Goal: Task Accomplishment & Management: Complete application form

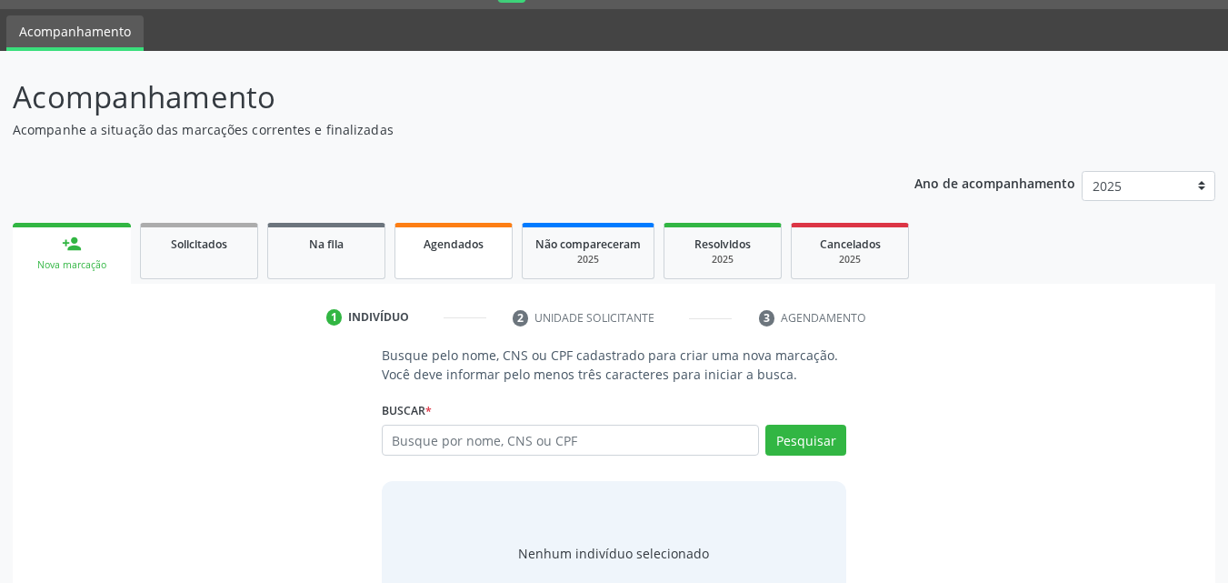
scroll to position [118, 0]
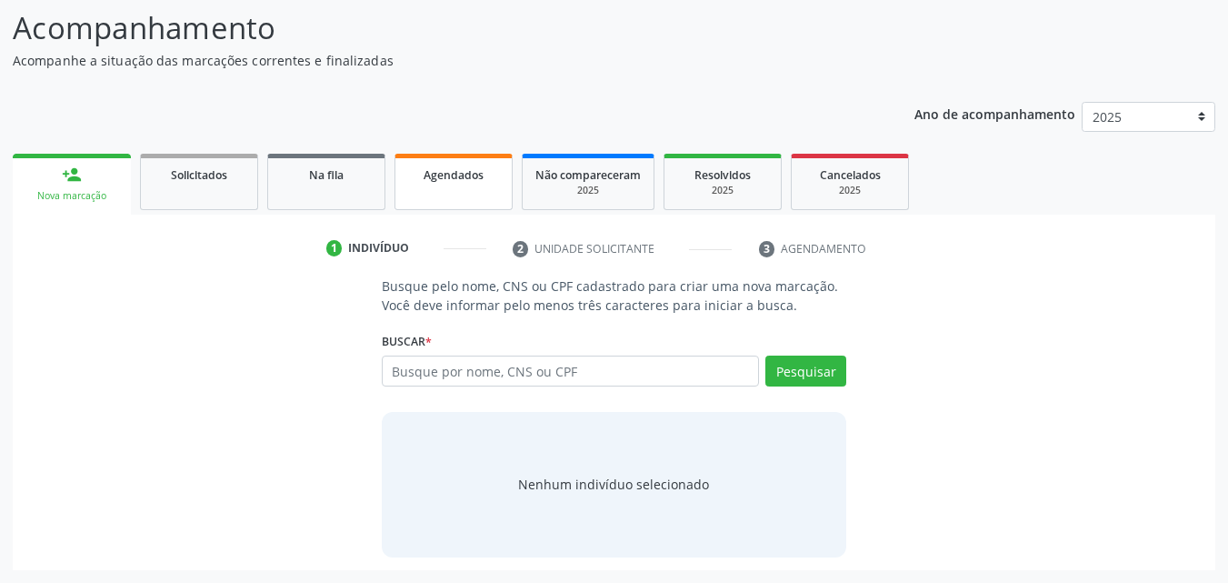
click at [471, 196] on link "Agendados" at bounding box center [453, 182] width 118 height 56
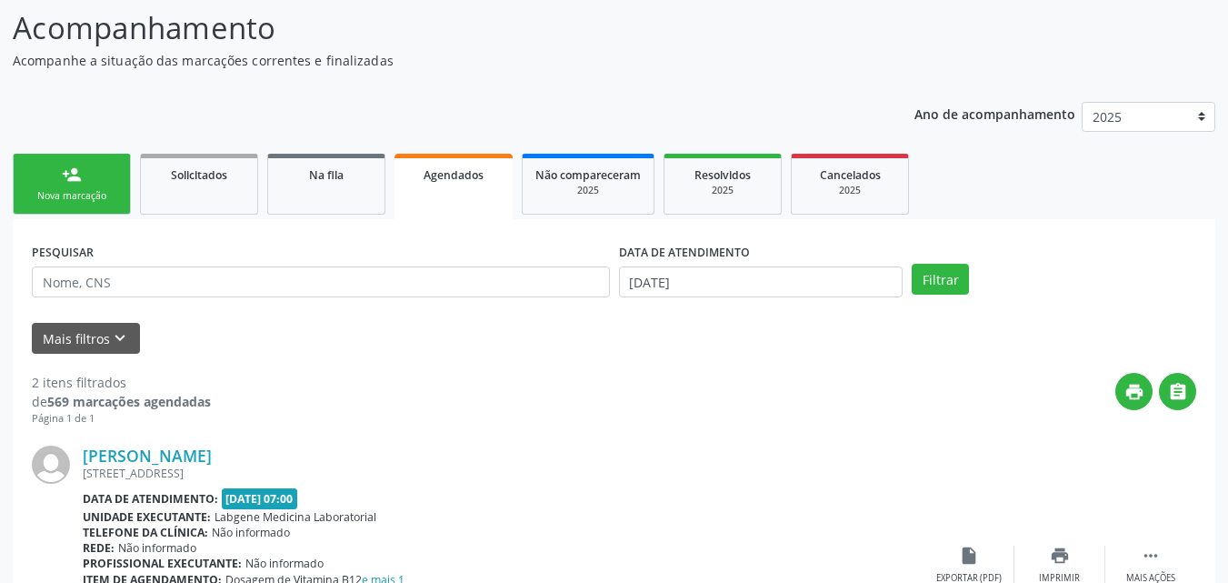
click at [105, 197] on div "Nova marcação" at bounding box center [71, 196] width 91 height 14
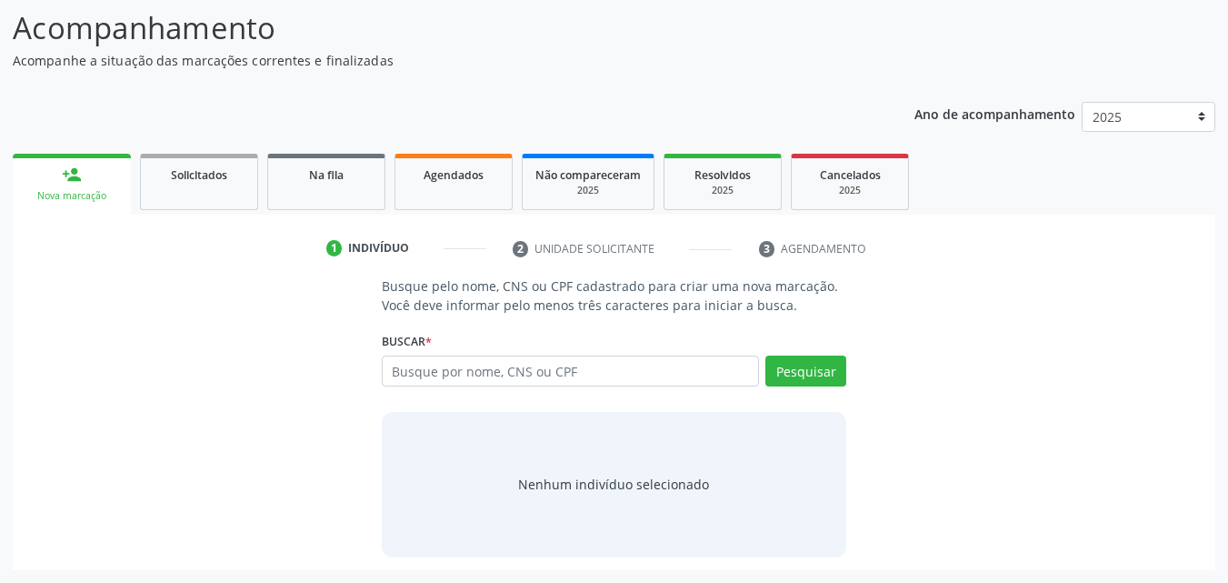
click at [105, 197] on div "Nova marcação" at bounding box center [71, 196] width 93 height 14
click at [415, 367] on input "text" at bounding box center [571, 370] width 378 height 31
click at [447, 384] on input "text" at bounding box center [571, 370] width 378 height 31
click at [495, 372] on input "text" at bounding box center [571, 370] width 378 height 31
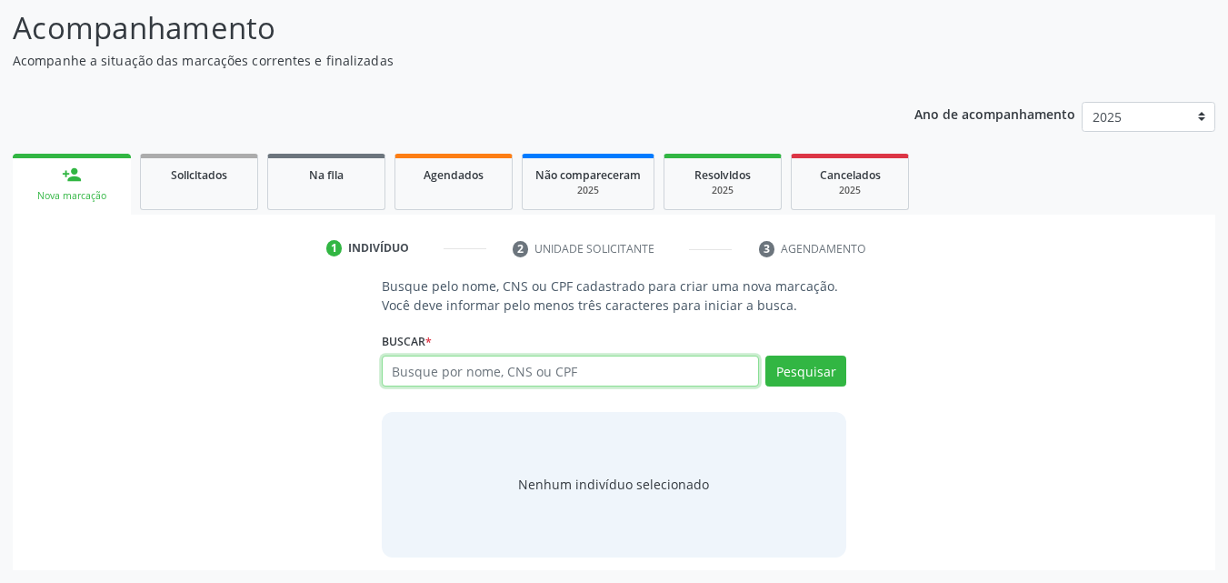
click at [497, 372] on input "text" at bounding box center [571, 370] width 378 height 31
click at [530, 370] on input "text" at bounding box center [571, 370] width 378 height 31
type input "700004819838509"
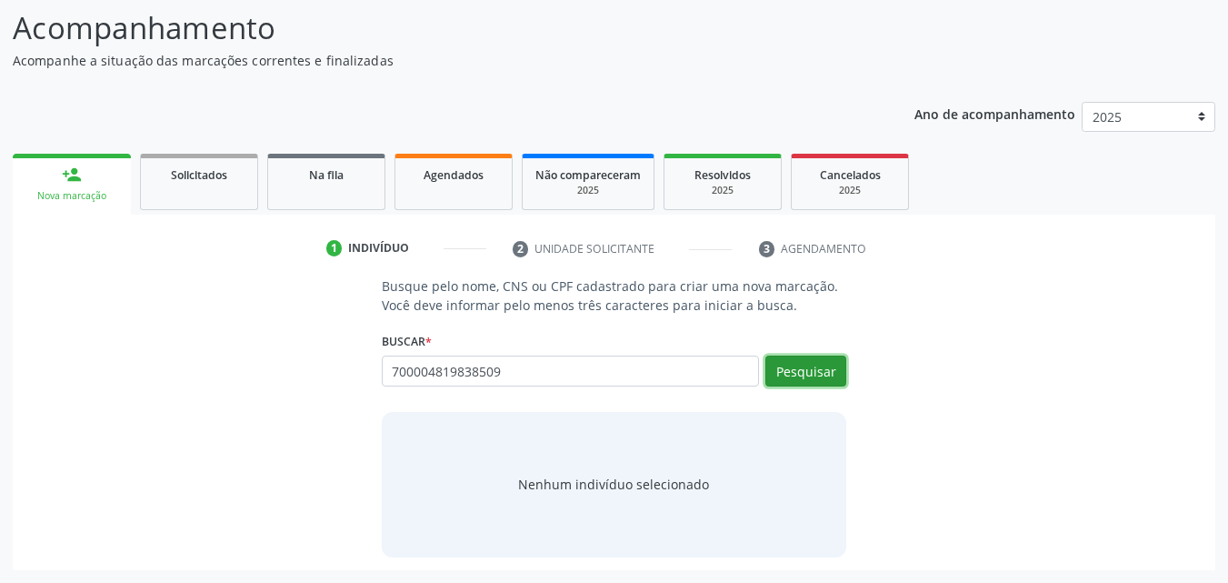
click at [823, 365] on button "Pesquisar" at bounding box center [805, 370] width 81 height 31
type input "700004819838509"
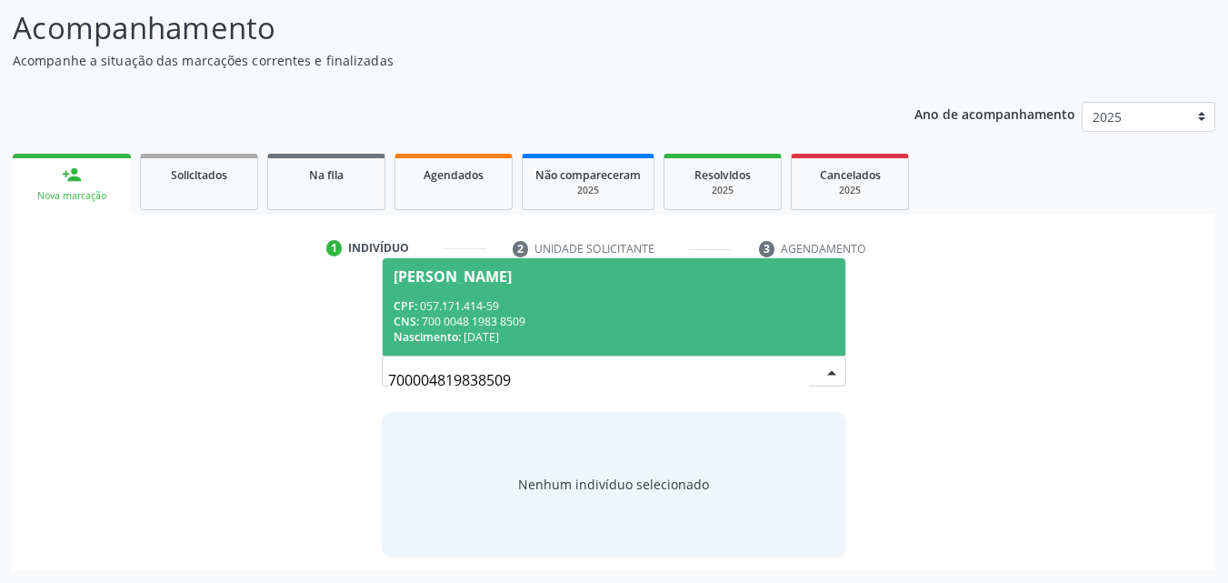
click at [512, 281] on div "[PERSON_NAME]" at bounding box center [452, 276] width 118 height 15
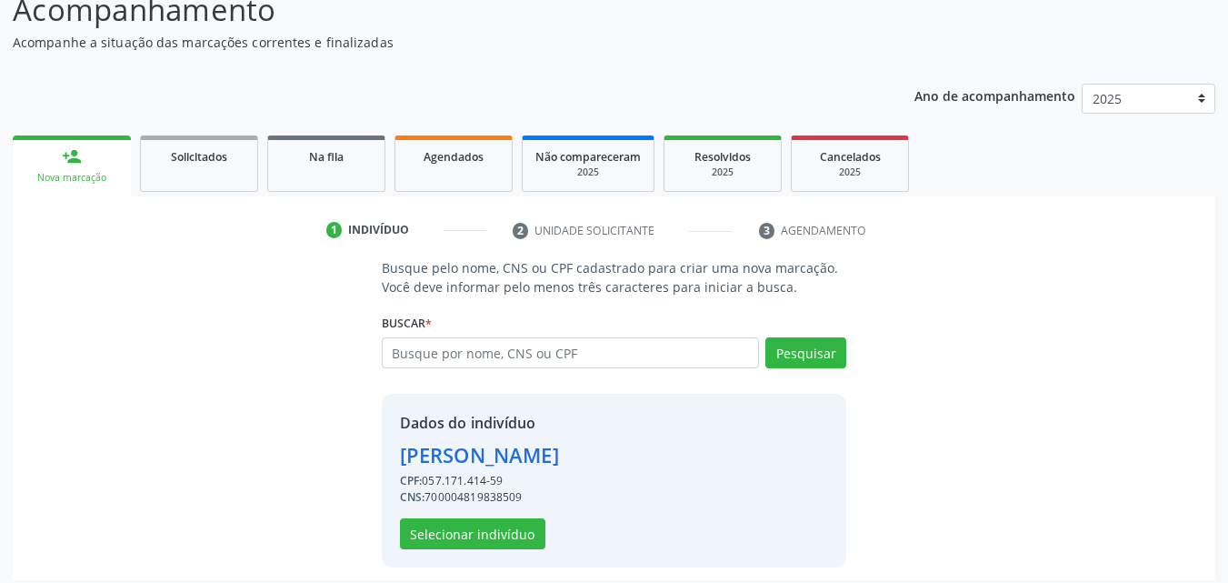
scroll to position [146, 0]
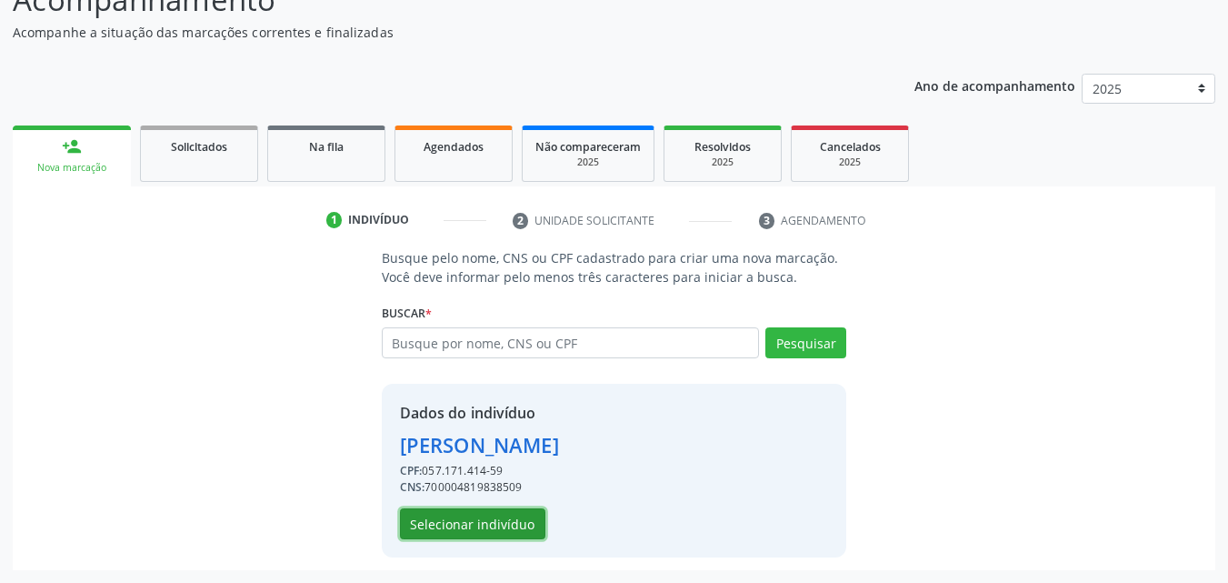
click at [507, 513] on button "Selecionar indivíduo" at bounding box center [472, 523] width 145 height 31
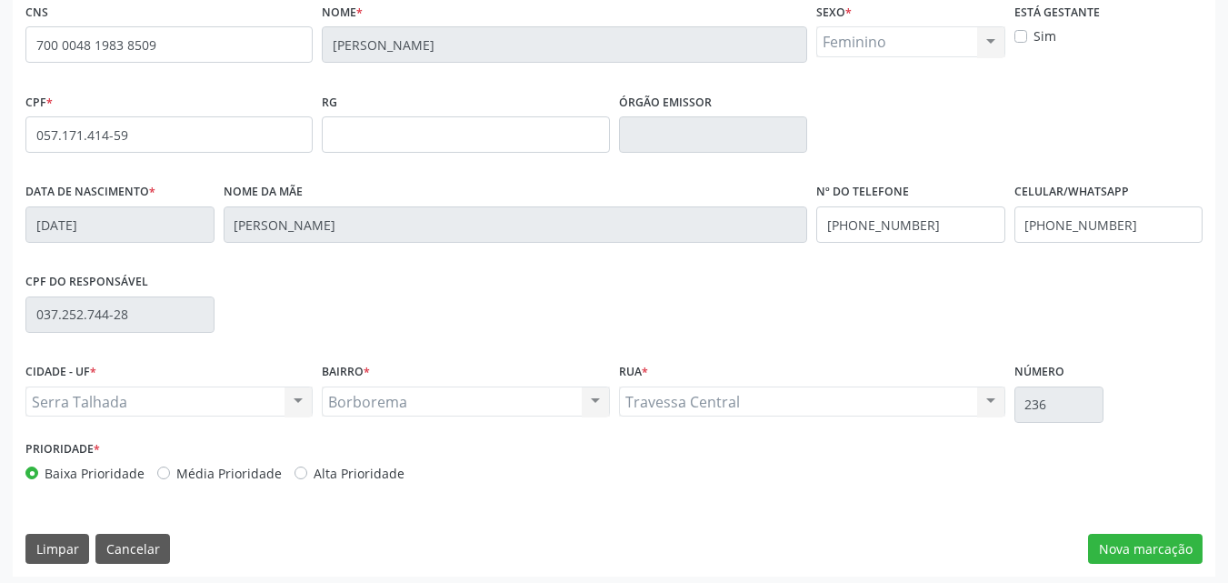
scroll to position [403, 0]
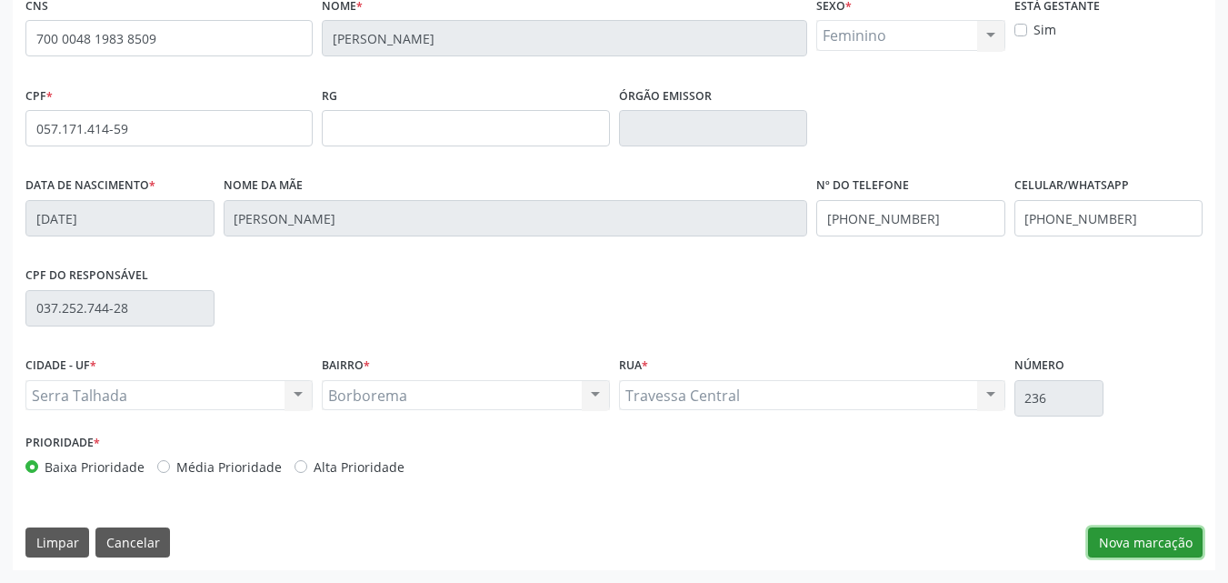
click at [1131, 531] on button "Nova marcação" at bounding box center [1145, 542] width 115 height 31
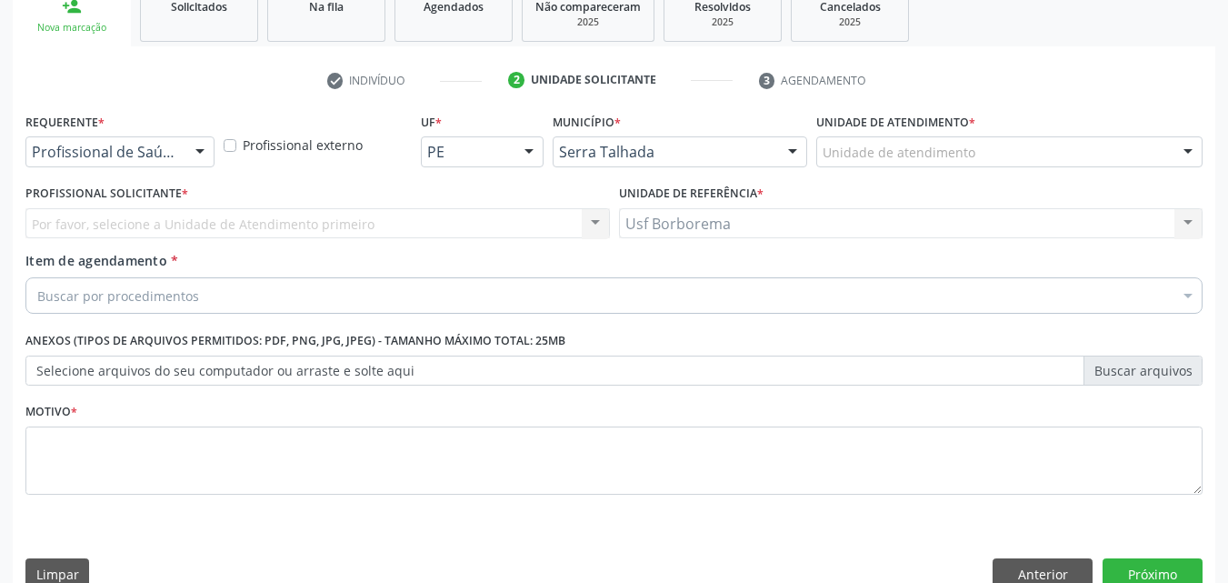
scroll to position [318, 0]
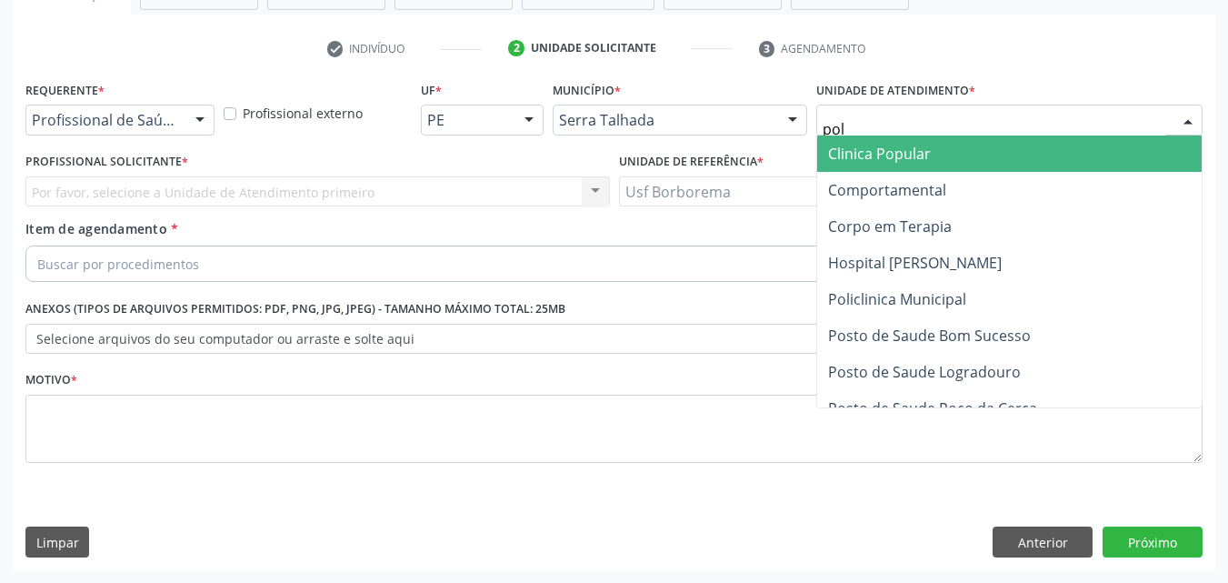
type input "poli"
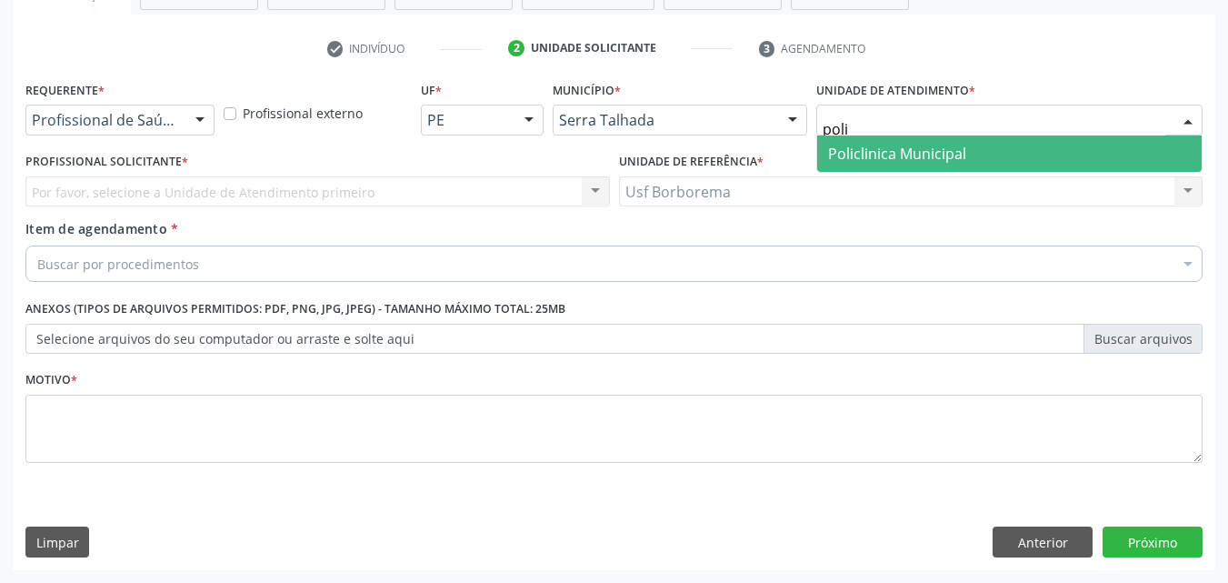
click at [872, 142] on span "Policlinica Municipal" at bounding box center [1009, 153] width 384 height 36
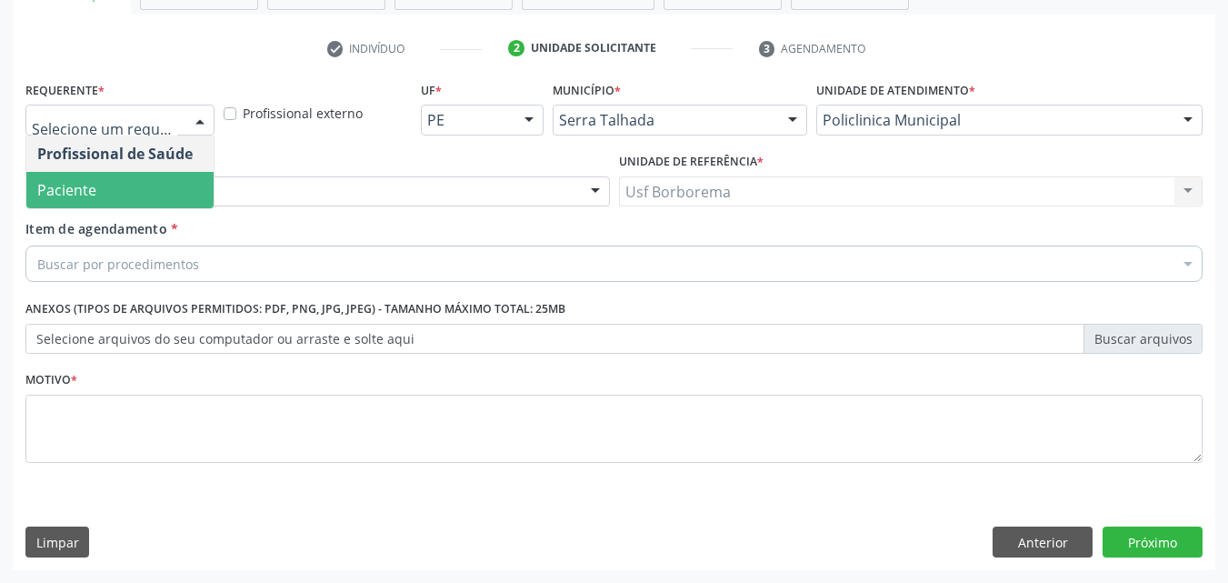
click at [150, 187] on span "Paciente" at bounding box center [119, 190] width 187 height 36
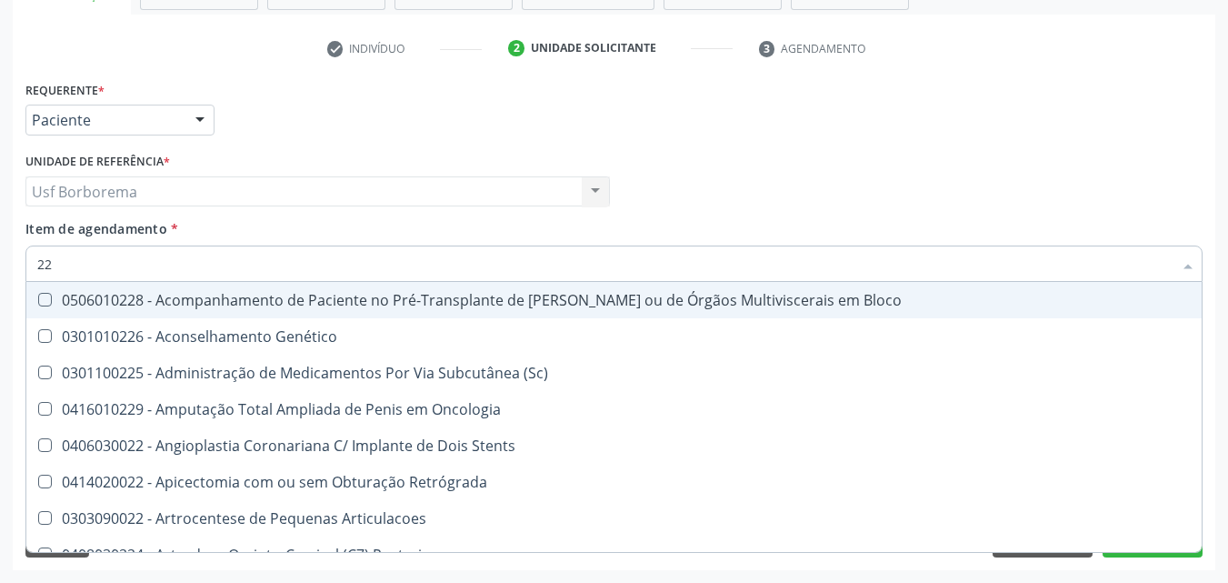
type input "2"
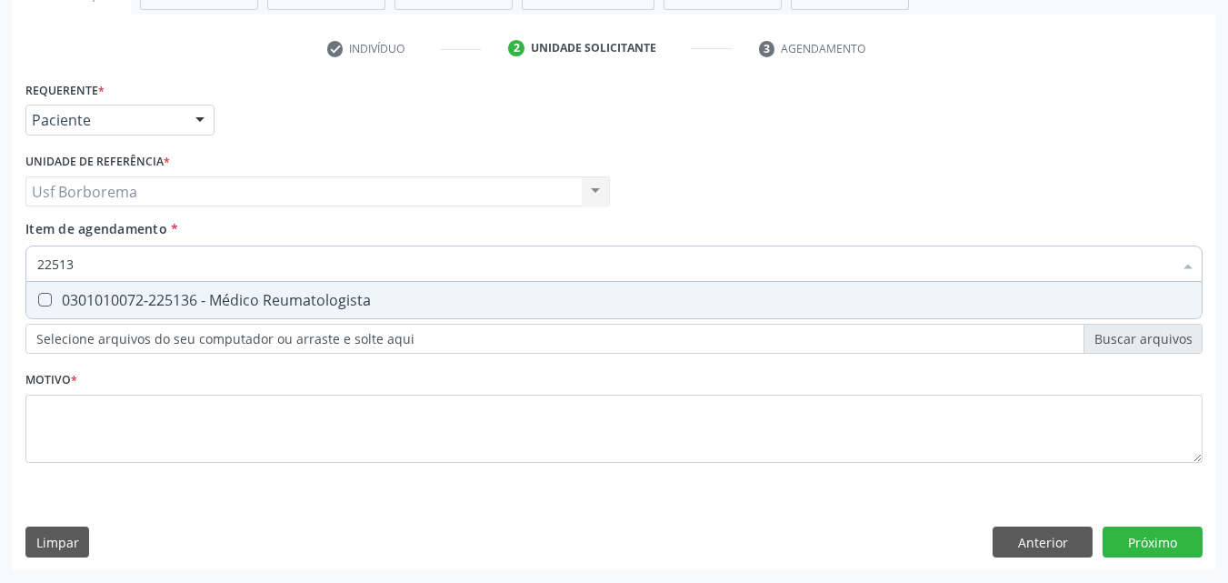
type input "225136"
click at [221, 304] on div "0301010072-225136 - Médico Reumatologista" at bounding box center [613, 300] width 1153 height 15
checkbox Reumatologista "true"
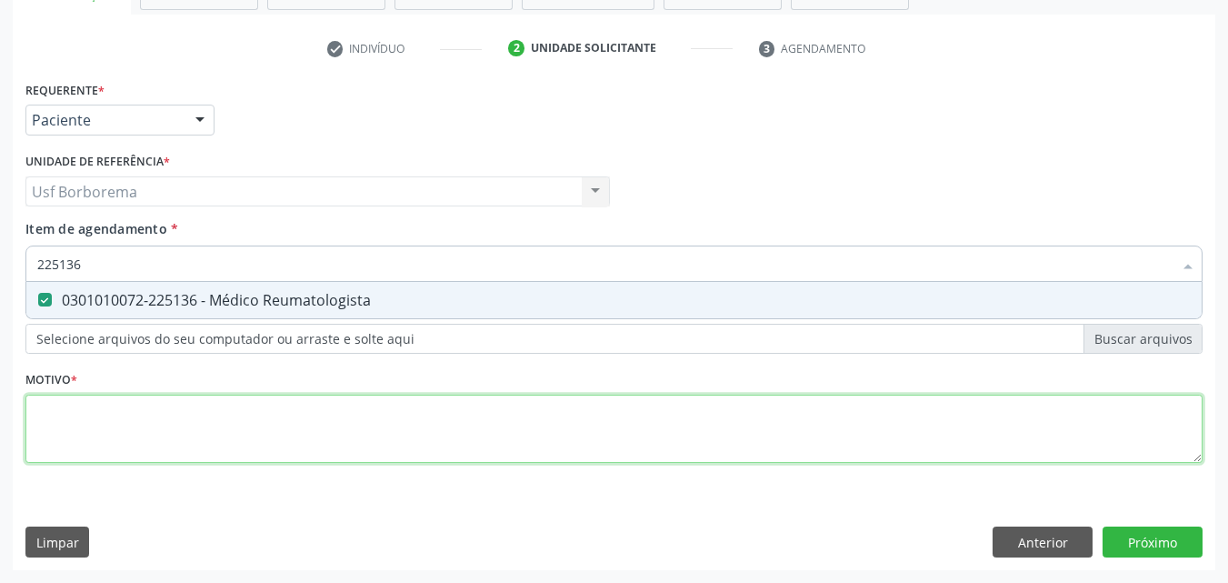
click at [174, 441] on div "Requerente * Paciente Profissional de Saúde Paciente Nenhum resultado encontrad…" at bounding box center [613, 282] width 1177 height 412
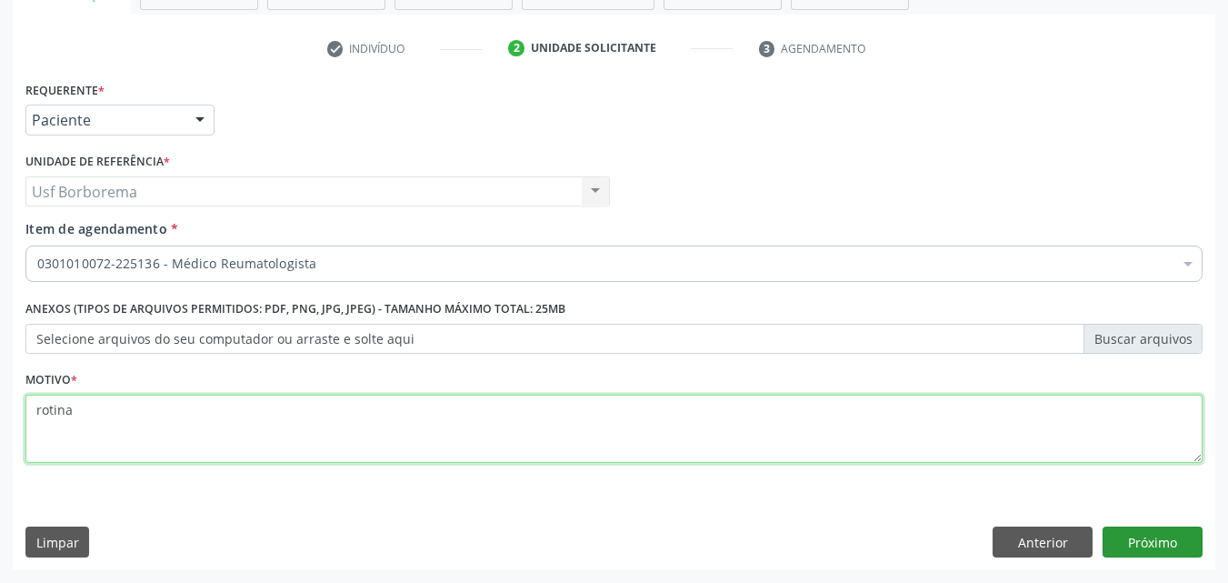
type textarea "rotina"
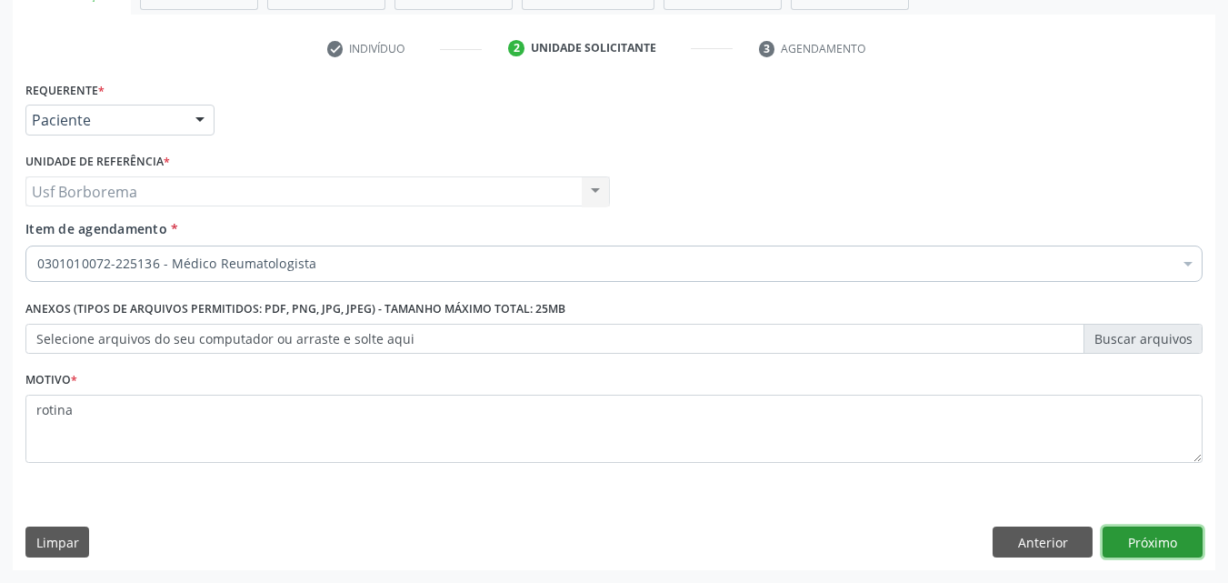
click at [1172, 535] on button "Próximo" at bounding box center [1152, 541] width 100 height 31
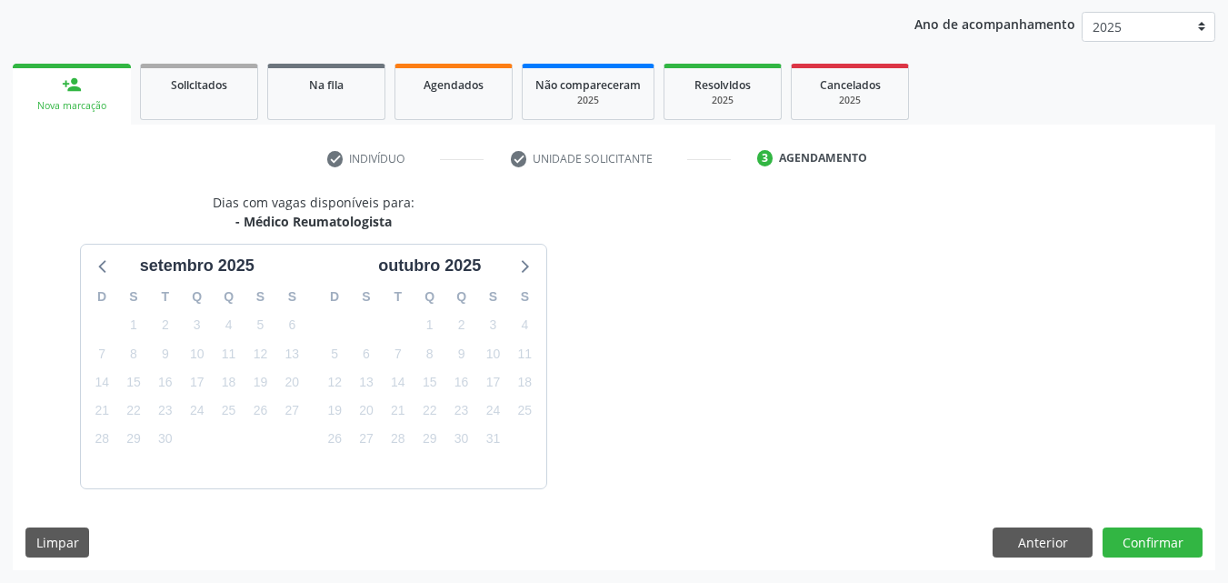
scroll to position [262, 0]
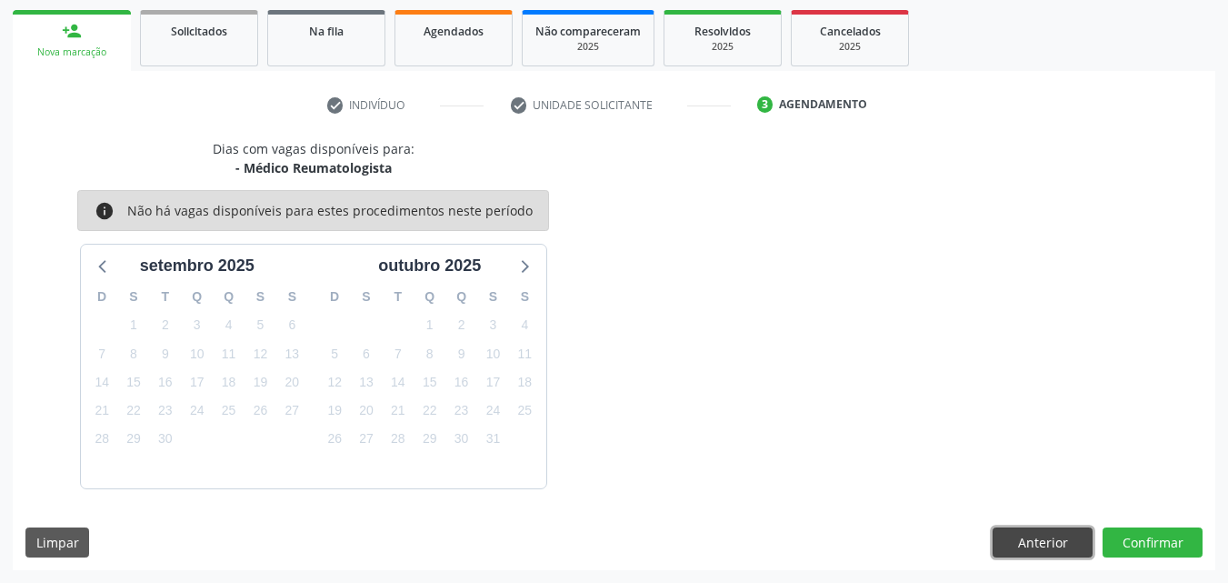
click at [1025, 547] on button "Anterior" at bounding box center [1042, 542] width 100 height 31
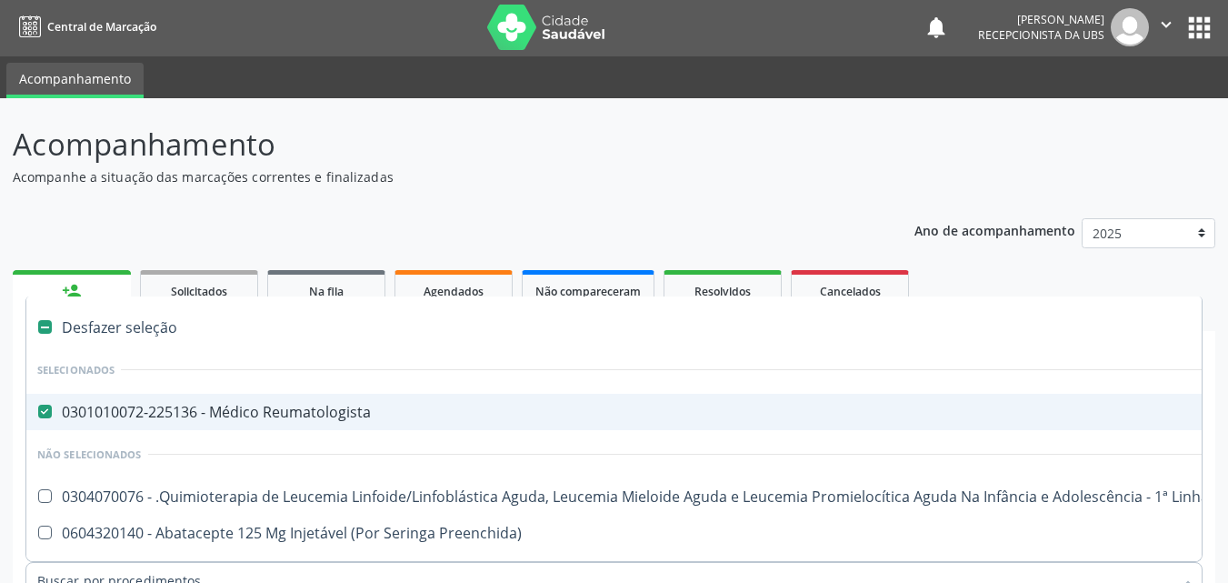
scroll to position [0, 0]
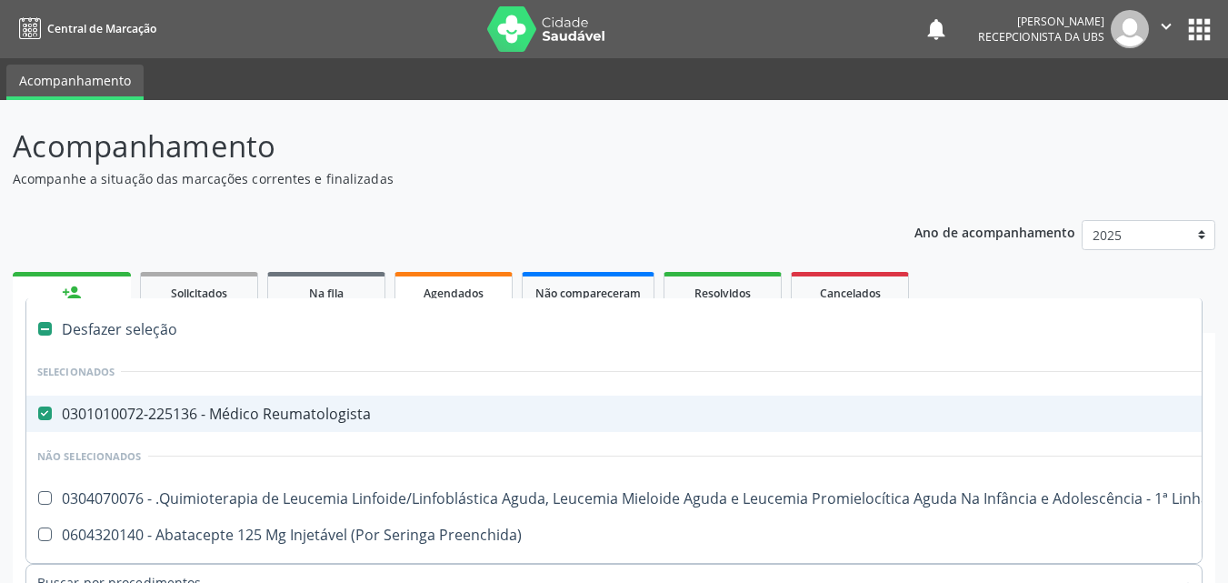
click at [458, 288] on span "Agendados" at bounding box center [453, 292] width 60 height 15
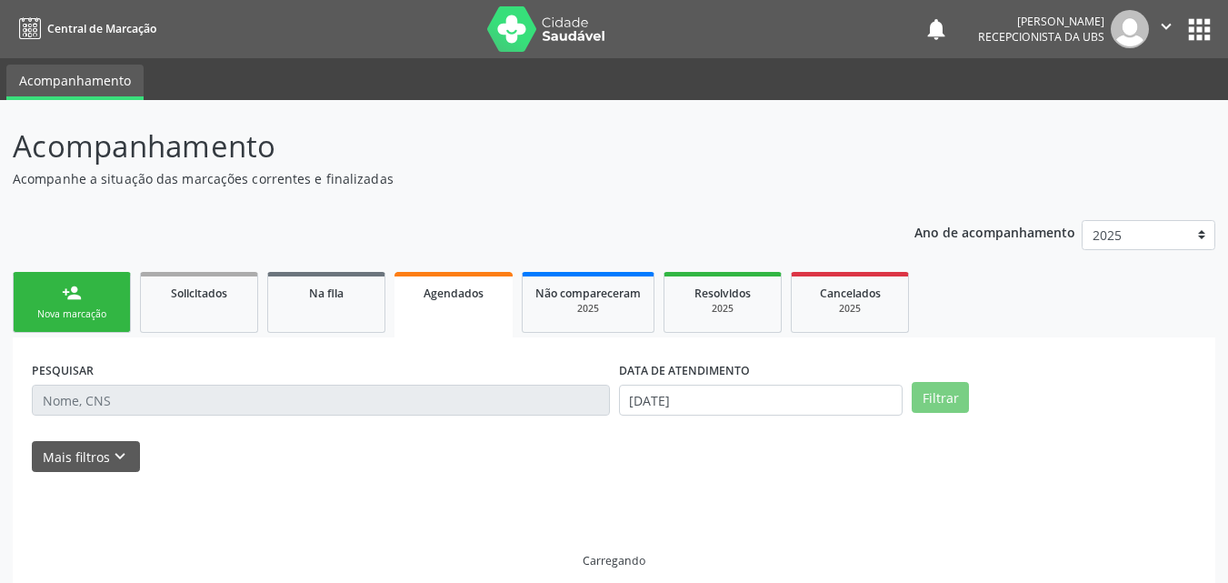
click at [458, 288] on span "Agendados" at bounding box center [453, 292] width 60 height 15
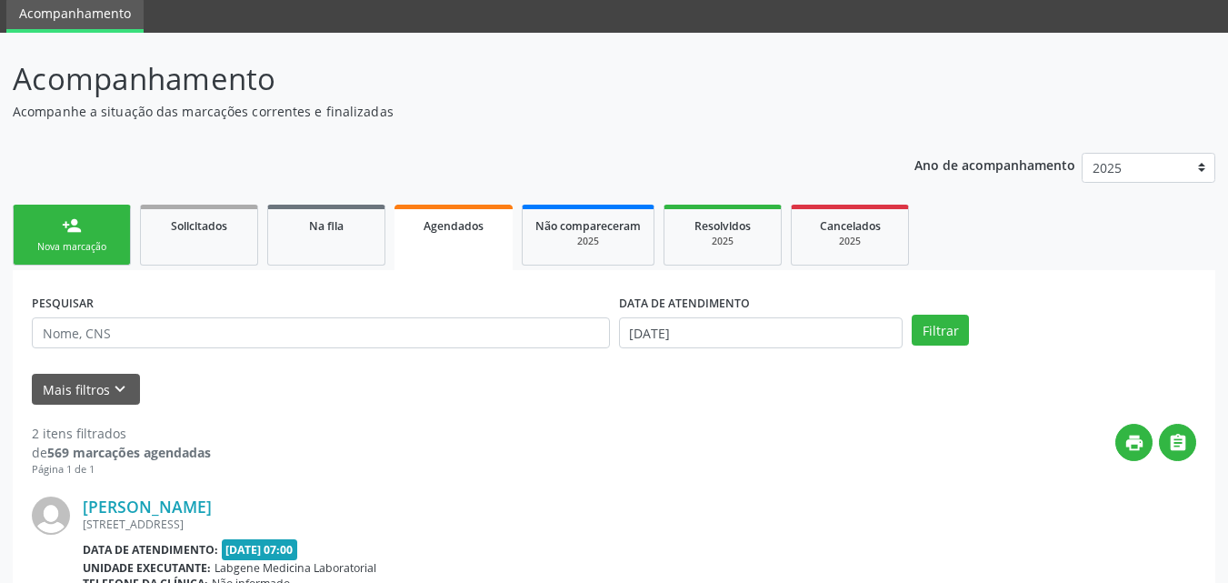
scroll to position [182, 0]
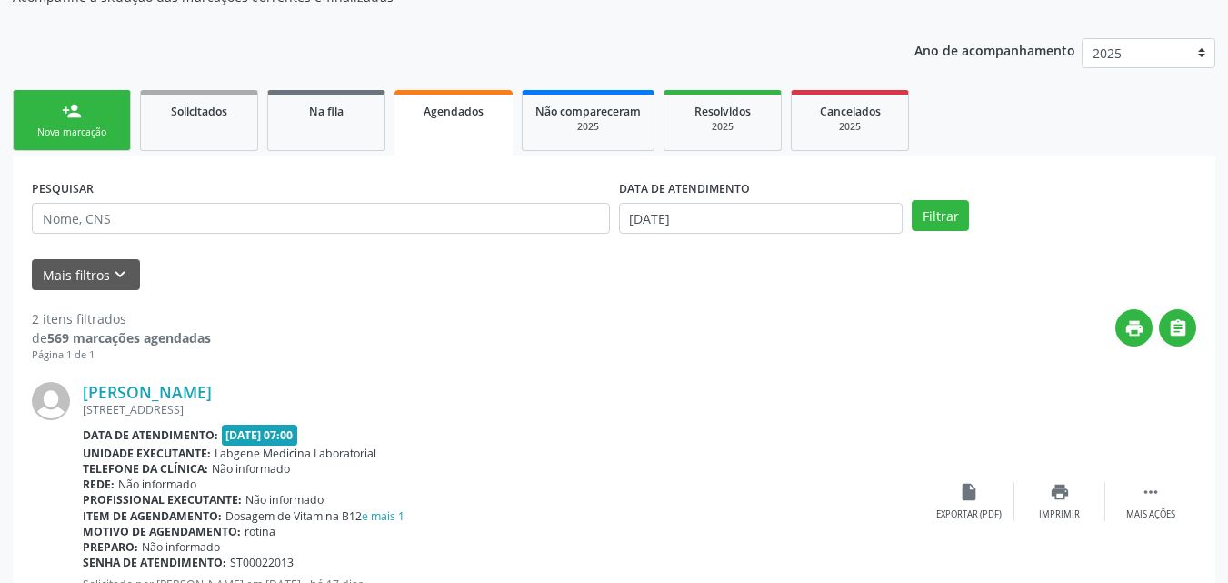
click at [68, 129] on div "Nova marcação" at bounding box center [71, 132] width 91 height 14
click at [68, 129] on div "Ano de acompanhamento 2025 2024 person_add Nova marcação Solicitados Na fila Ag…" at bounding box center [614, 472] width 1202 height 895
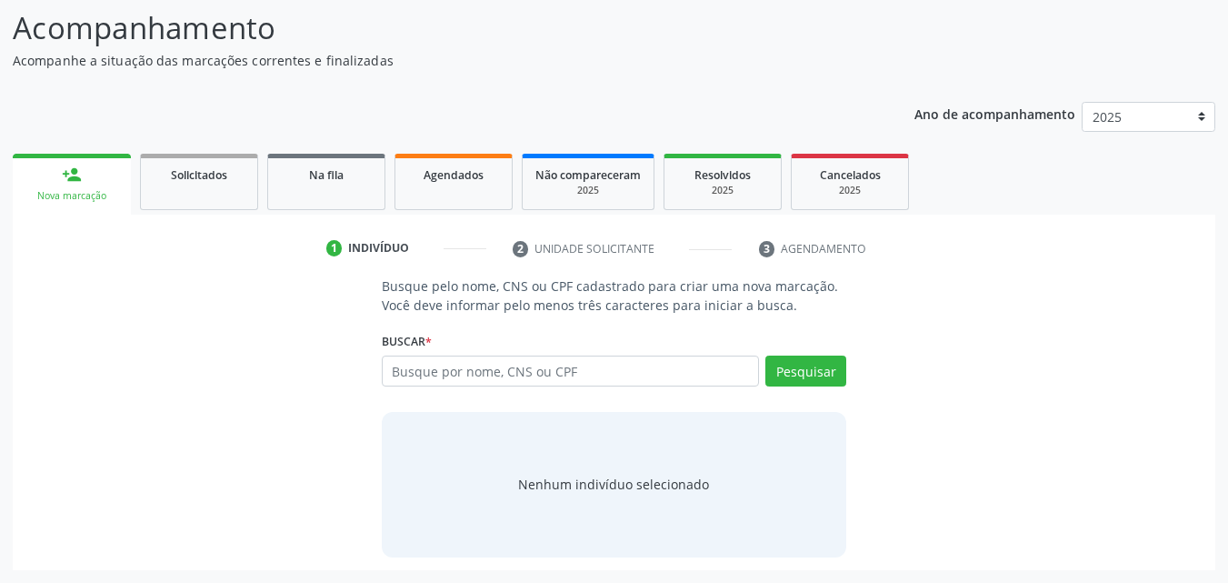
scroll to position [118, 0]
click at [537, 365] on input "text" at bounding box center [571, 370] width 378 height 31
click at [428, 372] on input "text" at bounding box center [571, 370] width 378 height 31
click at [390, 352] on label "Buscar *" at bounding box center [407, 341] width 50 height 28
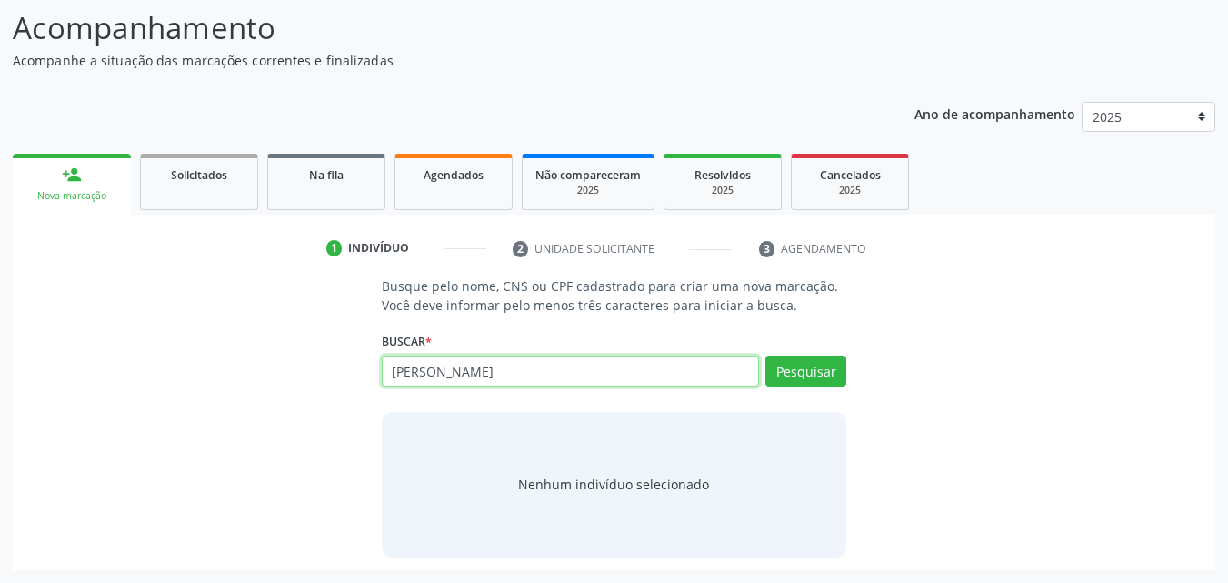
click at [463, 380] on input "[PERSON_NAME]" at bounding box center [571, 370] width 378 height 31
type input "[PERSON_NAME]"
click at [794, 386] on div "Pesquisar" at bounding box center [802, 377] width 87 height 44
click at [802, 373] on button "Pesquisar" at bounding box center [805, 370] width 81 height 31
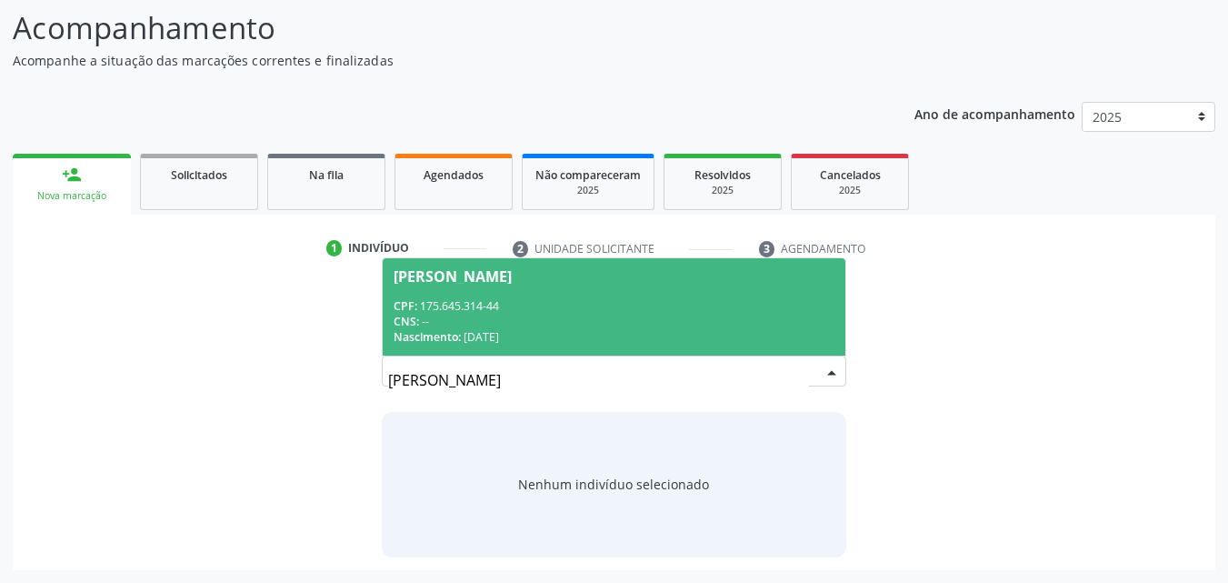
click at [647, 314] on div "CNS: --" at bounding box center [614, 321] width 442 height 15
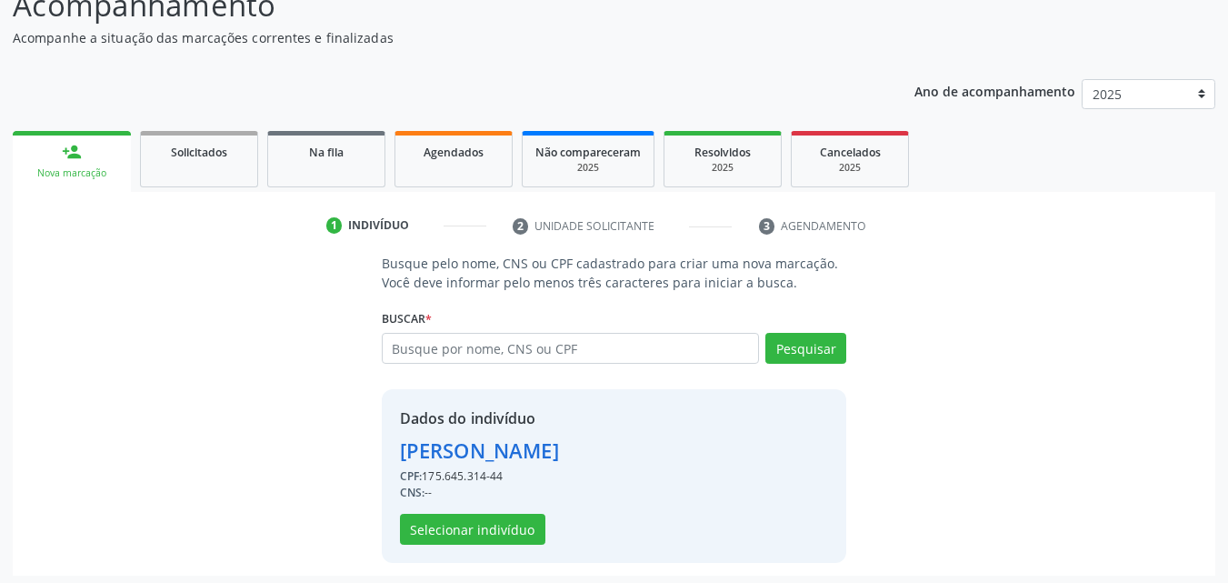
scroll to position [146, 0]
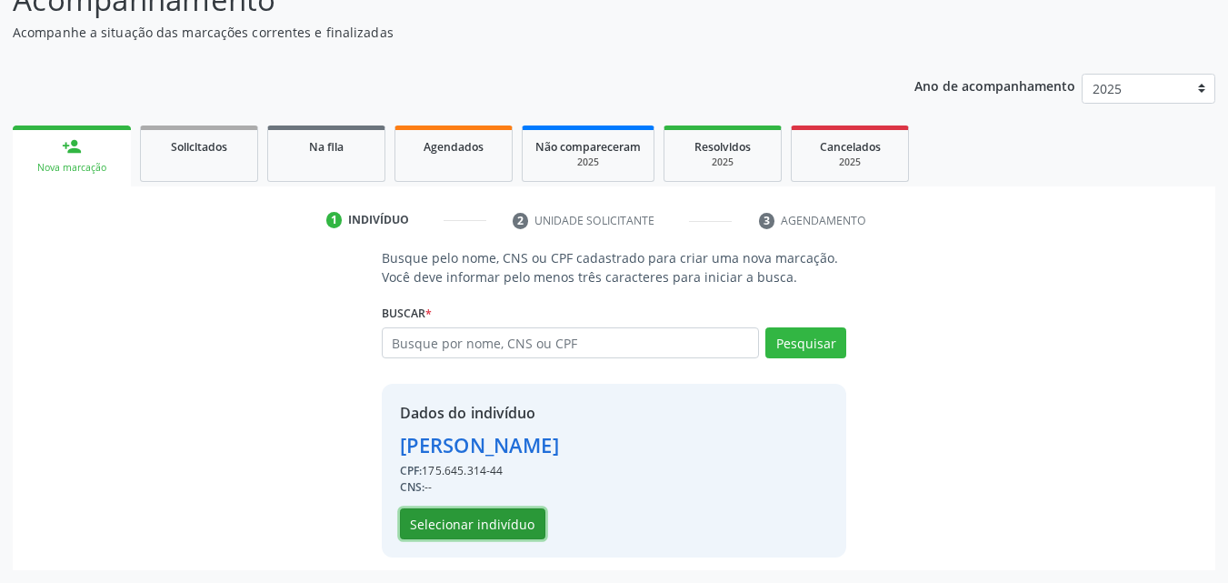
click at [429, 520] on button "Selecionar indivíduo" at bounding box center [472, 523] width 145 height 31
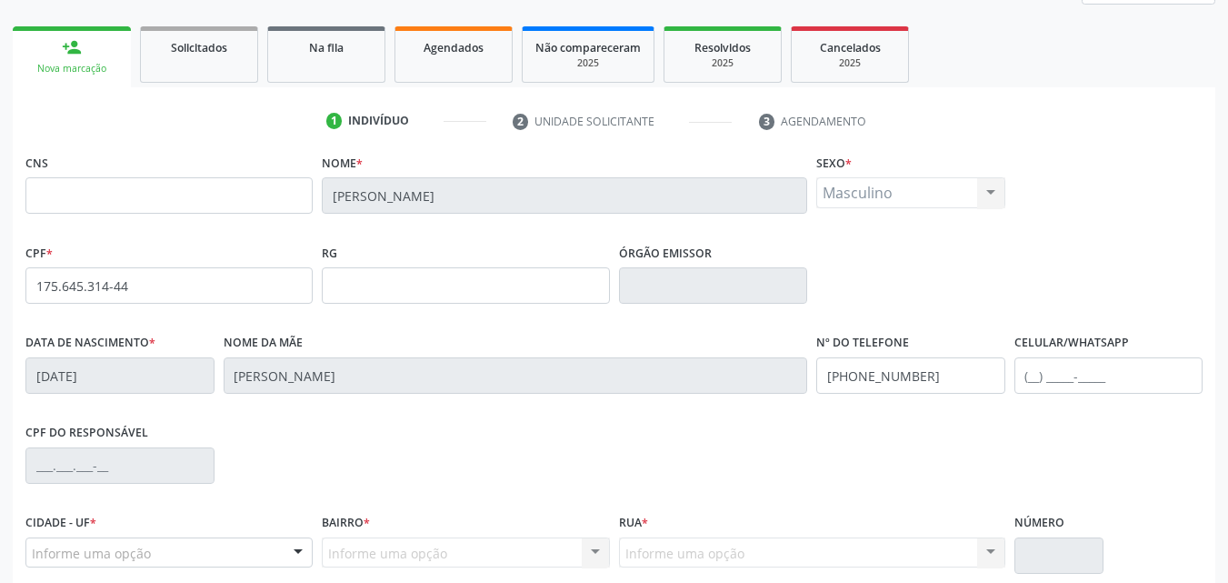
scroll to position [221, 0]
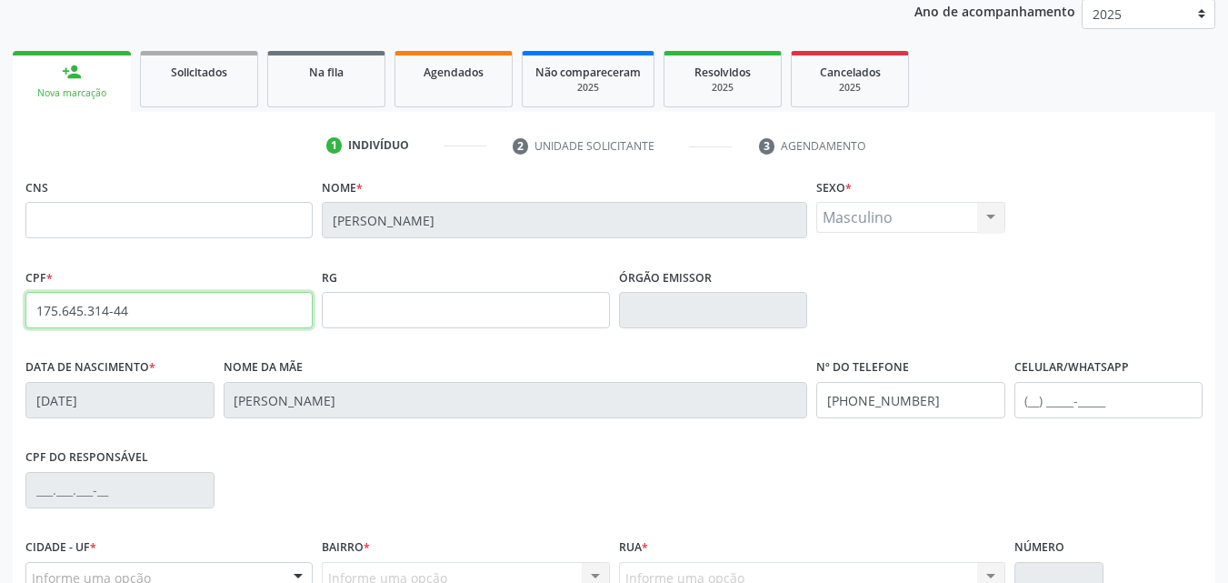
drag, startPoint x: 35, startPoint y: 314, endPoint x: 132, endPoint y: 317, distance: 97.3
click at [132, 317] on input "175.645.314-44" at bounding box center [168, 310] width 287 height 36
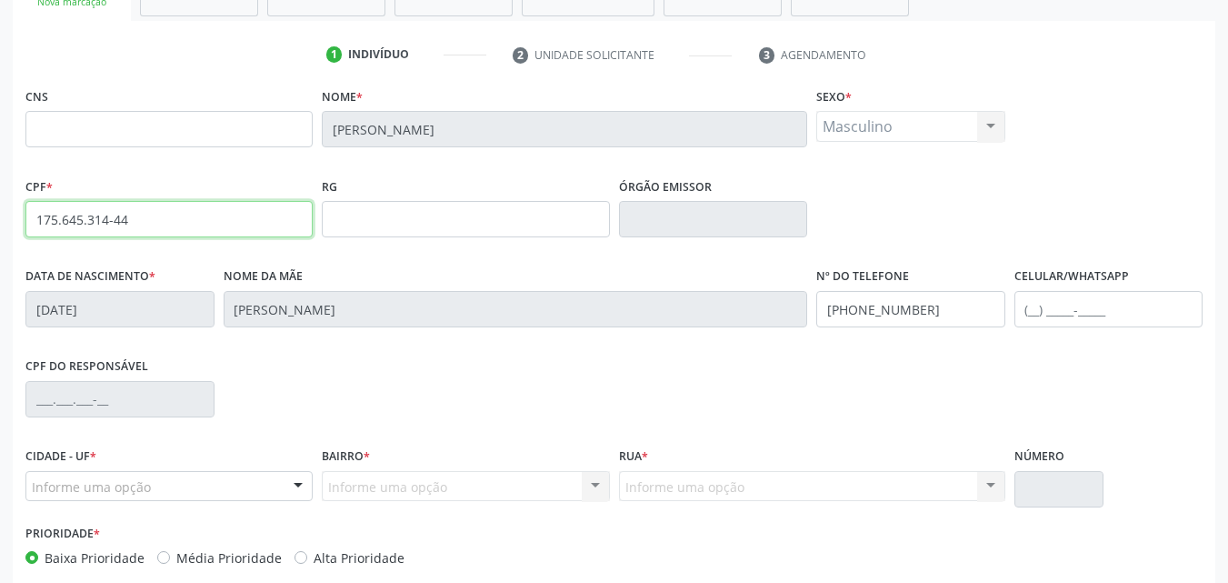
scroll to position [0, 0]
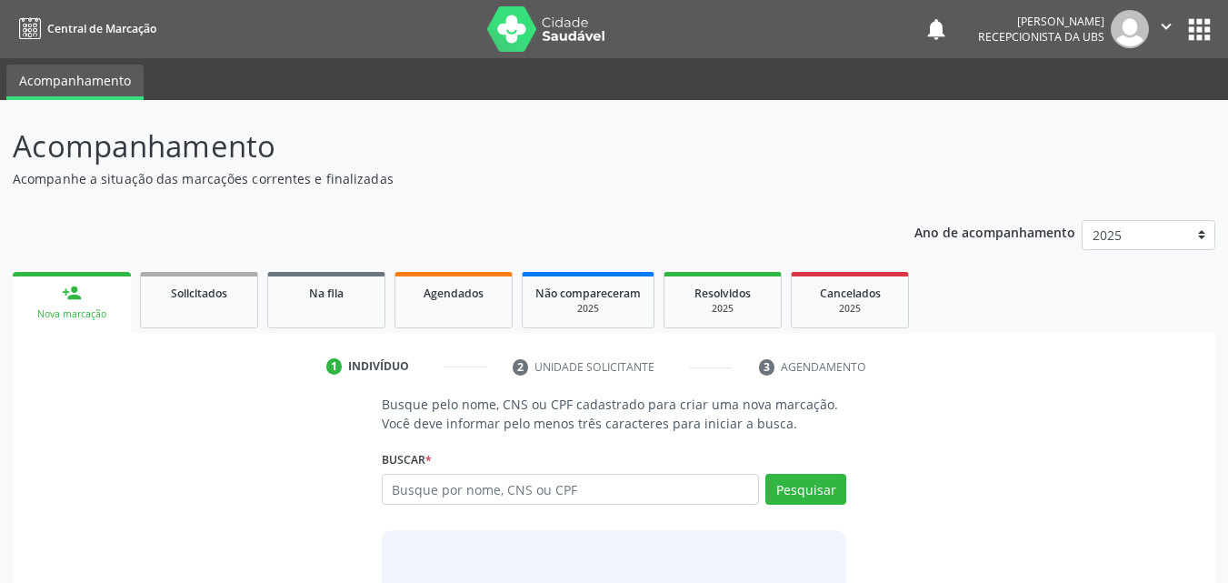
click at [469, 323] on link "Agendados" at bounding box center [453, 300] width 118 height 56
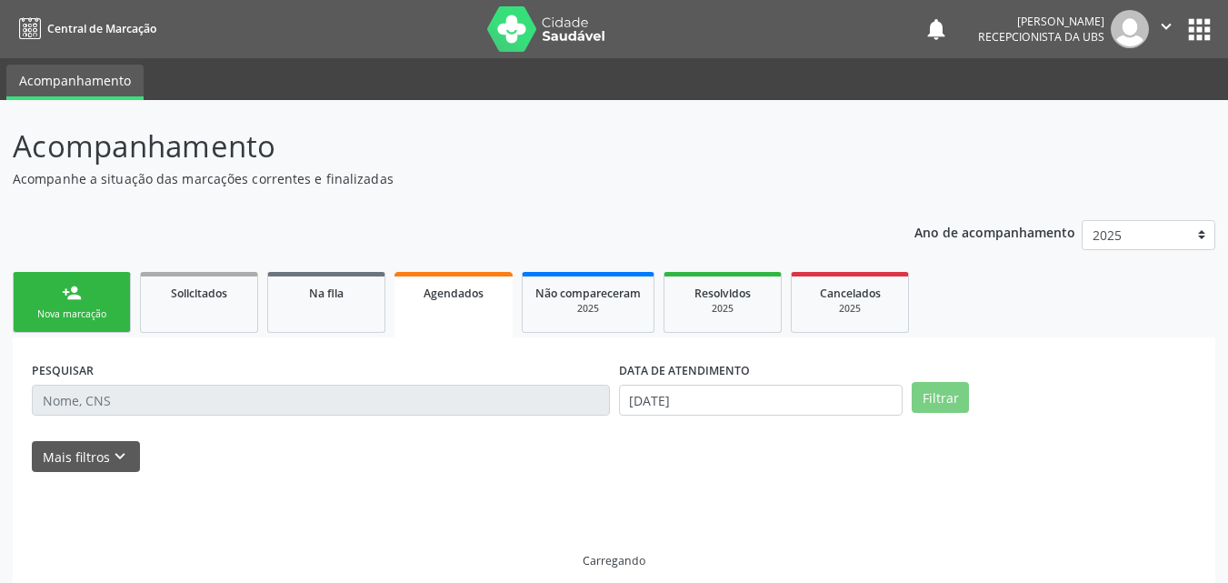
click at [469, 323] on link "Agendados" at bounding box center [453, 304] width 118 height 65
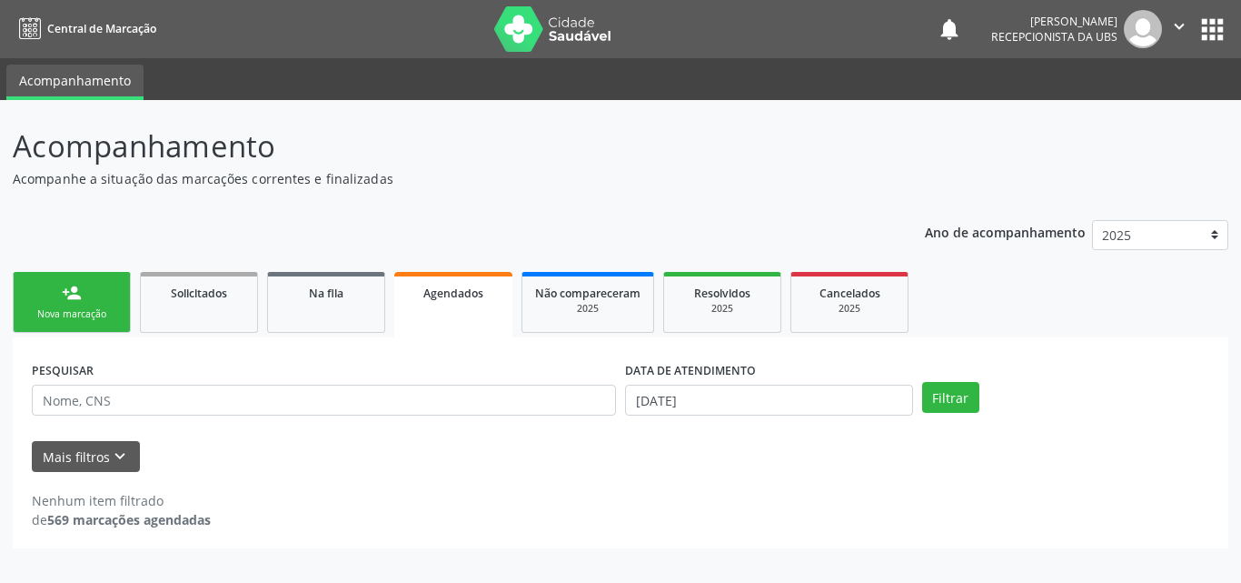
click at [43, 296] on link "person_add Nova marcação" at bounding box center [72, 302] width 118 height 61
click at [44, 297] on link "person_add Nova marcação" at bounding box center [72, 302] width 118 height 61
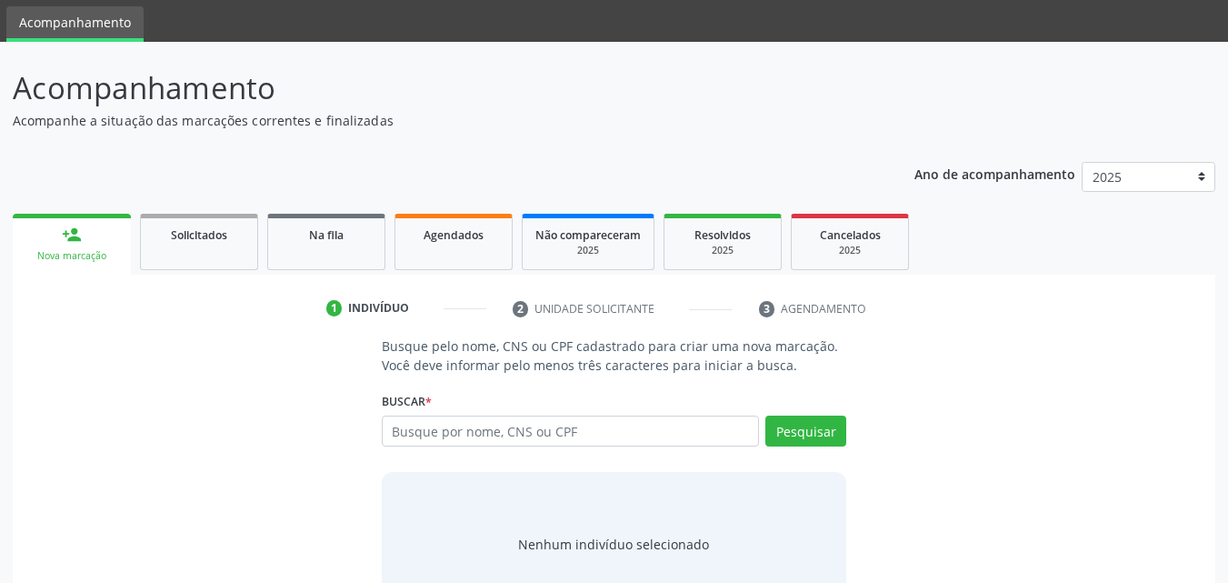
scroll to position [91, 0]
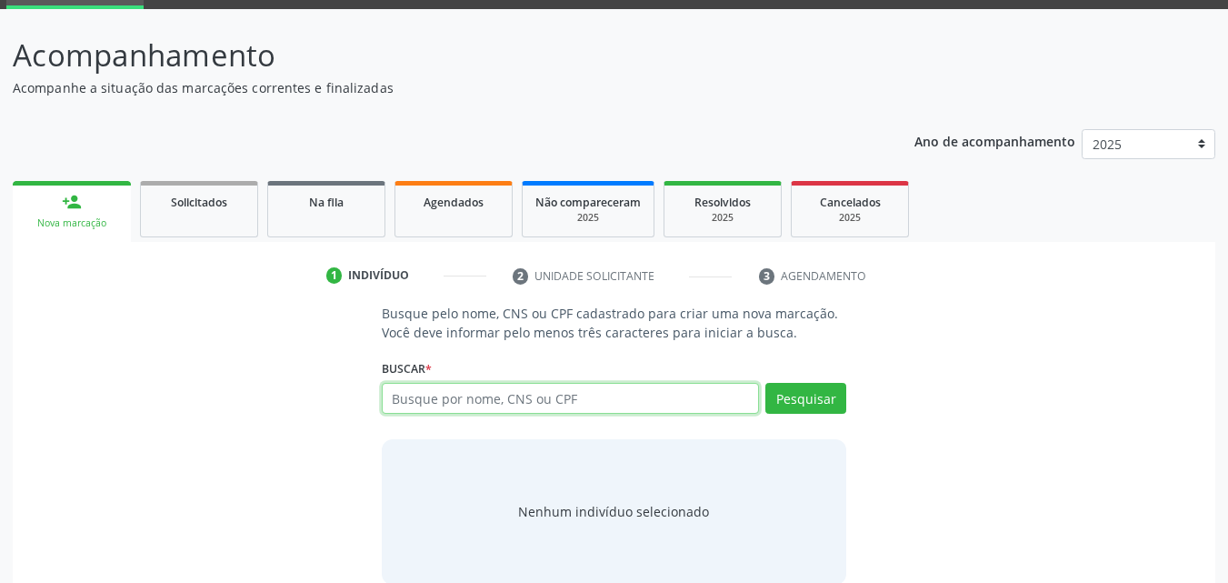
click at [459, 404] on input "text" at bounding box center [571, 398] width 378 height 31
type input "05311647485"
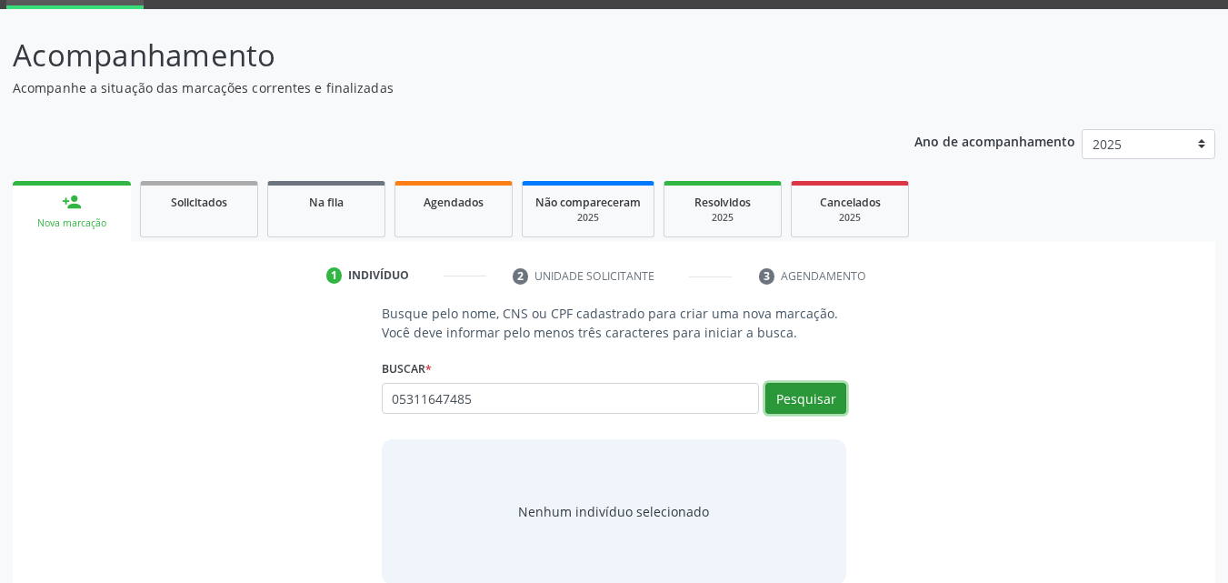
click at [780, 397] on button "Pesquisar" at bounding box center [805, 398] width 81 height 31
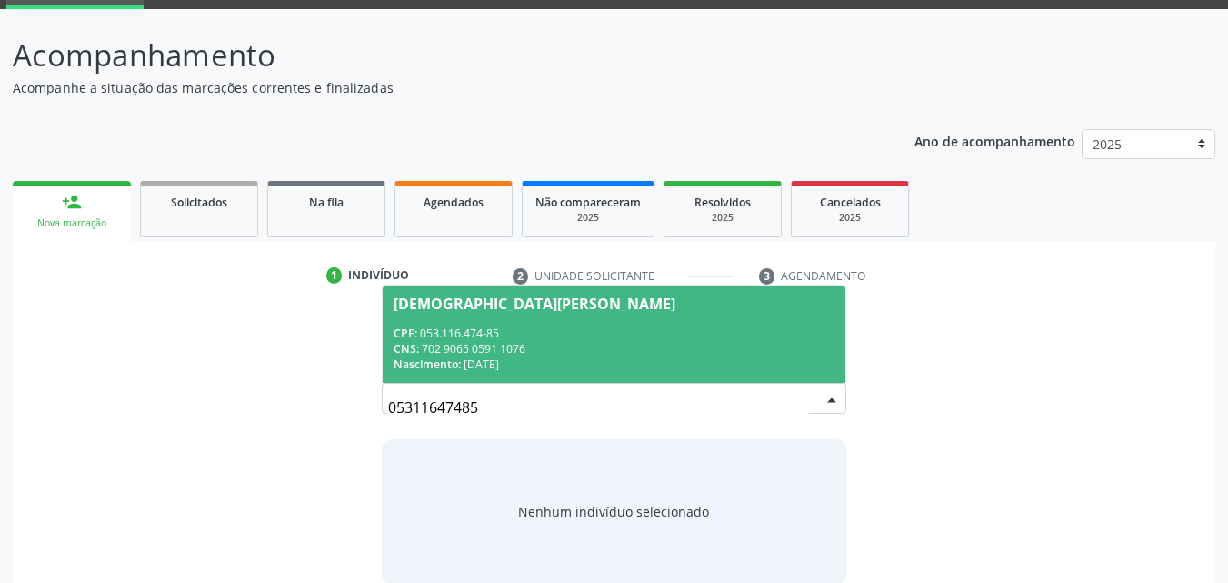
click at [562, 337] on div "CPF: 053.116.474-85" at bounding box center [614, 332] width 442 height 15
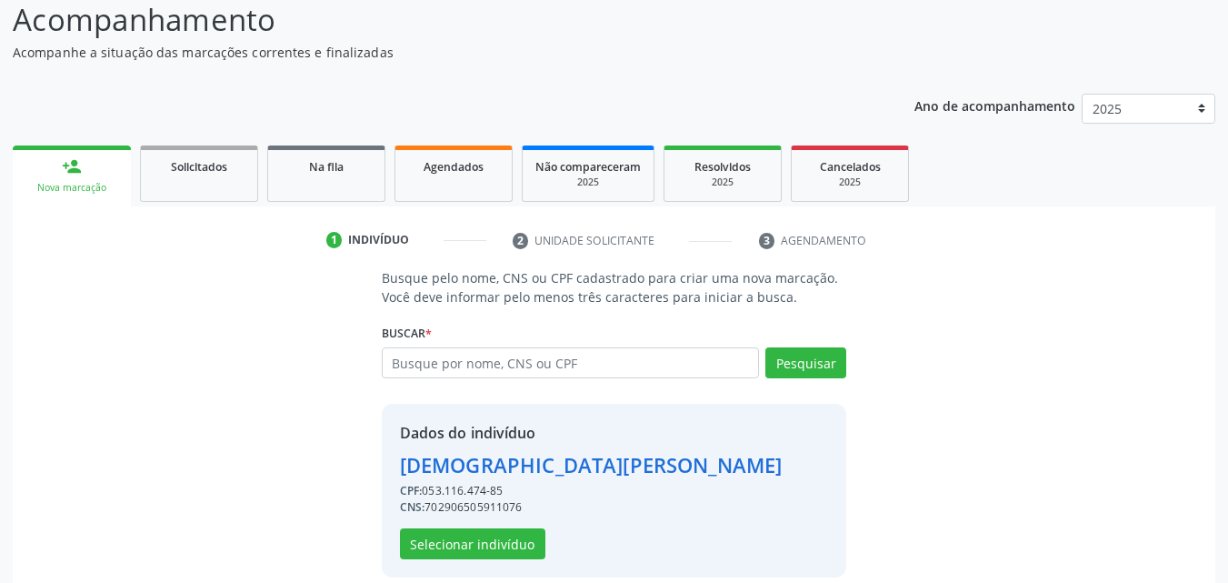
scroll to position [146, 0]
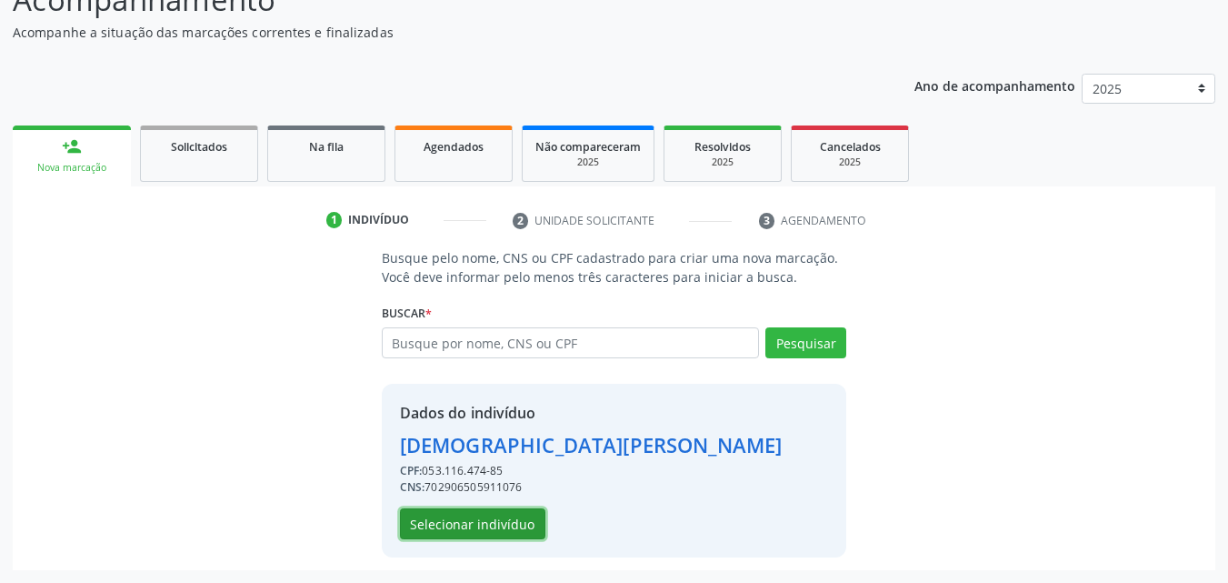
click at [511, 521] on button "Selecionar indivíduo" at bounding box center [472, 523] width 145 height 31
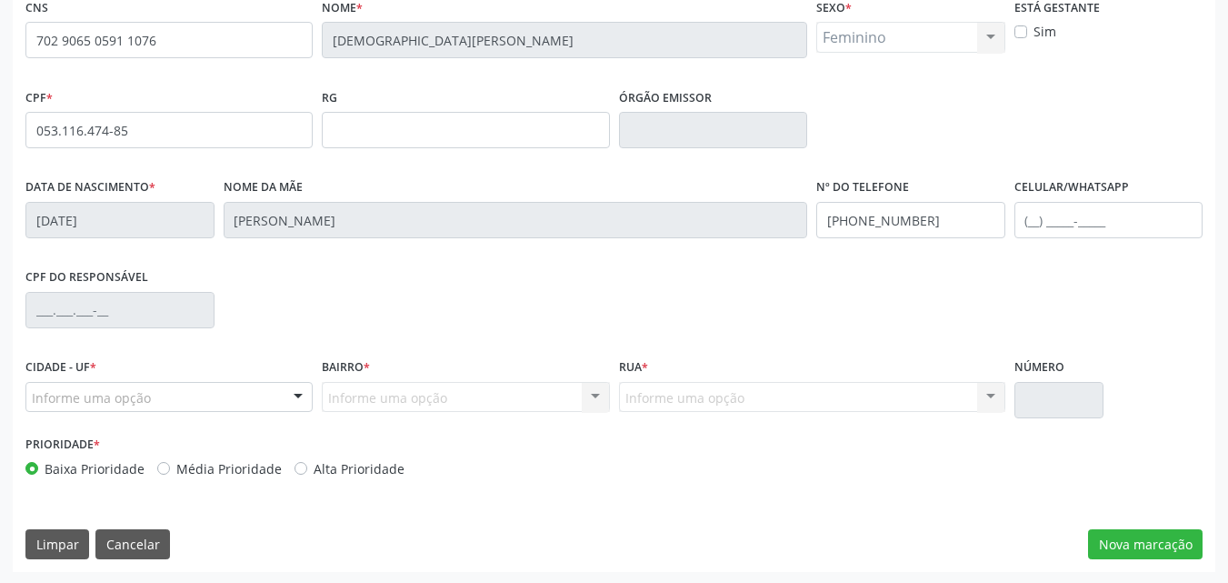
scroll to position [403, 0]
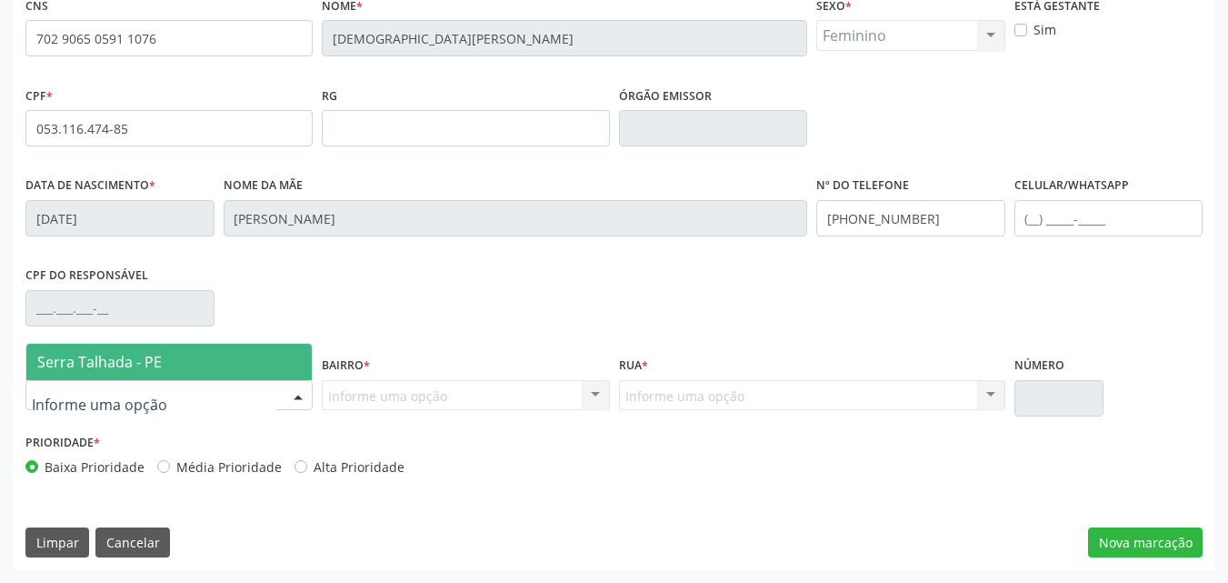
click at [107, 359] on span "Serra Talhada - PE" at bounding box center [99, 362] width 124 height 20
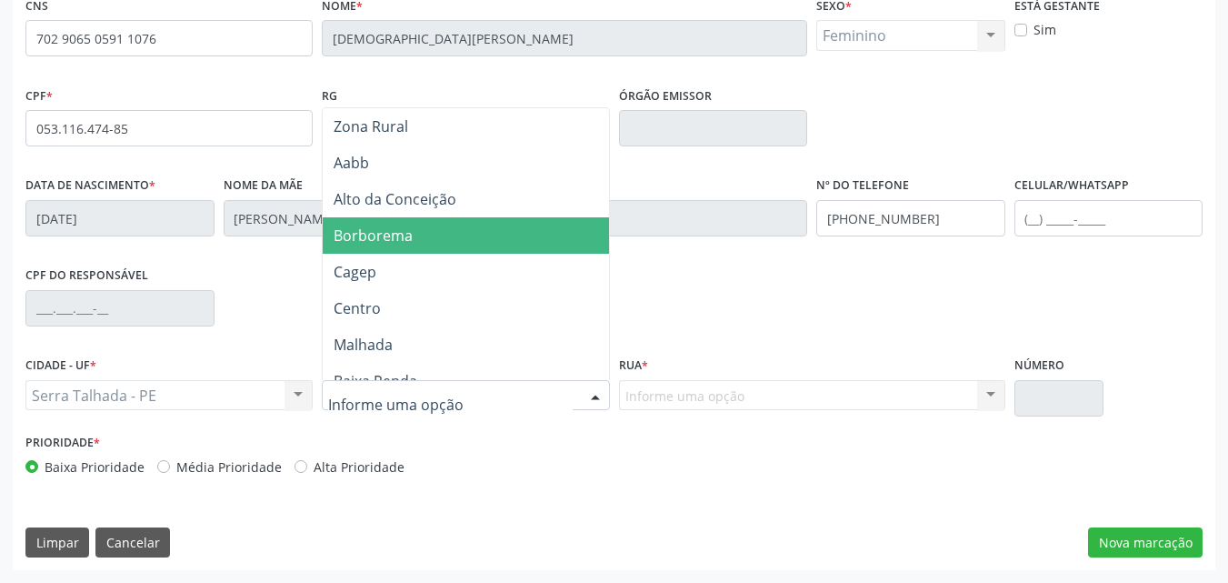
click at [376, 244] on span "Borborema" at bounding box center [373, 235] width 79 height 20
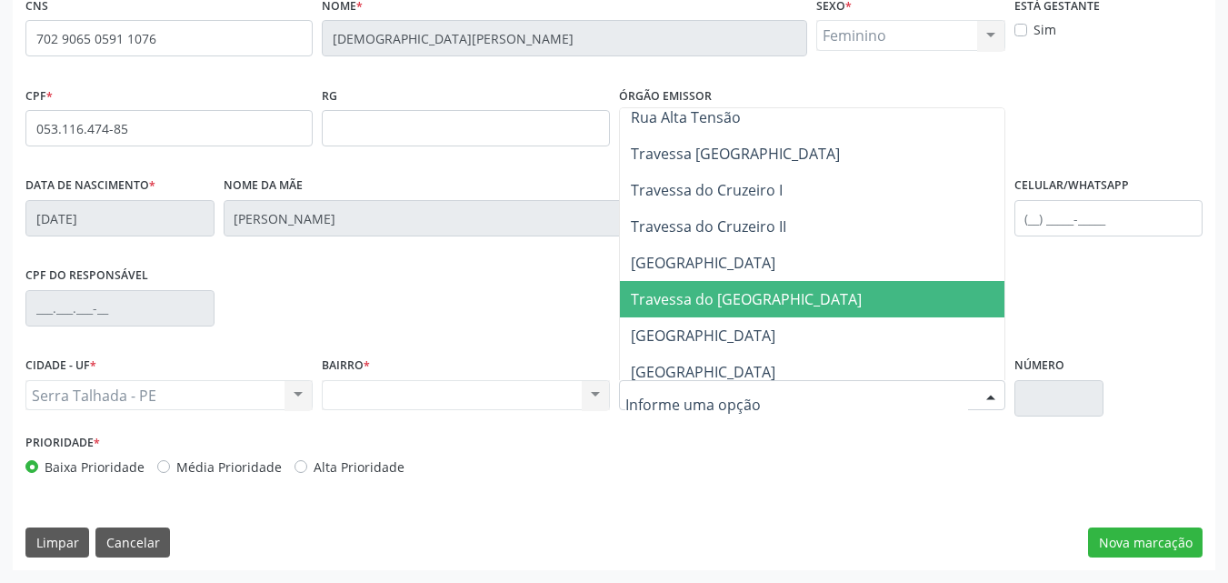
scroll to position [454, 0]
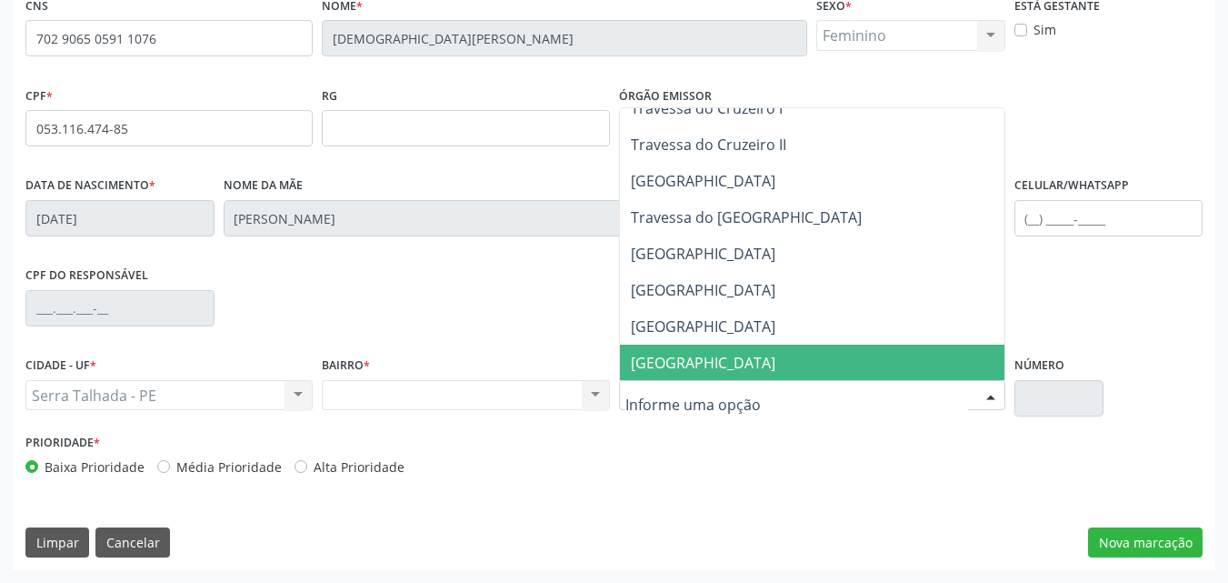
click at [735, 410] on input "text" at bounding box center [796, 404] width 343 height 36
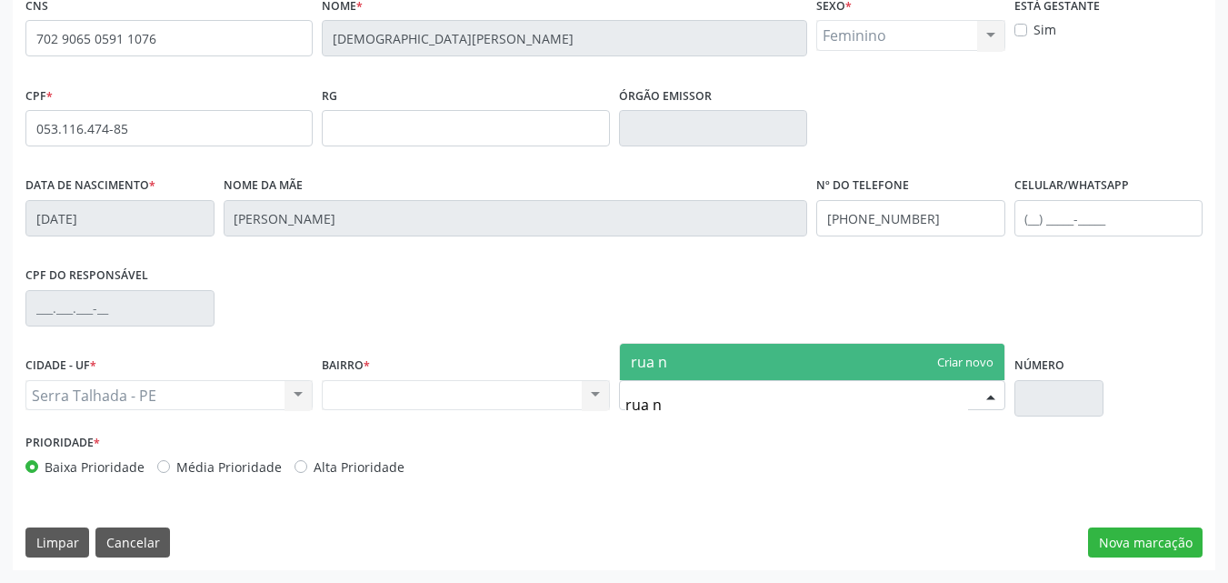
scroll to position [0, 0]
type input "rua nova cruzeiro"
click at [799, 354] on span "rua nova cruzeiro" at bounding box center [812, 362] width 384 height 36
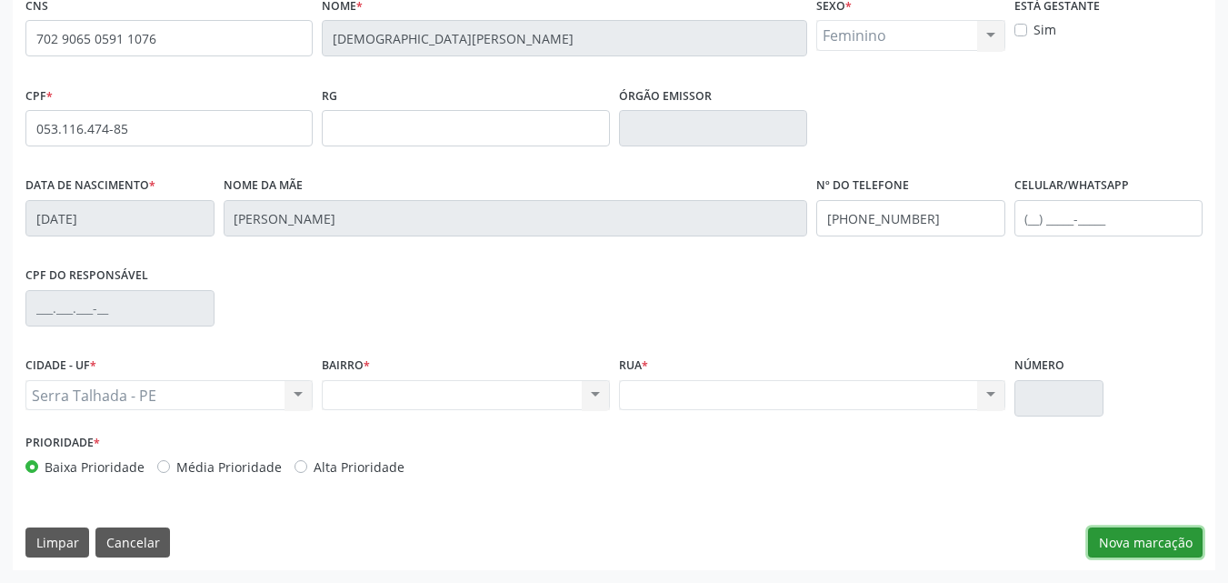
click at [1118, 533] on button "Nova marcação" at bounding box center [1145, 542] width 115 height 31
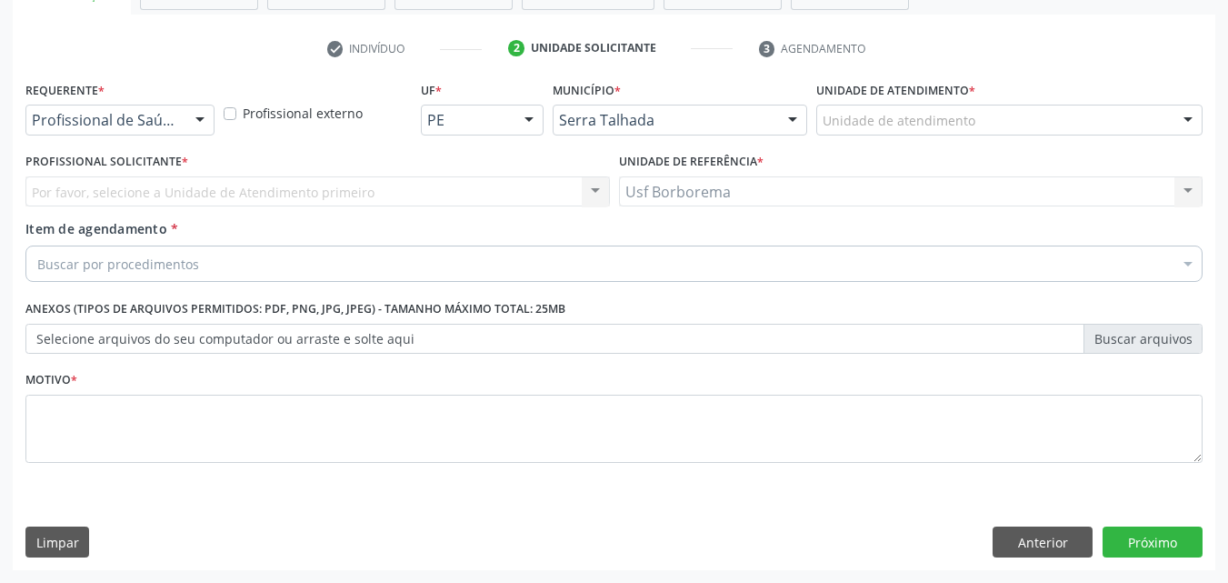
scroll to position [318, 0]
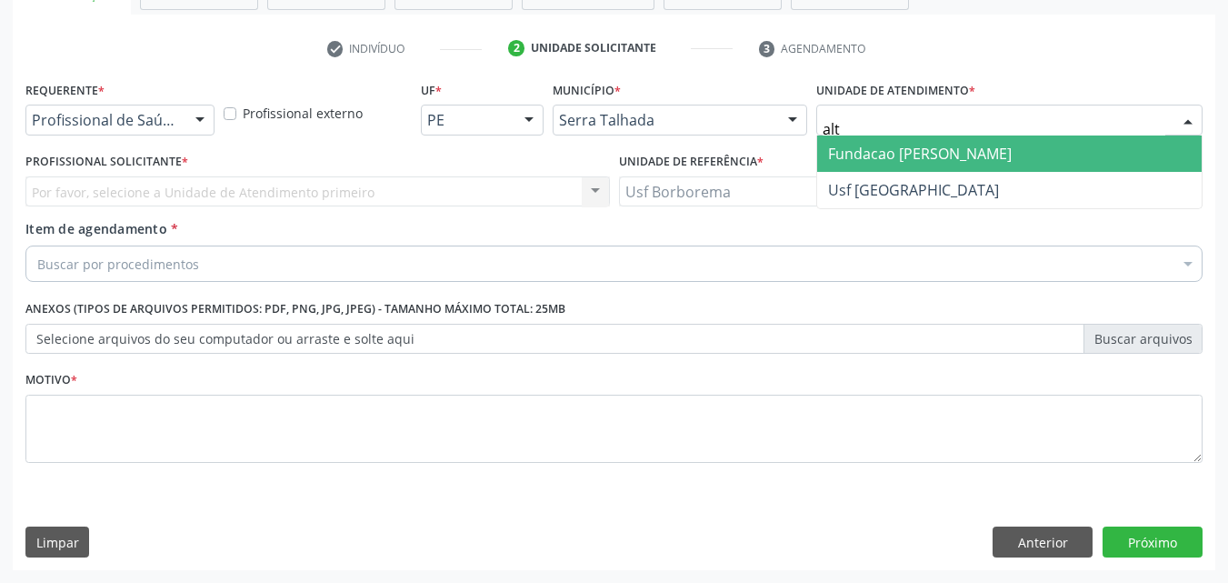
type input "alti"
click at [971, 146] on span "Fundacao [PERSON_NAME]" at bounding box center [920, 154] width 184 height 20
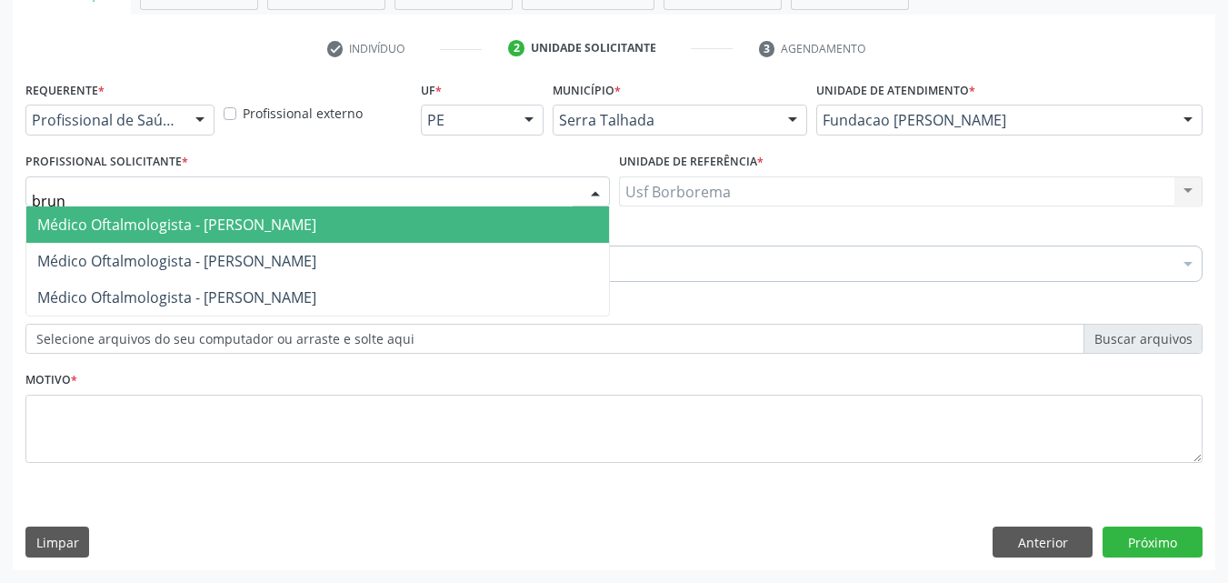
type input "bruna"
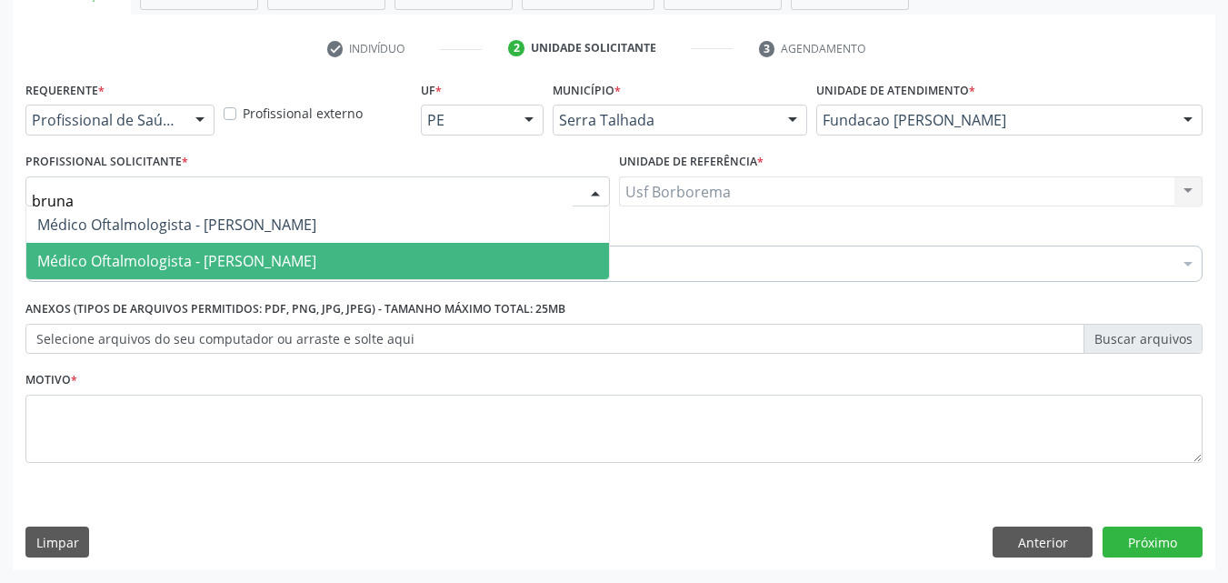
click at [131, 262] on span "Médico Oftalmologista - Bruna Vieira Oliveira Carvalho Ventura" at bounding box center [176, 261] width 279 height 20
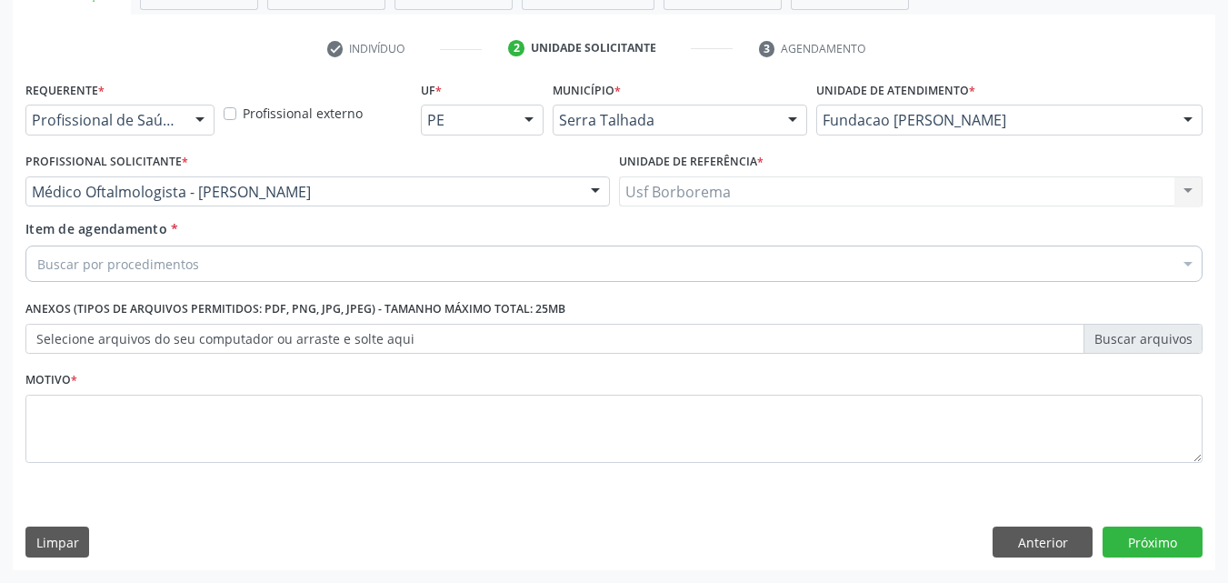
click at [225, 264] on div "Buscar por procedimentos" at bounding box center [613, 263] width 1177 height 36
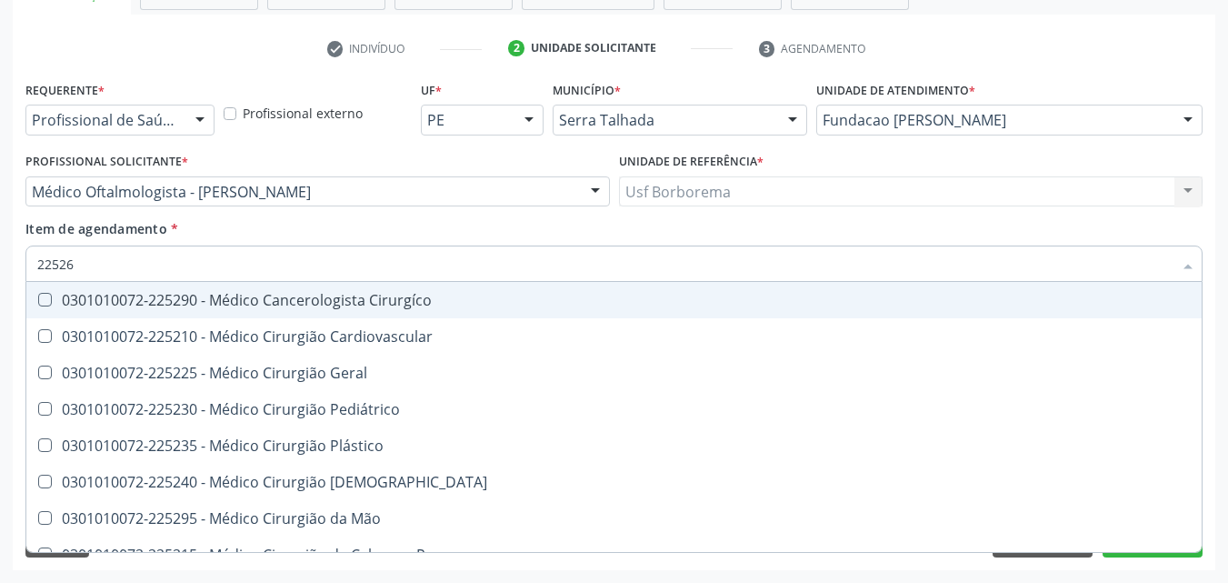
type input "225265"
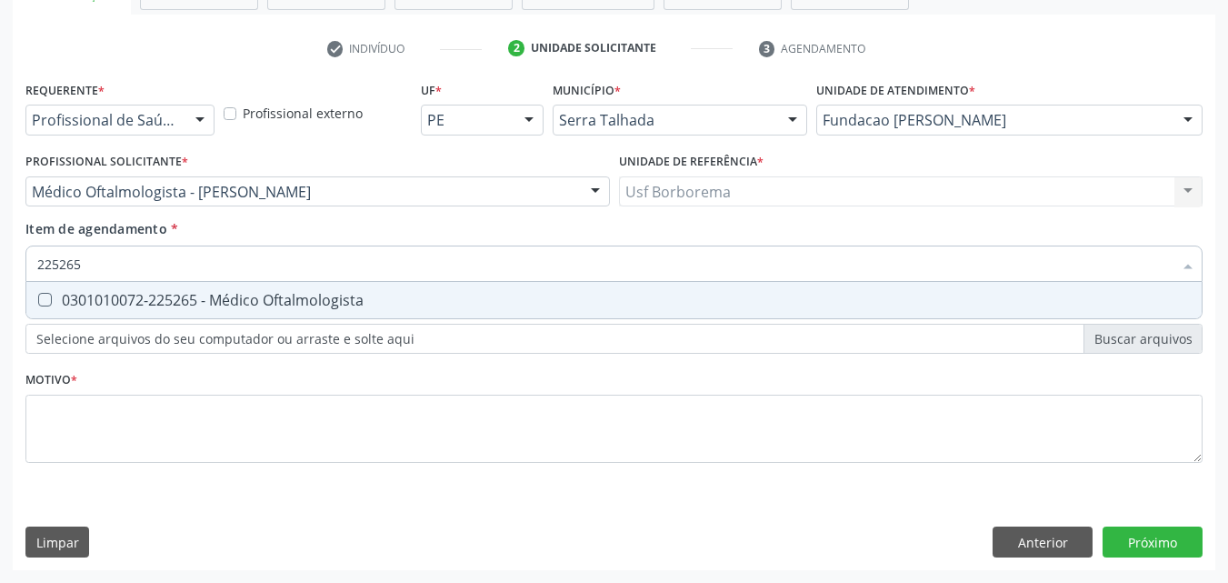
click at [251, 300] on div "0301010072-225265 - Médico Oftalmologista" at bounding box center [613, 300] width 1153 height 15
checkbox Oftalmologista "true"
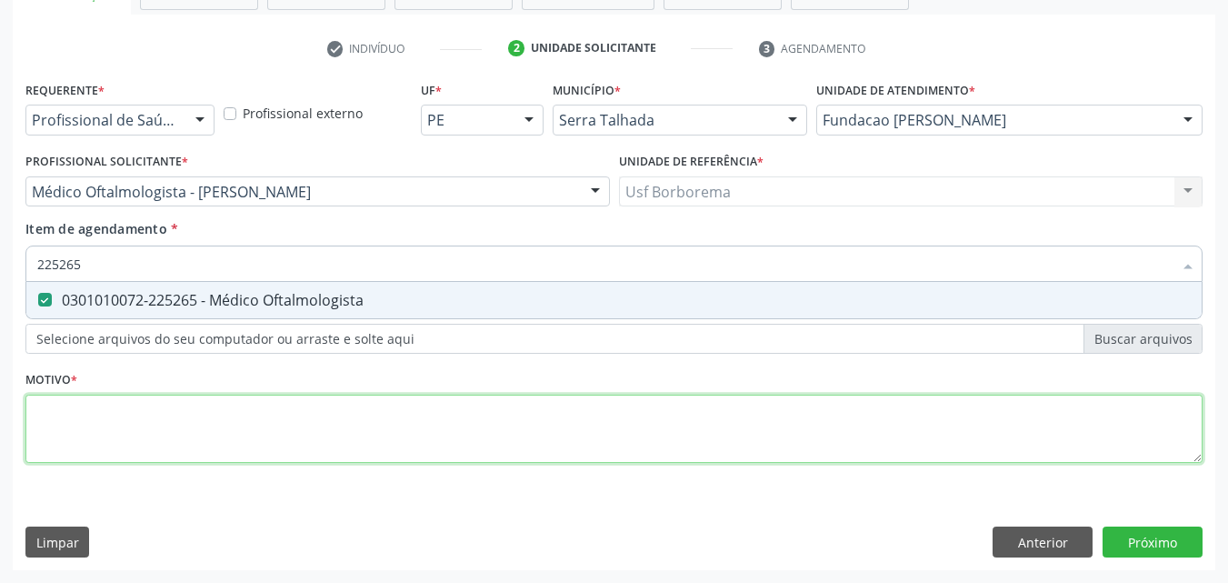
click at [207, 463] on div "Requerente * Profissional de Saúde Profissional de Saúde Paciente Nenhum result…" at bounding box center [613, 282] width 1177 height 412
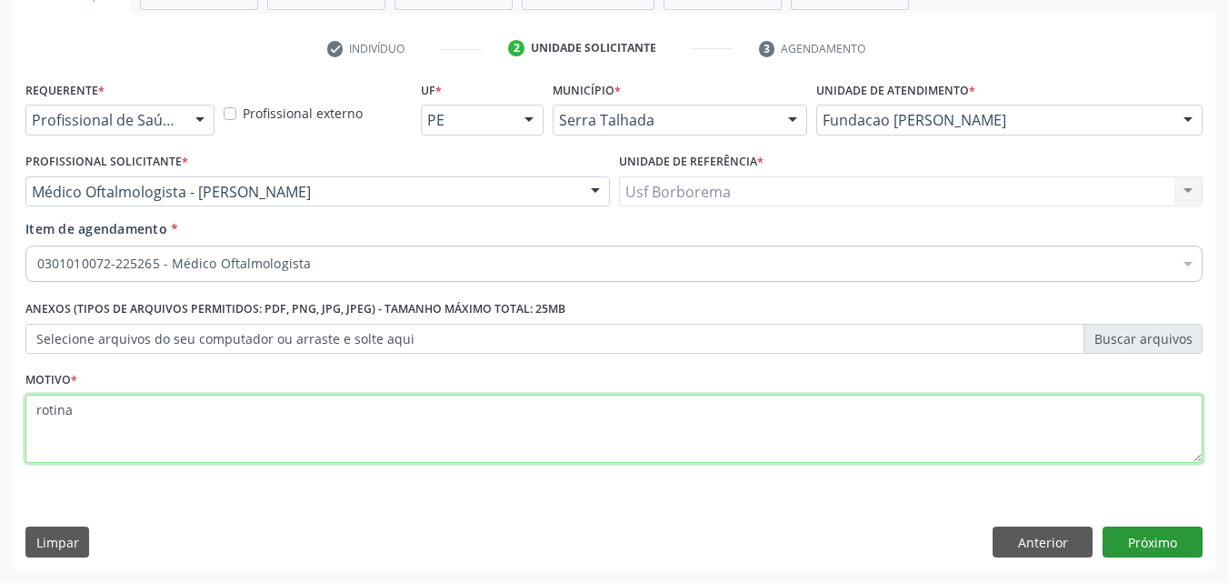
type textarea "rotina"
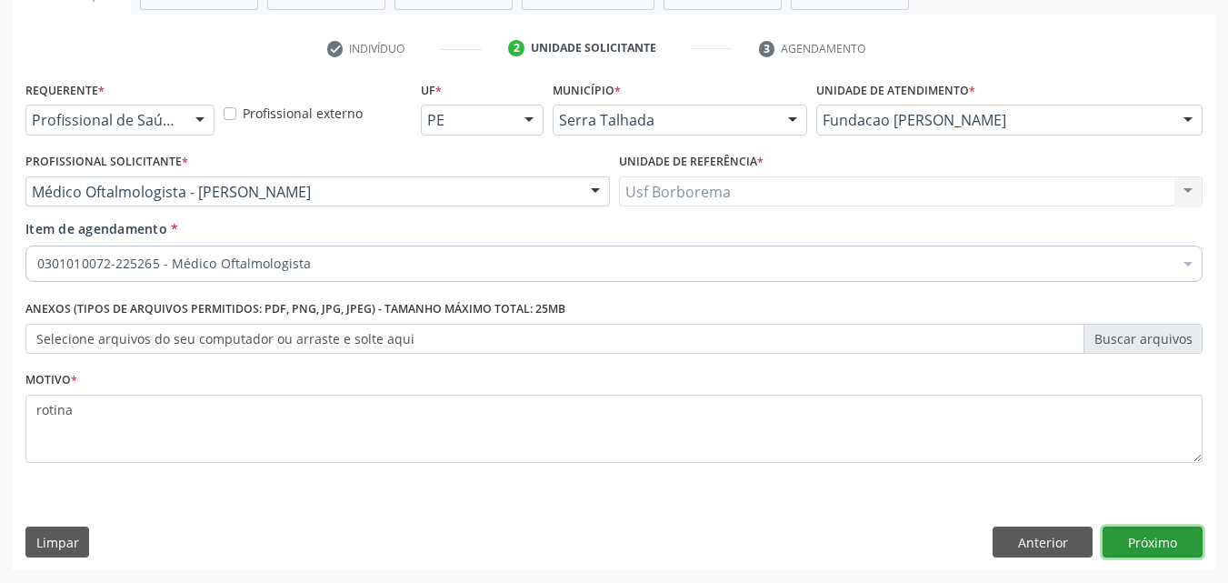
click at [1161, 530] on button "Próximo" at bounding box center [1152, 541] width 100 height 31
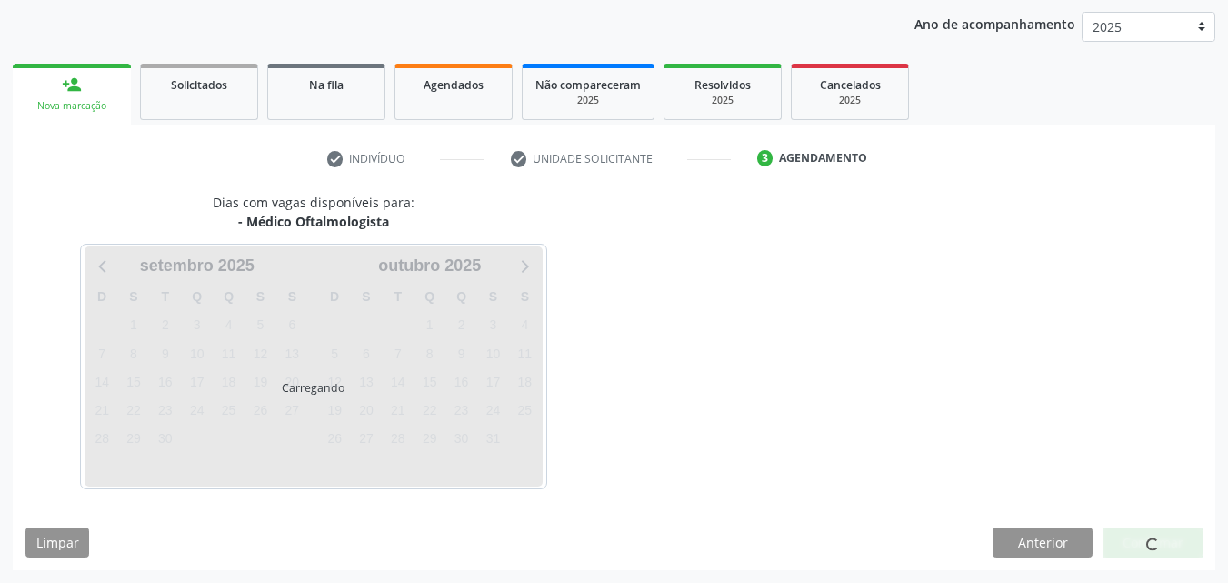
scroll to position [208, 0]
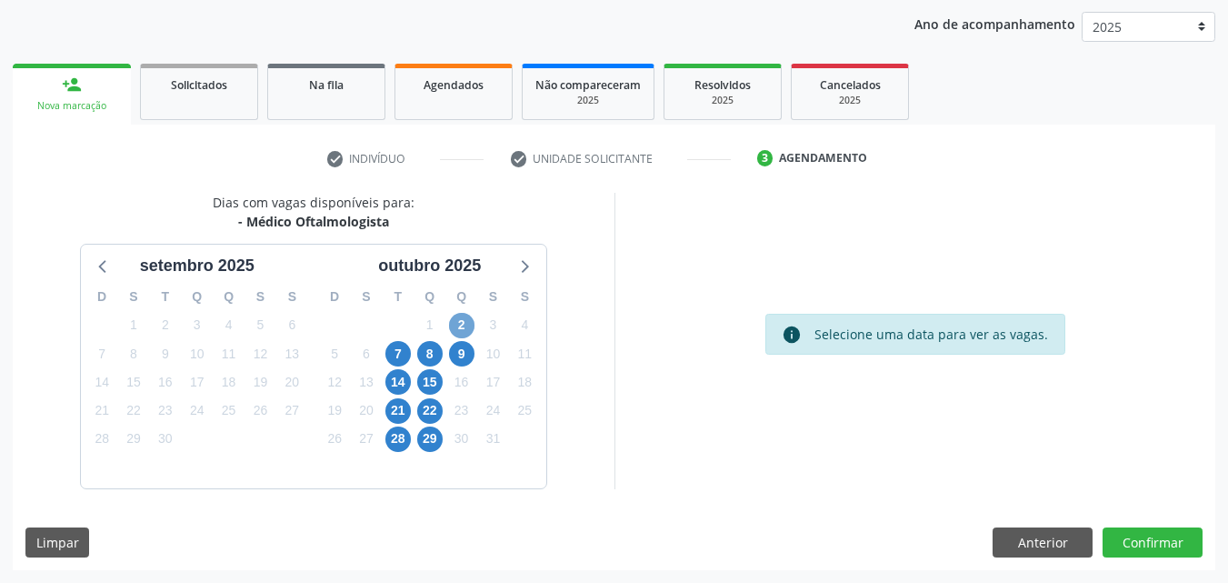
click at [460, 323] on span "2" at bounding box center [461, 325] width 25 height 25
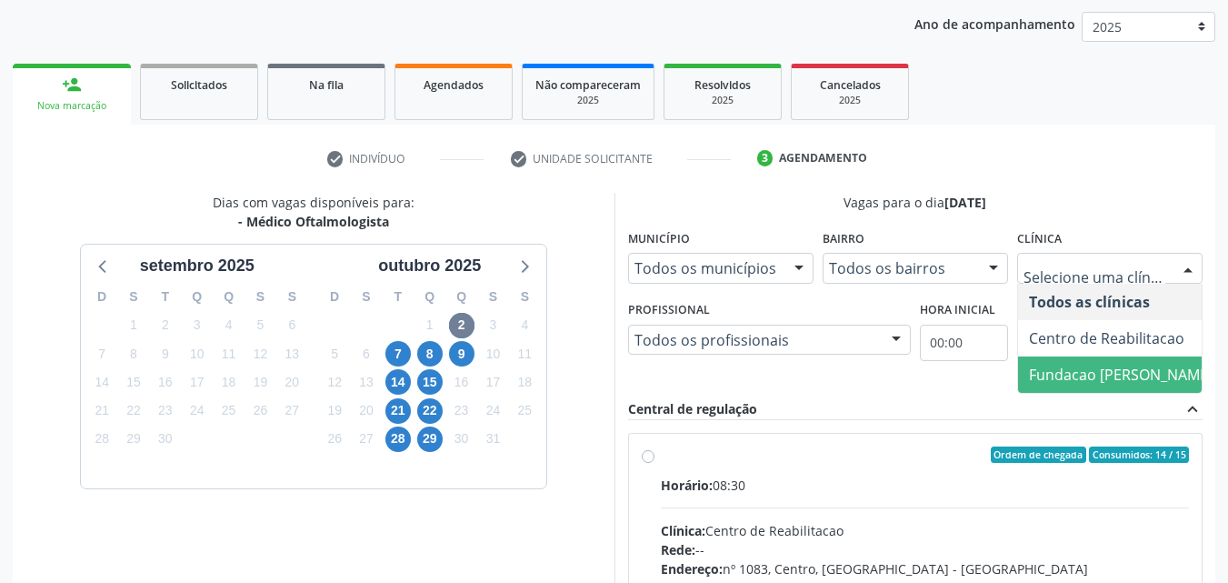
click at [1057, 369] on span "Fundacao [PERSON_NAME]" at bounding box center [1121, 374] width 184 height 20
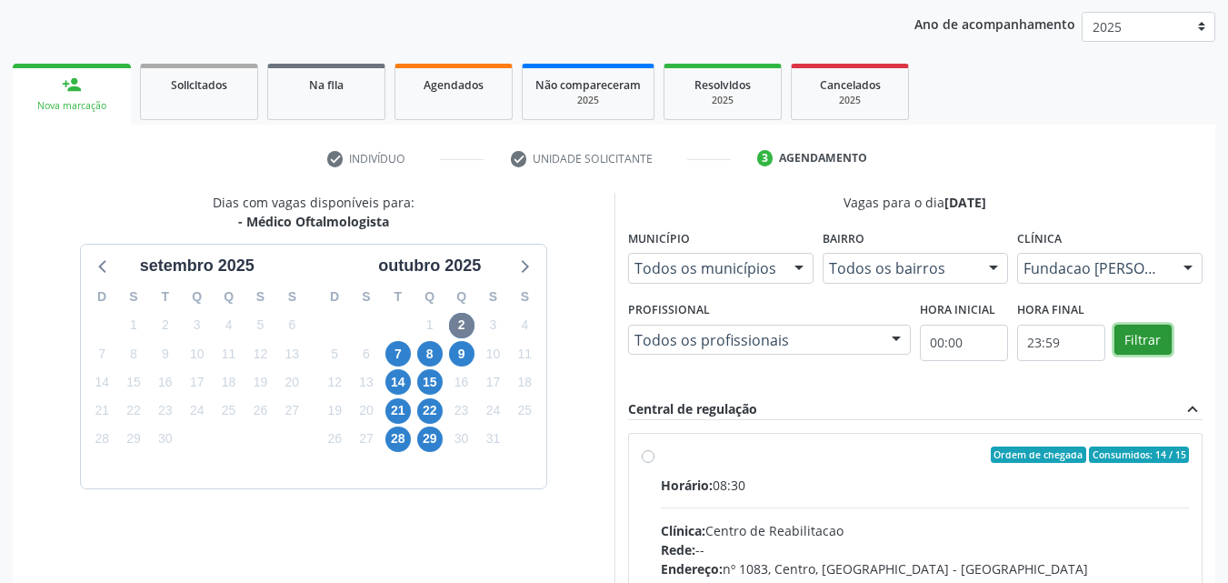
click at [1133, 344] on button "Filtrar" at bounding box center [1142, 339] width 57 height 31
click at [661, 459] on label "Ordem de chegada Consumidos: 15 / 30 Horário: 12:00 Clínica: Fundacao Altino Ve…" at bounding box center [925, 585] width 529 height 279
click at [643, 459] on input "Ordem de chegada Consumidos: 15 / 30 Horário: 12:00 Clínica: Fundacao Altino Ve…" at bounding box center [648, 454] width 13 height 16
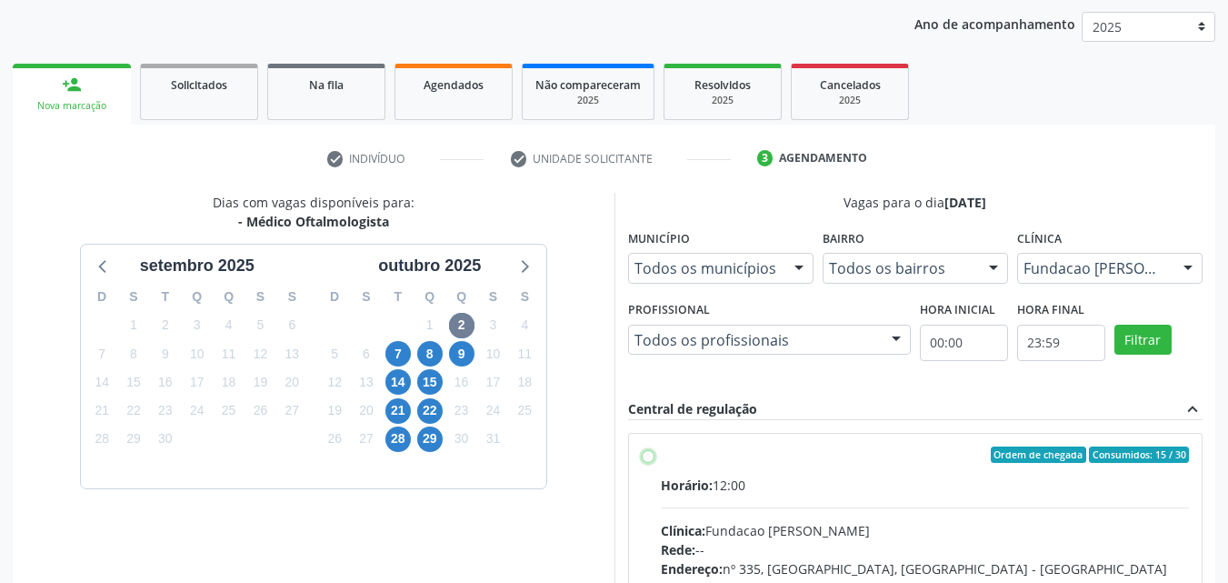
radio input "true"
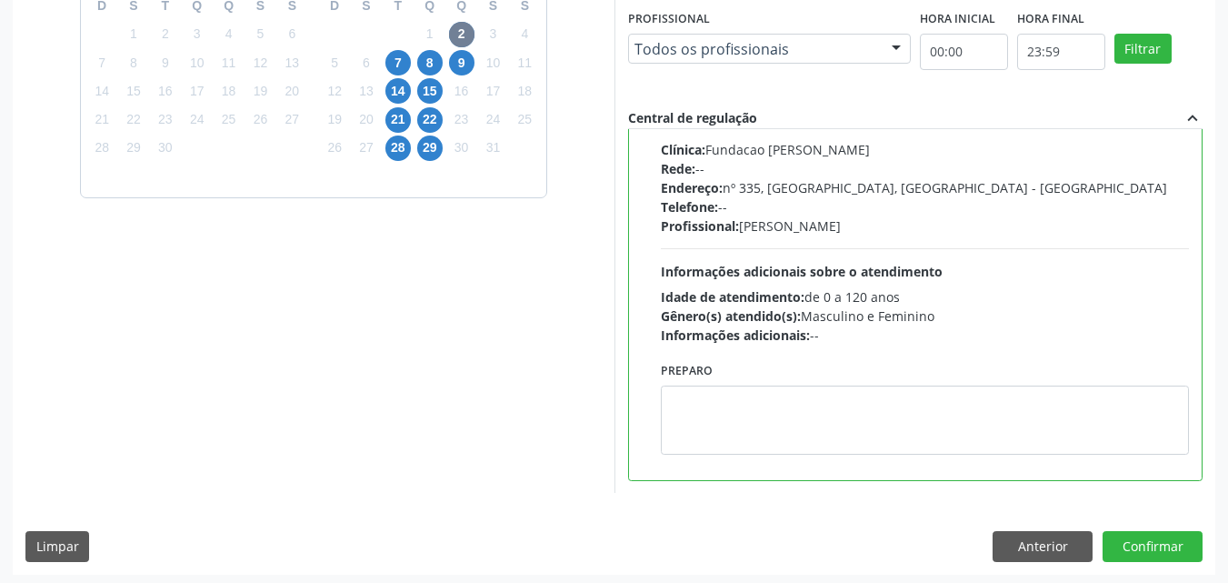
scroll to position [503, 0]
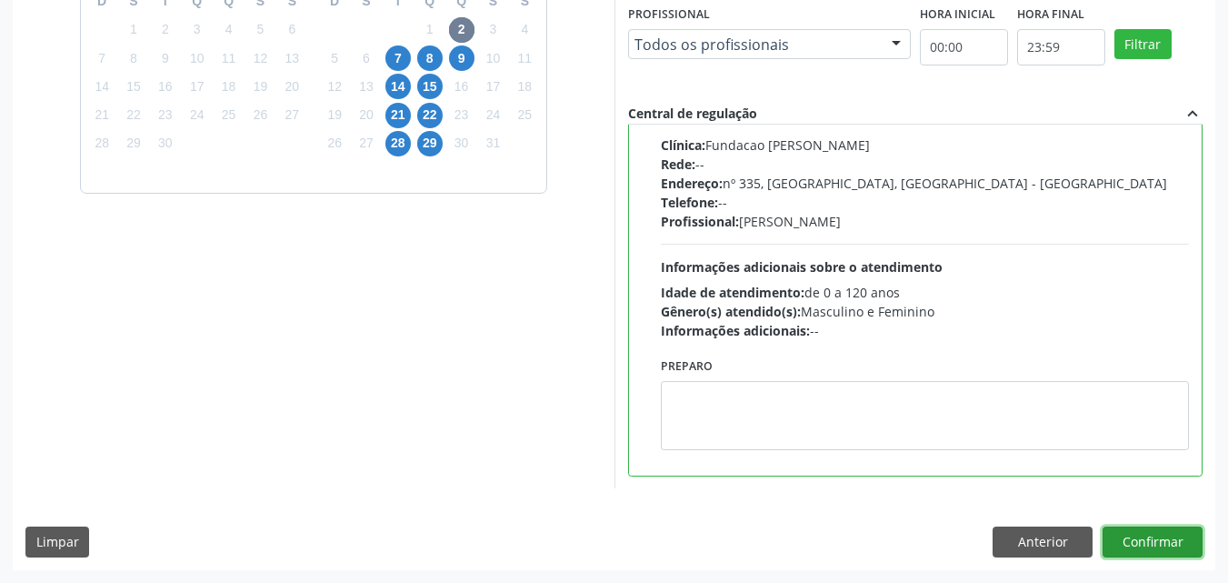
click at [1130, 539] on button "Confirmar" at bounding box center [1152, 541] width 100 height 31
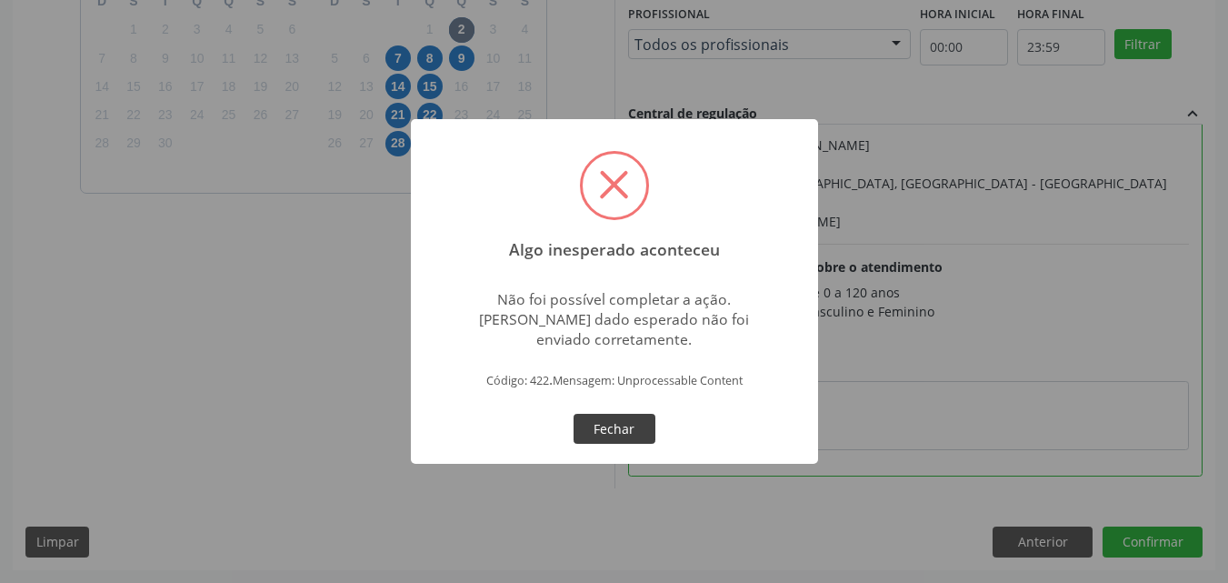
click at [632, 429] on button "Fechar" at bounding box center [614, 428] width 82 height 31
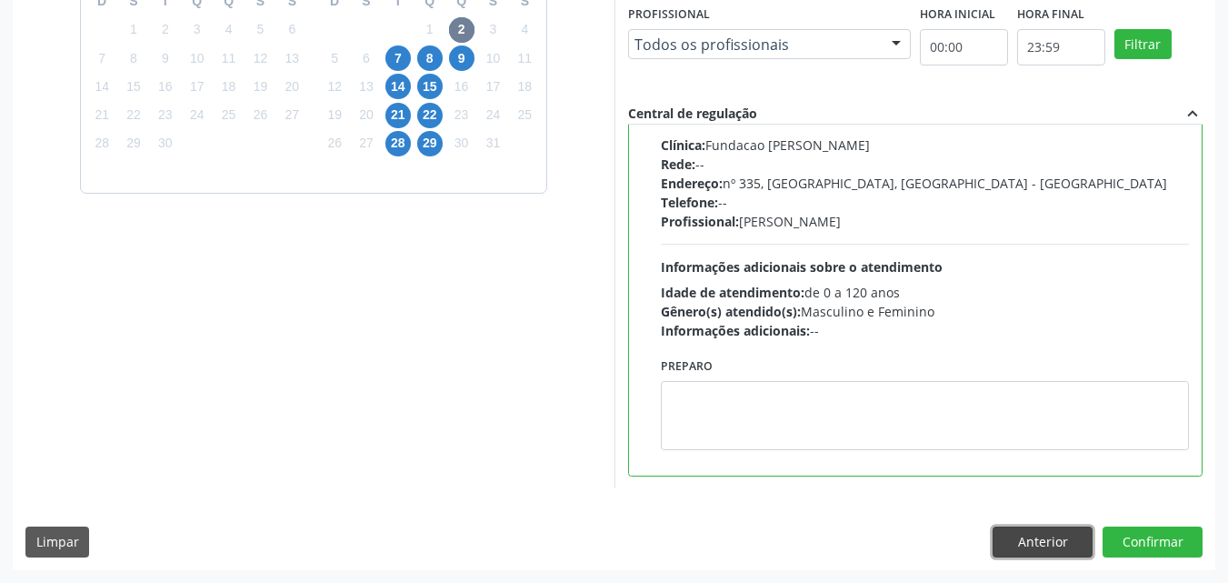
click at [1017, 541] on button "Anterior" at bounding box center [1042, 541] width 100 height 31
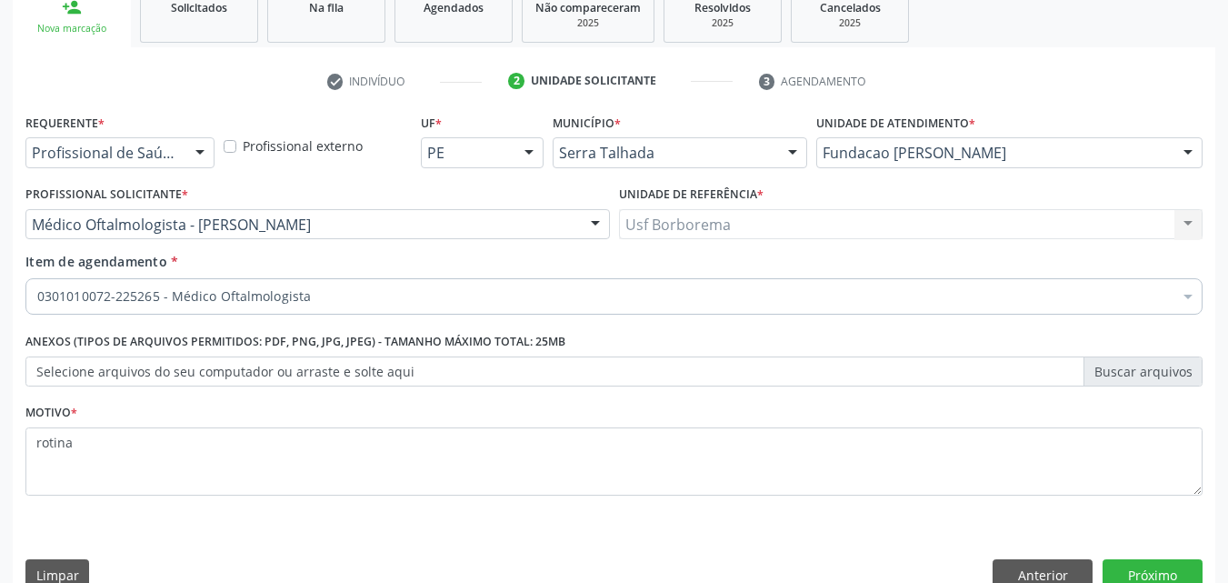
scroll to position [318, 0]
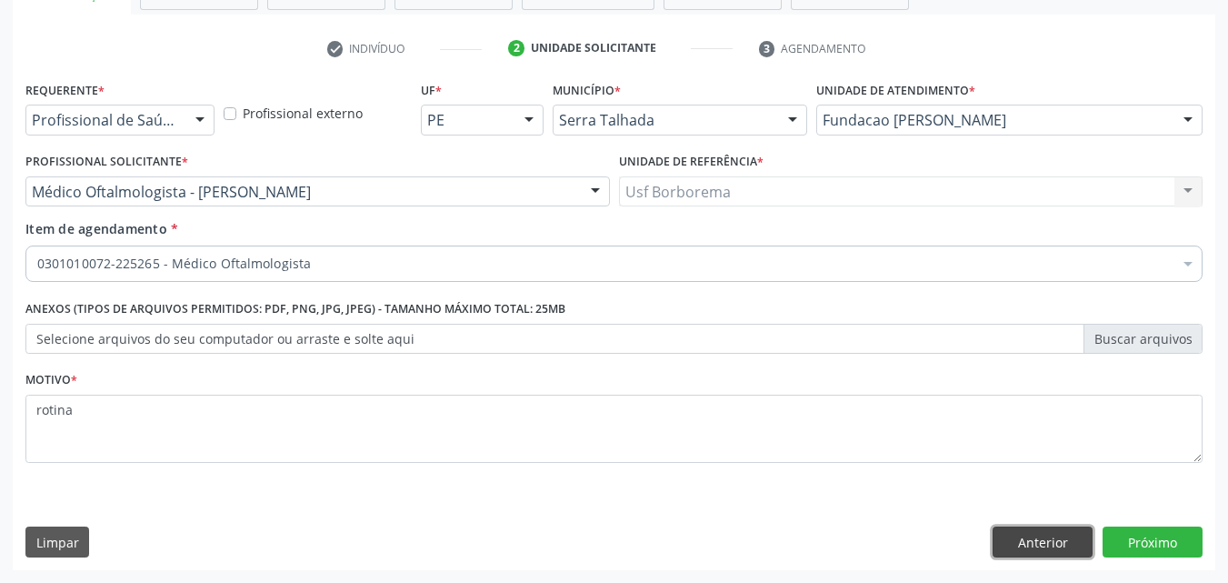
click at [1020, 533] on button "Anterior" at bounding box center [1042, 541] width 100 height 31
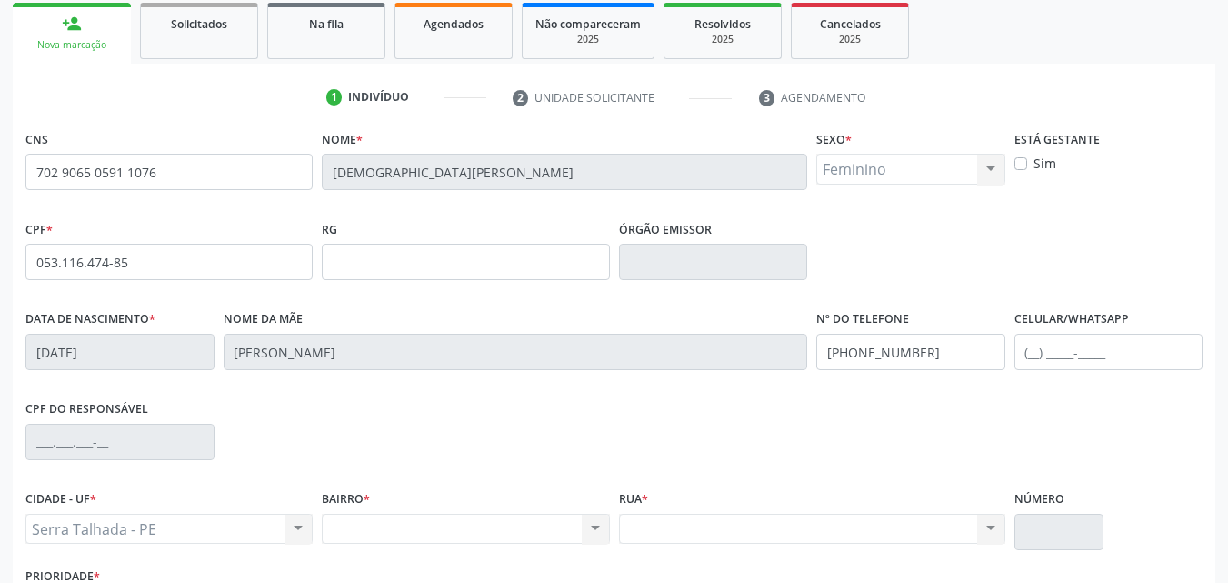
scroll to position [403, 0]
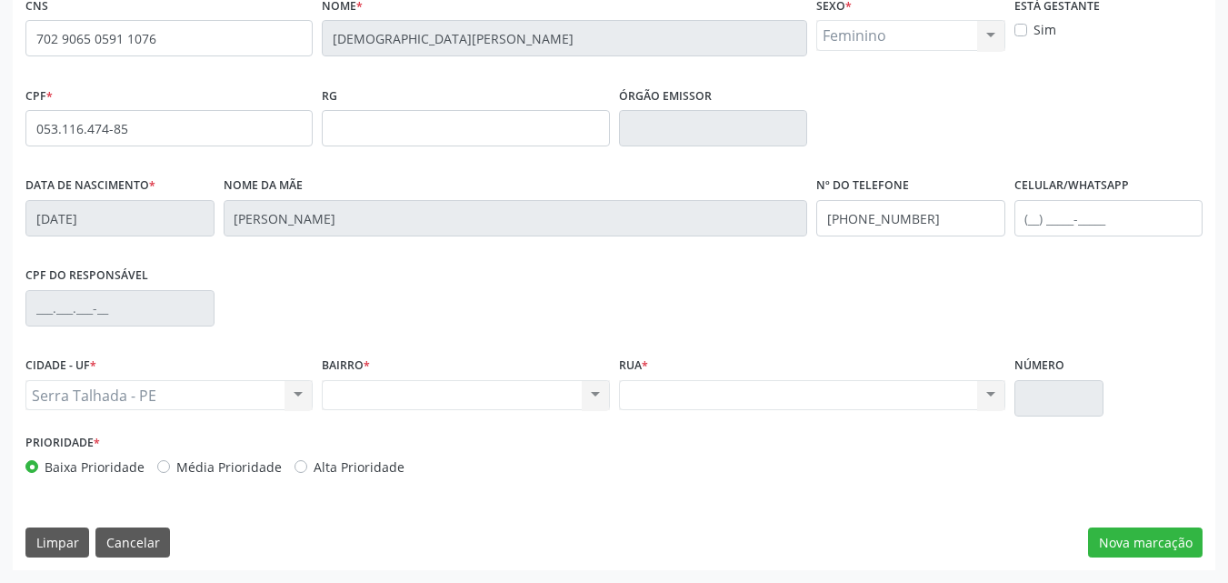
click at [766, 389] on div "Nenhum resultado encontrado para: " " Não há nenhuma opção para ser exibida." at bounding box center [812, 395] width 386 height 31
click at [767, 395] on div "Nenhum resultado encontrado para: " " Não há nenhuma opção para ser exibida." at bounding box center [812, 395] width 386 height 31
click at [370, 395] on div "Nenhum resultado encontrado para: " " Não há nenhuma opção para ser exibida." at bounding box center [465, 395] width 287 height 31
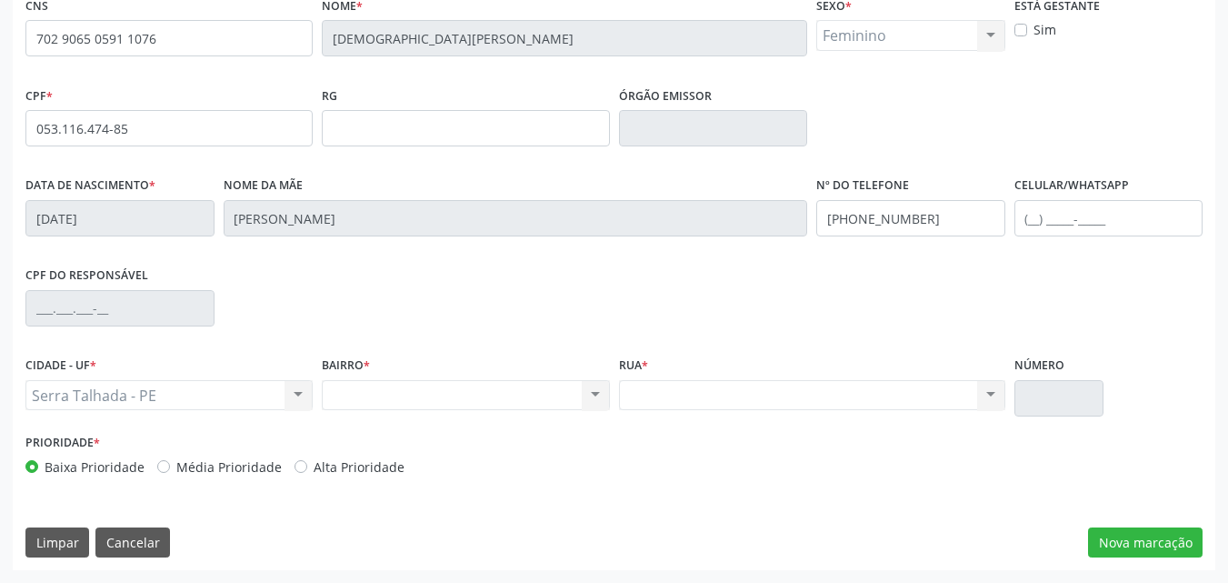
click at [370, 395] on div "Nenhum resultado encontrado para: " " Não há nenhuma opção para ser exibida." at bounding box center [465, 395] width 287 height 31
click at [1153, 528] on button "Nova marcação" at bounding box center [1145, 542] width 115 height 31
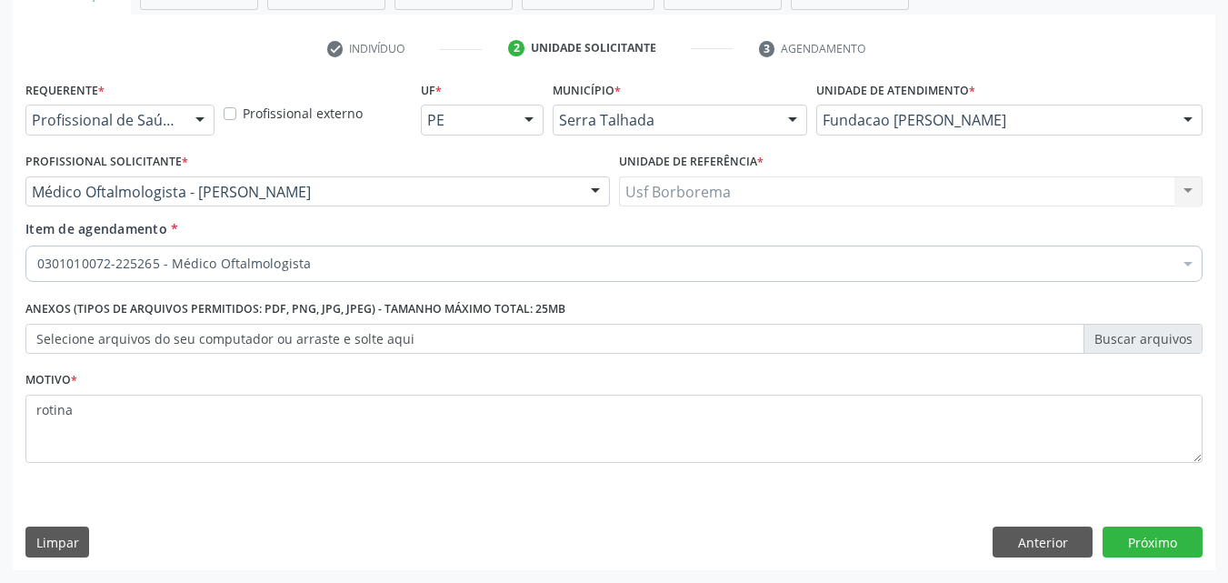
scroll to position [318, 0]
click at [1169, 542] on button "Próximo" at bounding box center [1152, 541] width 100 height 31
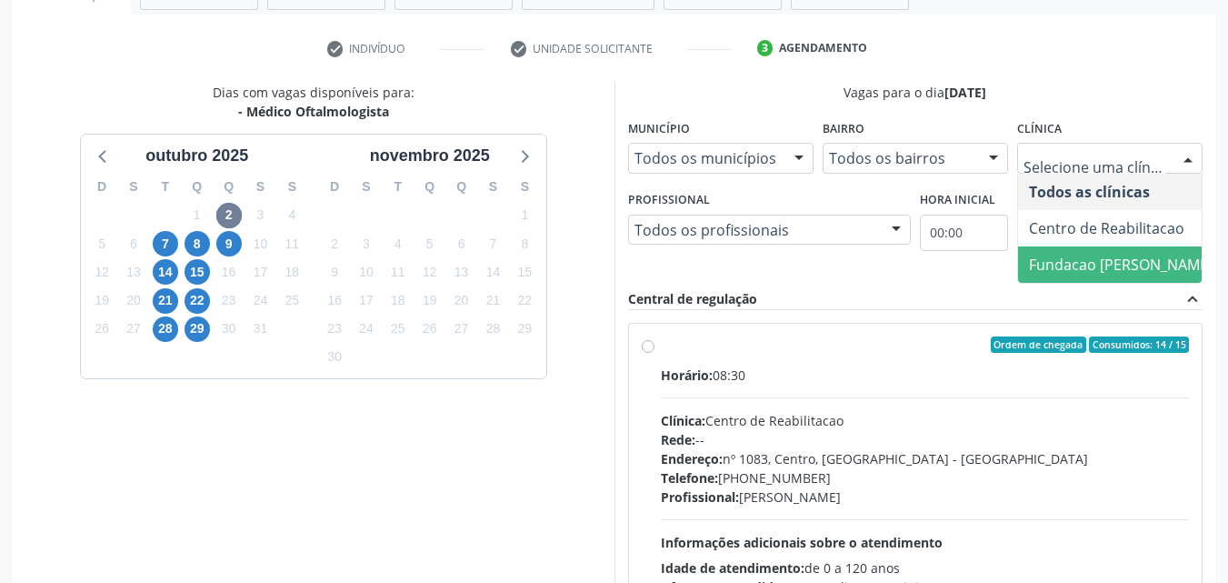
click at [1062, 262] on span "Fundacao [PERSON_NAME]" at bounding box center [1121, 264] width 184 height 20
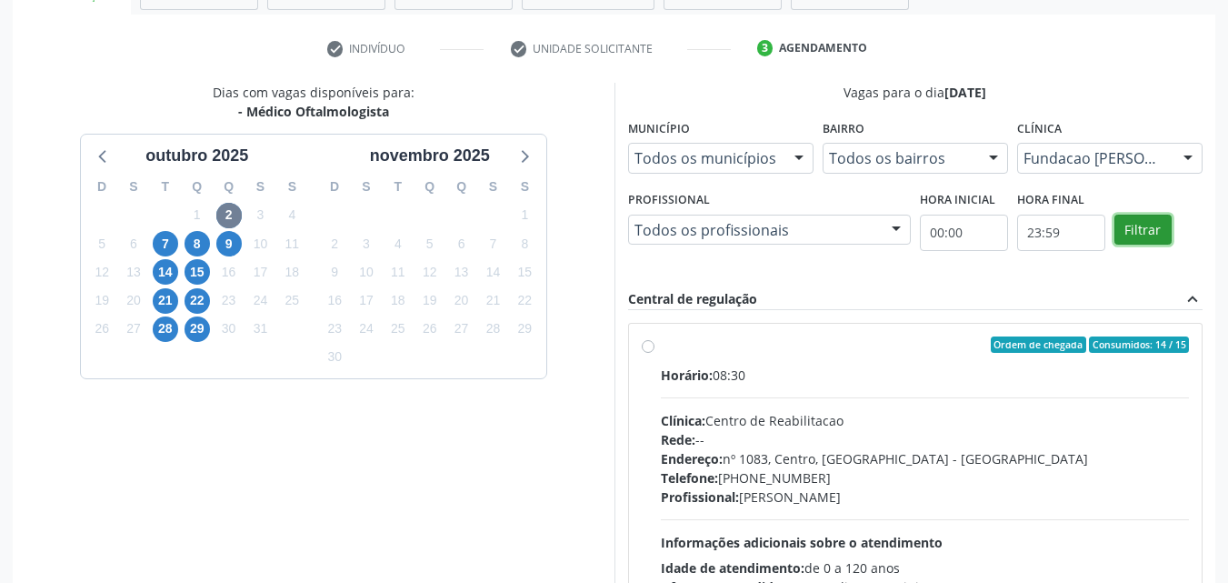
click at [1152, 224] on button "Filtrar" at bounding box center [1142, 229] width 57 height 31
radio input "true"
click at [1152, 224] on button "Filtrar" at bounding box center [1142, 229] width 57 height 31
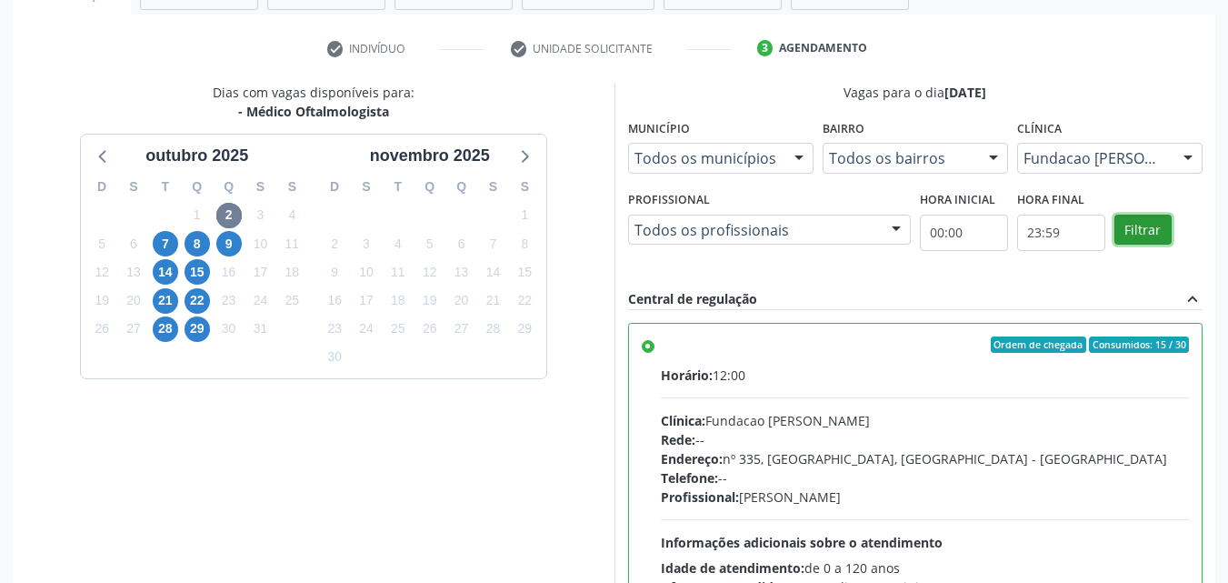
click at [1152, 224] on button "Filtrar" at bounding box center [1142, 229] width 57 height 31
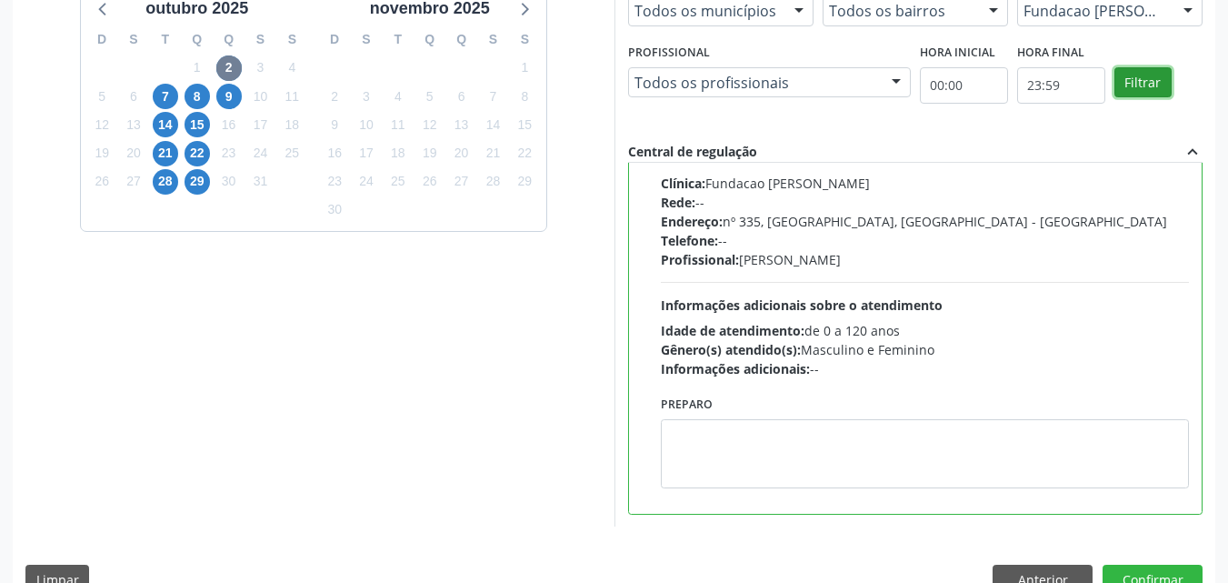
scroll to position [503, 0]
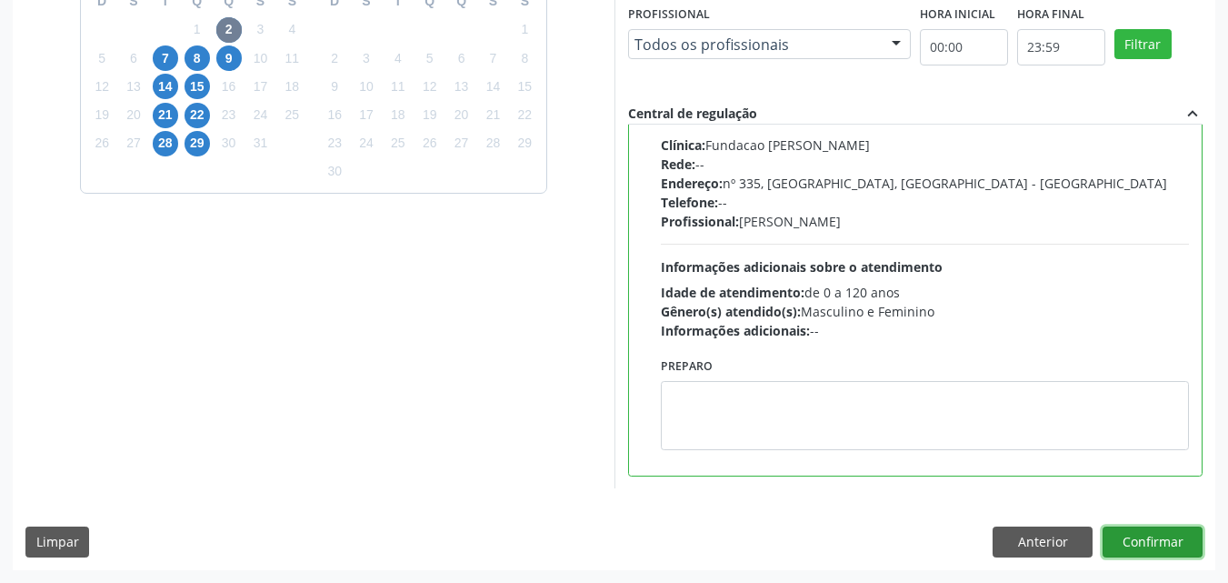
click at [1134, 546] on button "Confirmar" at bounding box center [1152, 541] width 100 height 31
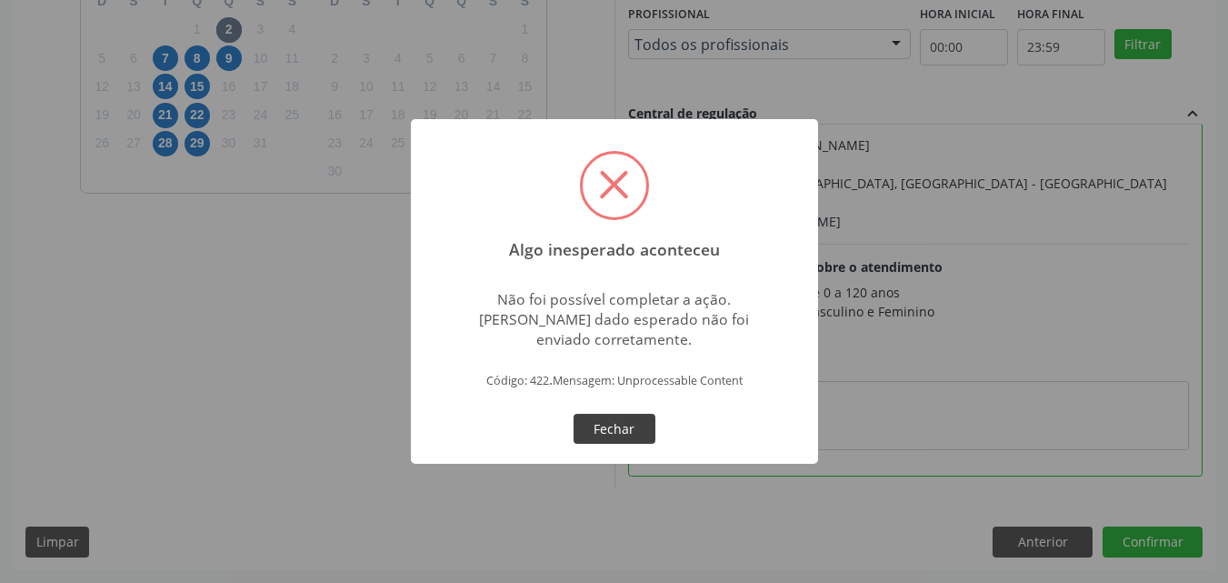
click at [603, 423] on button "Fechar" at bounding box center [614, 428] width 82 height 31
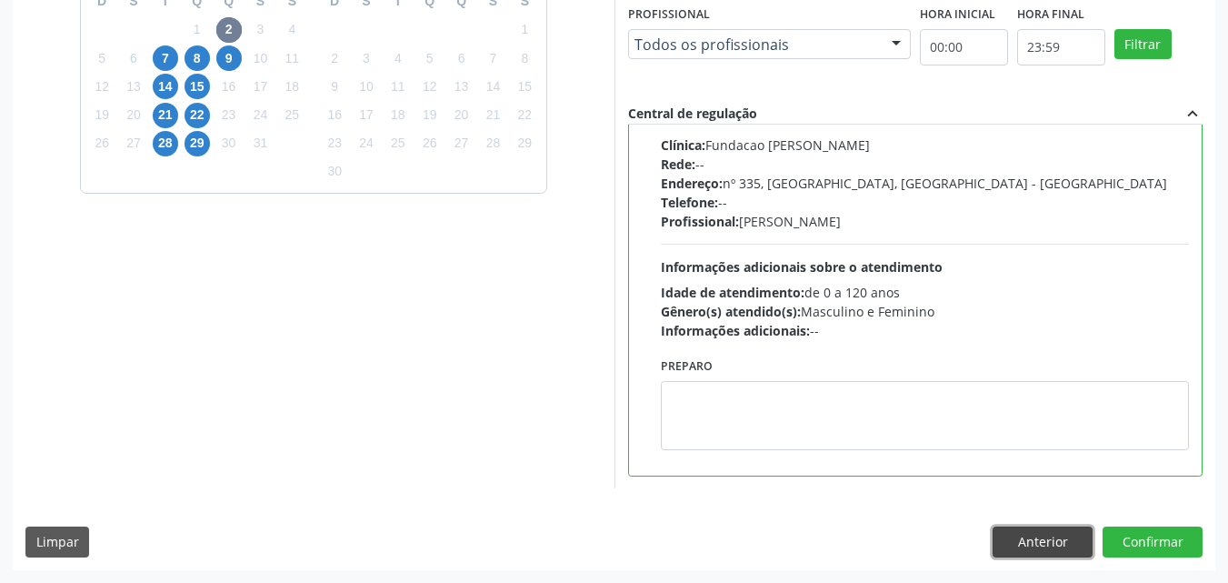
click at [1024, 529] on button "Anterior" at bounding box center [1042, 541] width 100 height 31
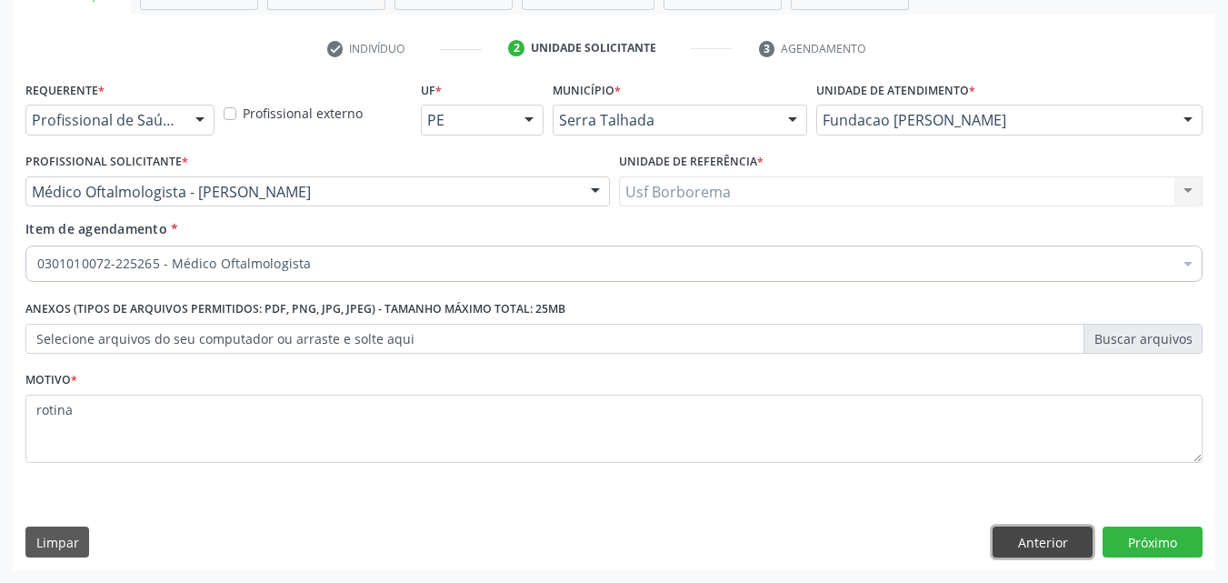
click at [1026, 533] on button "Anterior" at bounding box center [1042, 541] width 100 height 31
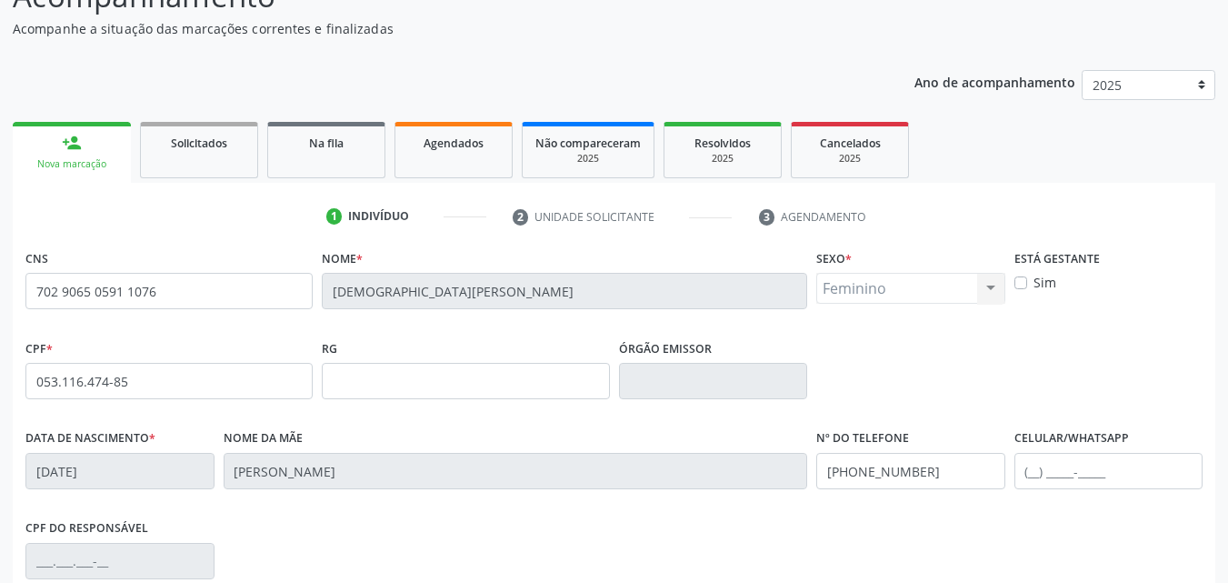
scroll to position [0, 0]
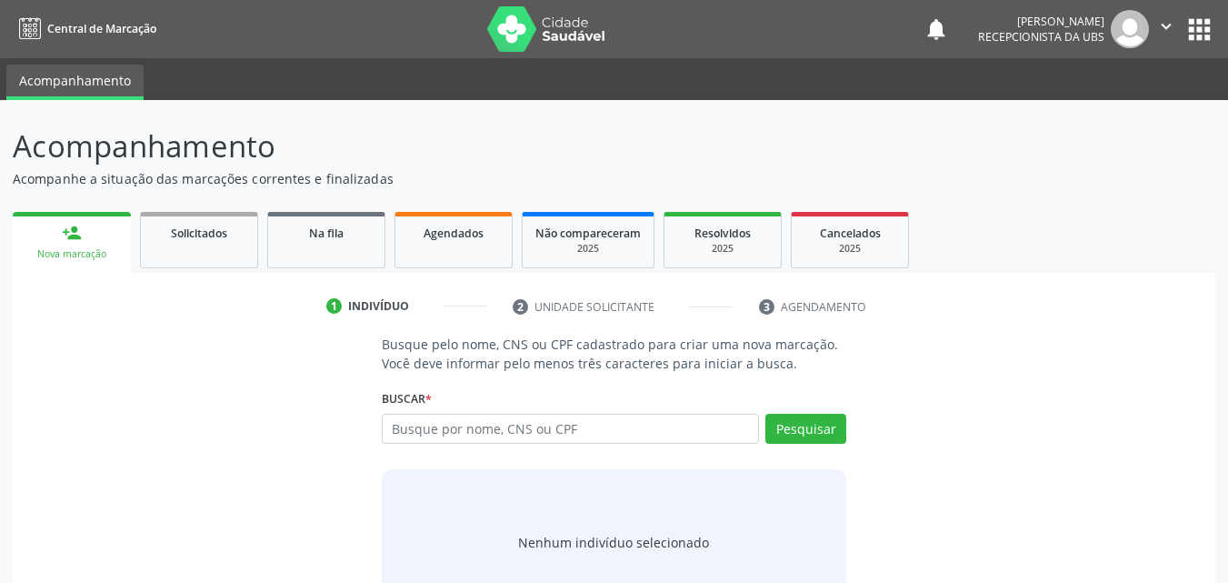
click at [543, 433] on div "Busque pelo nome, CNS ou CPF cadastrado para criar uma nova marcação. Você deve…" at bounding box center [614, 474] width 491 height 280
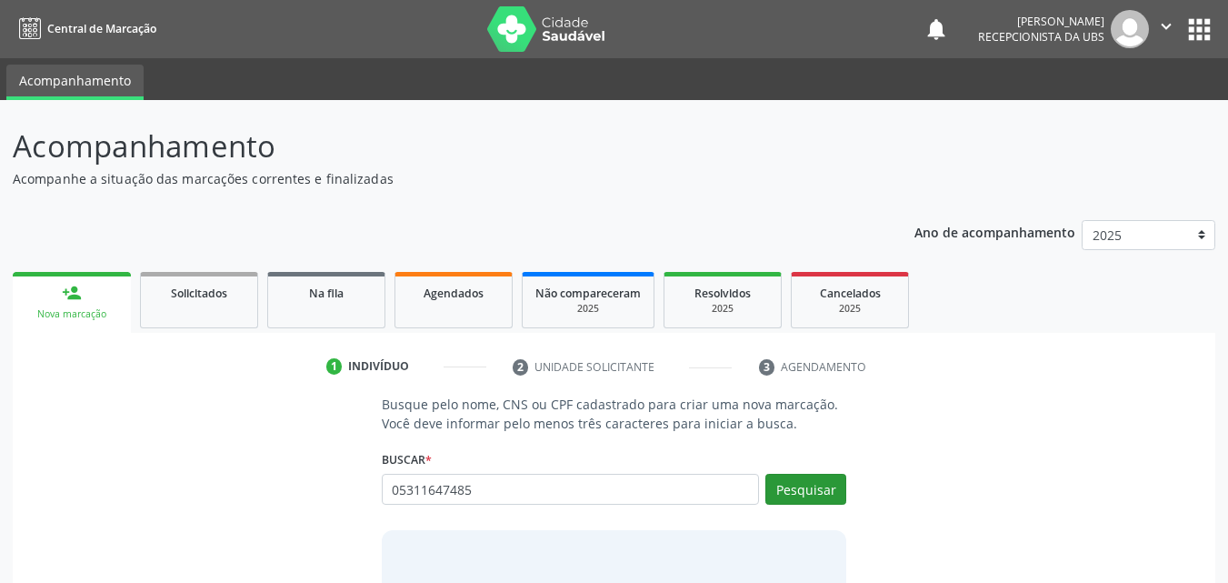
type input "05311647485"
click at [797, 476] on button "Pesquisar" at bounding box center [805, 488] width 81 height 31
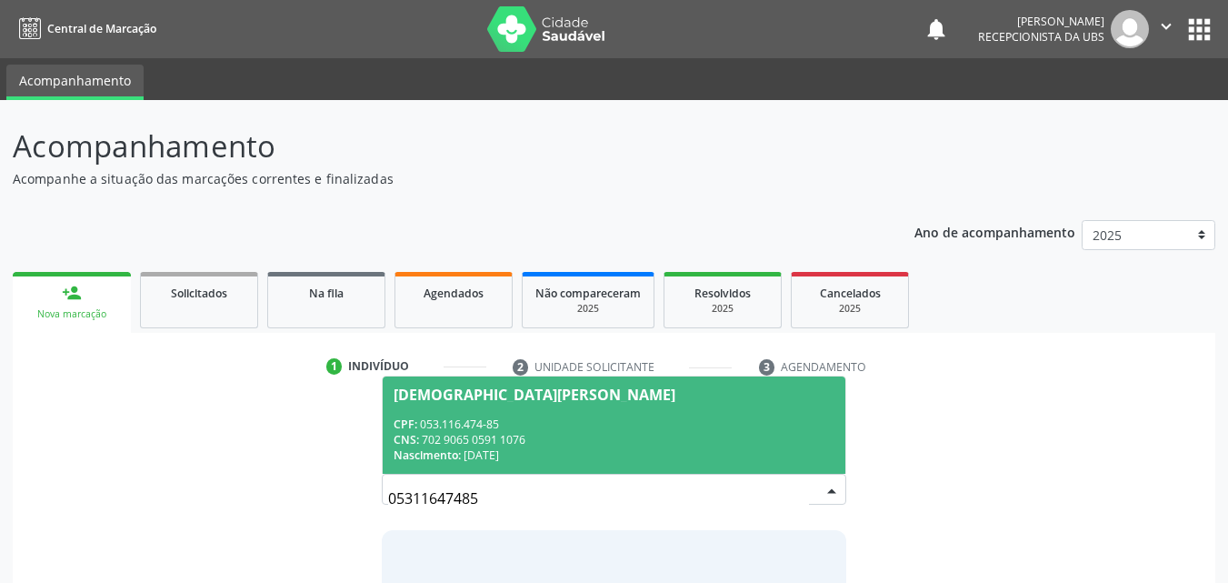
click at [598, 416] on div "CPF: 053.116.474-85" at bounding box center [614, 423] width 442 height 15
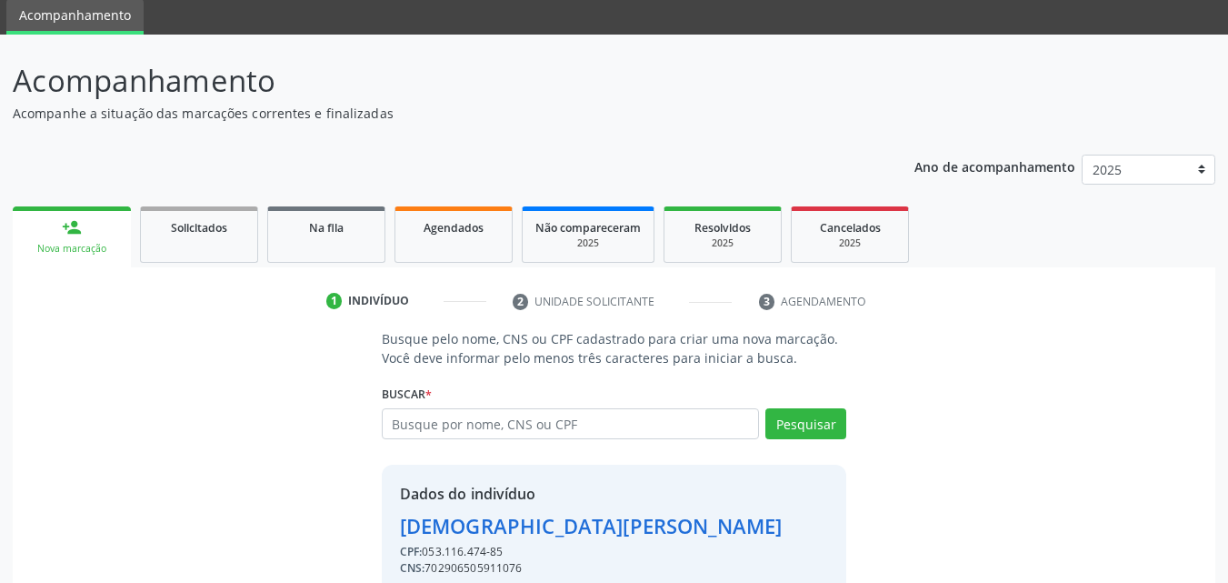
scroll to position [146, 0]
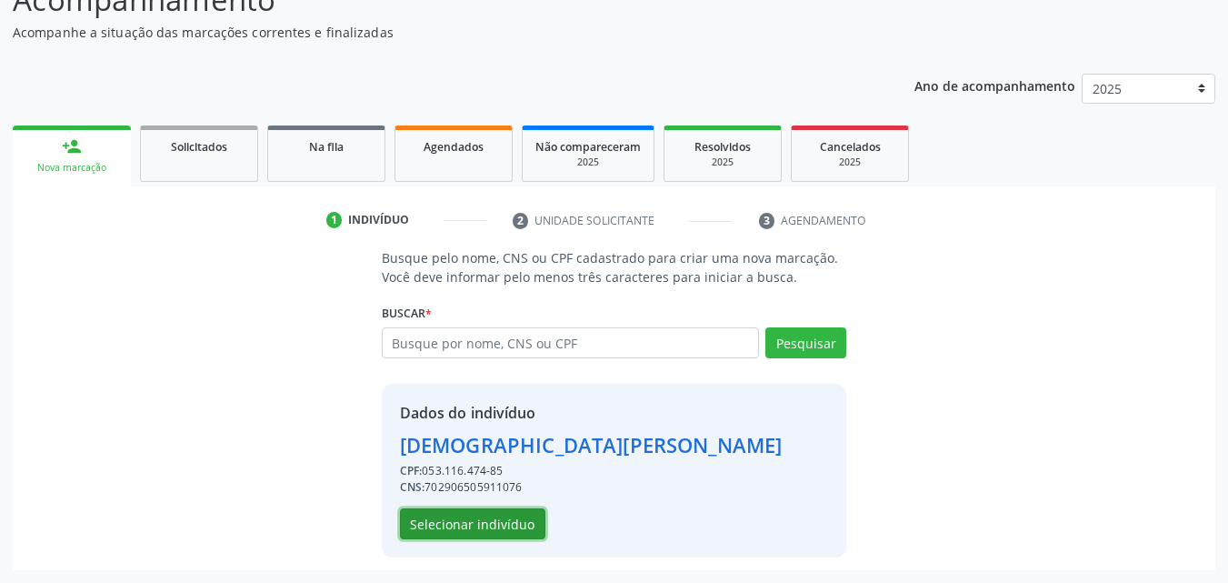
click at [528, 523] on button "Selecionar indivíduo" at bounding box center [472, 523] width 145 height 31
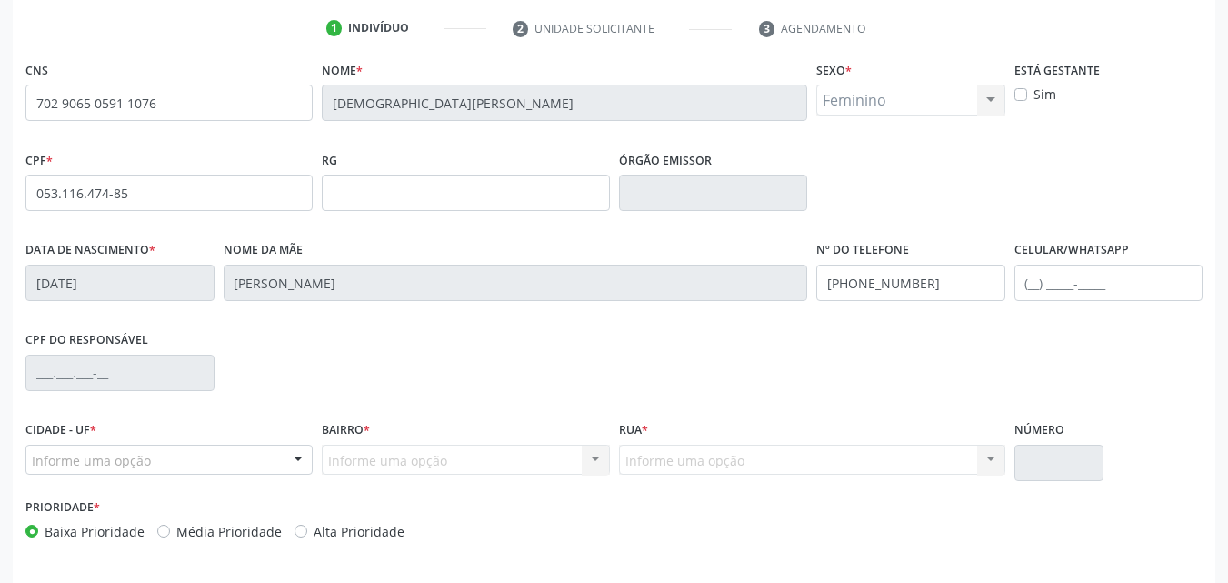
scroll to position [403, 0]
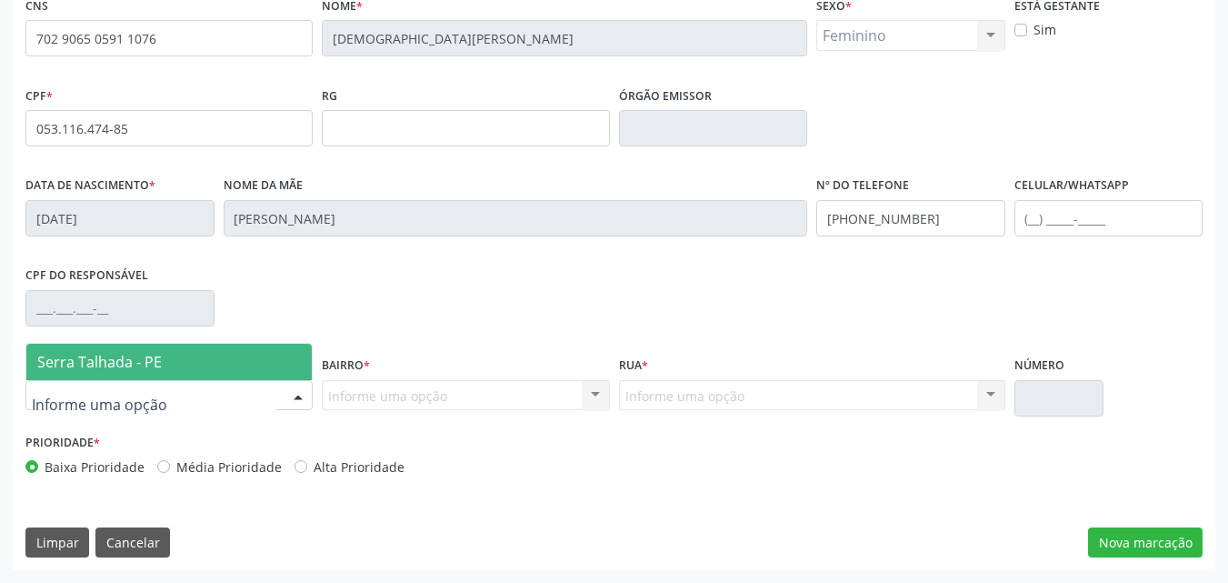
click at [162, 393] on div at bounding box center [168, 395] width 287 height 31
click at [130, 357] on span "Serra Talhada - PE" at bounding box center [99, 362] width 124 height 20
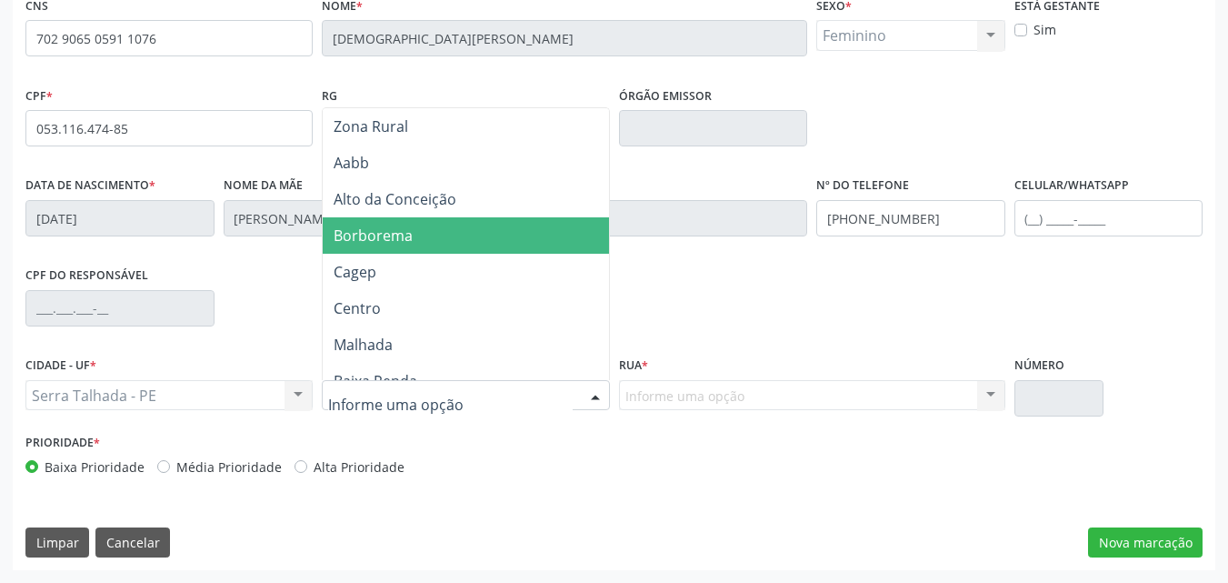
click at [344, 235] on span "Borborema" at bounding box center [373, 235] width 79 height 20
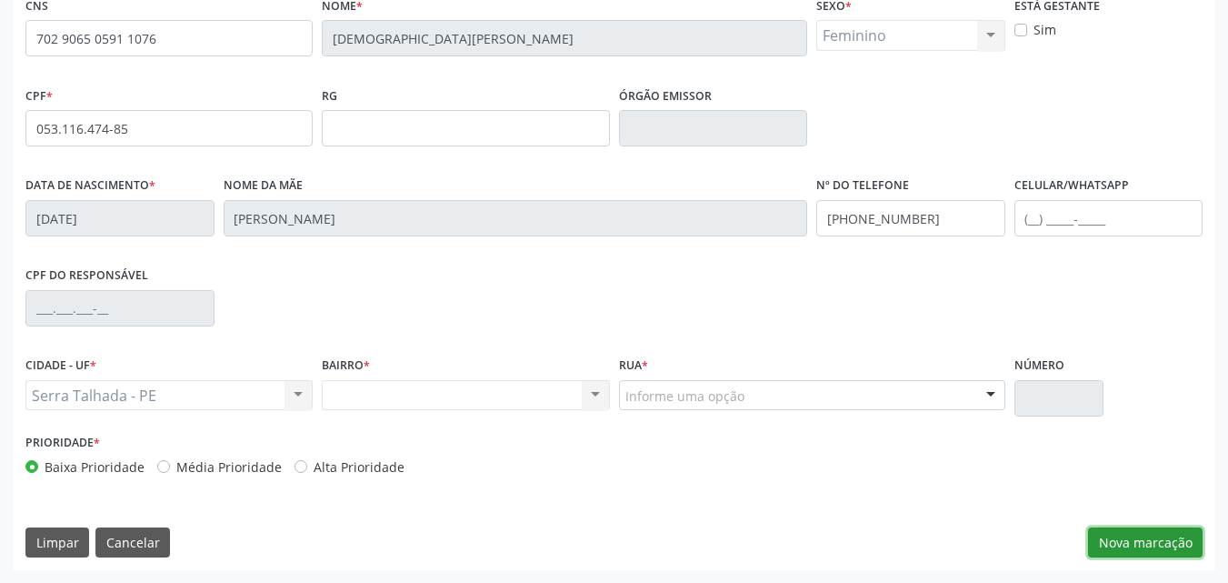
click at [1120, 529] on button "Nova marcação" at bounding box center [1145, 542] width 115 height 31
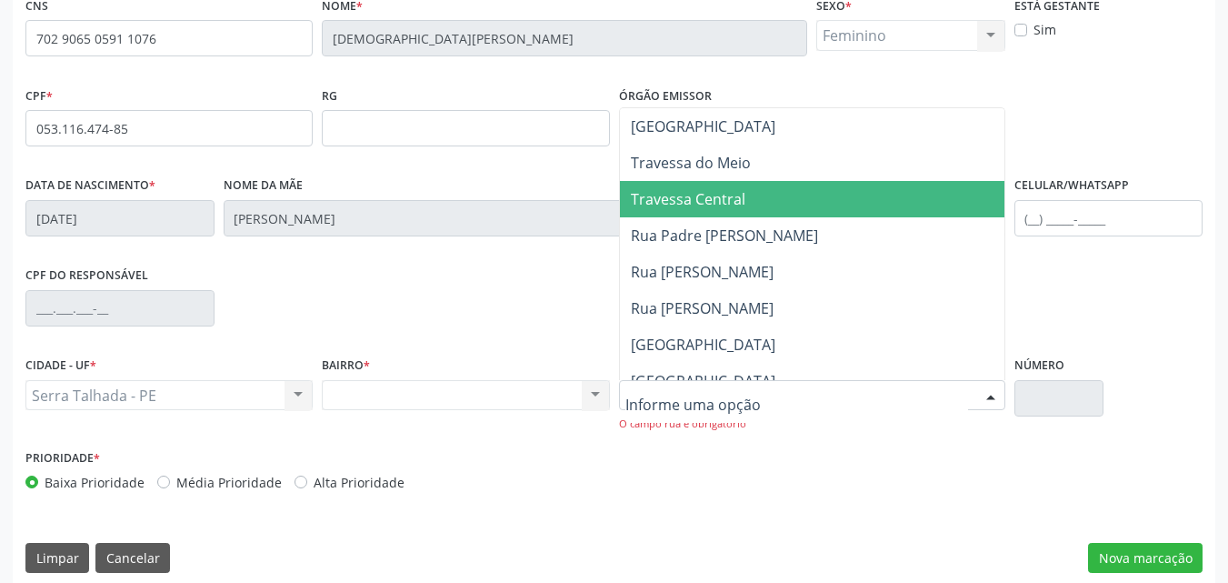
click at [729, 202] on span "Travessa Central" at bounding box center [688, 199] width 115 height 20
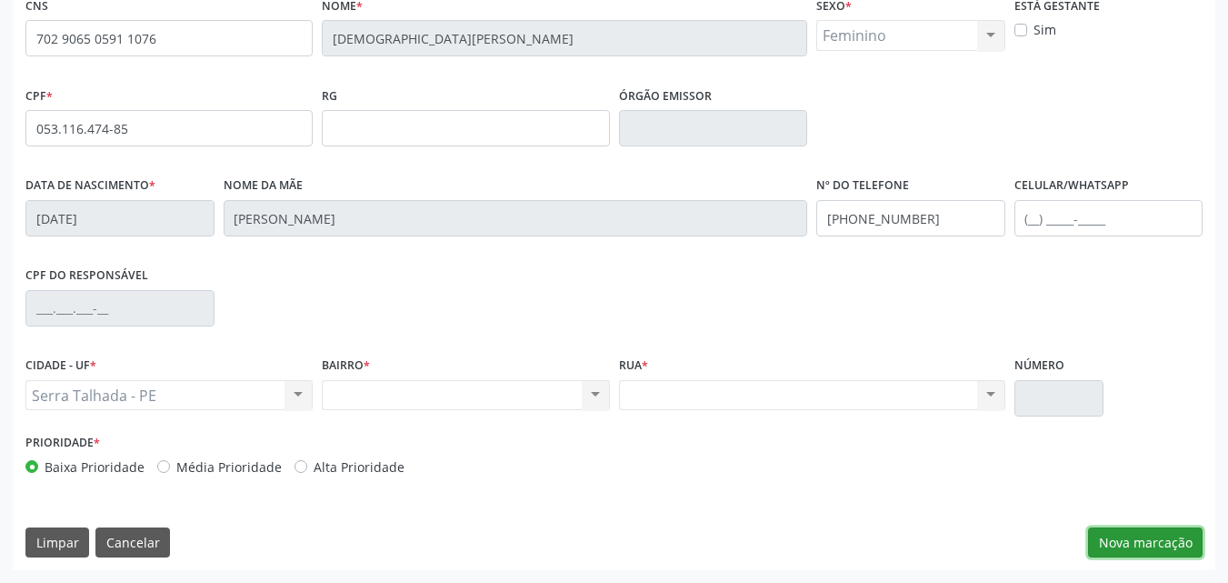
click at [1119, 534] on button "Nova marcação" at bounding box center [1145, 542] width 115 height 31
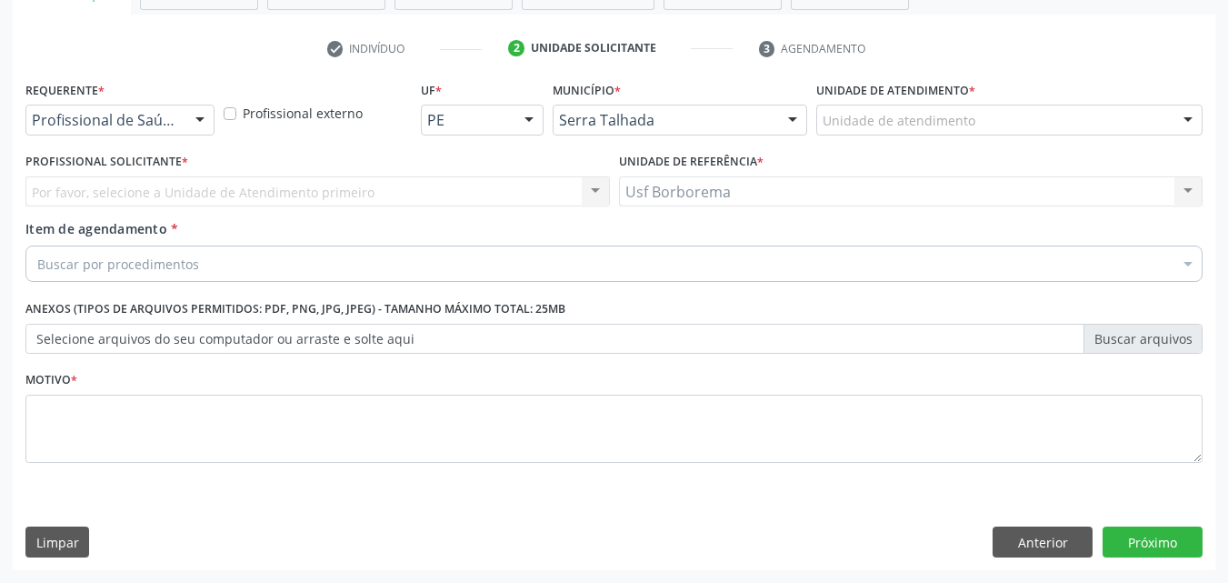
scroll to position [318, 0]
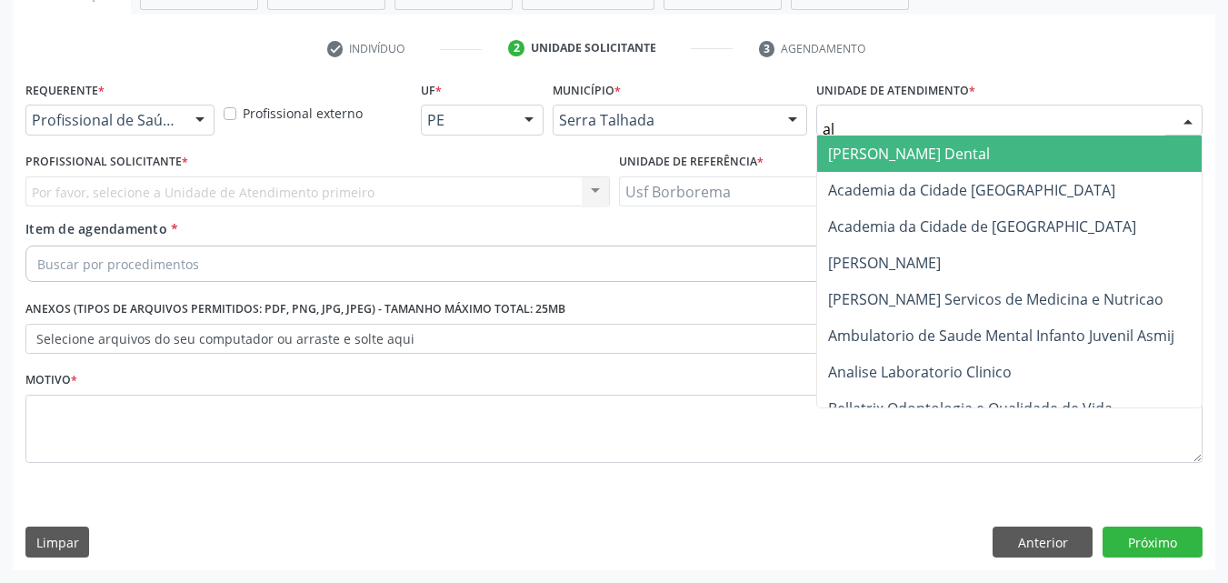
type input "alt"
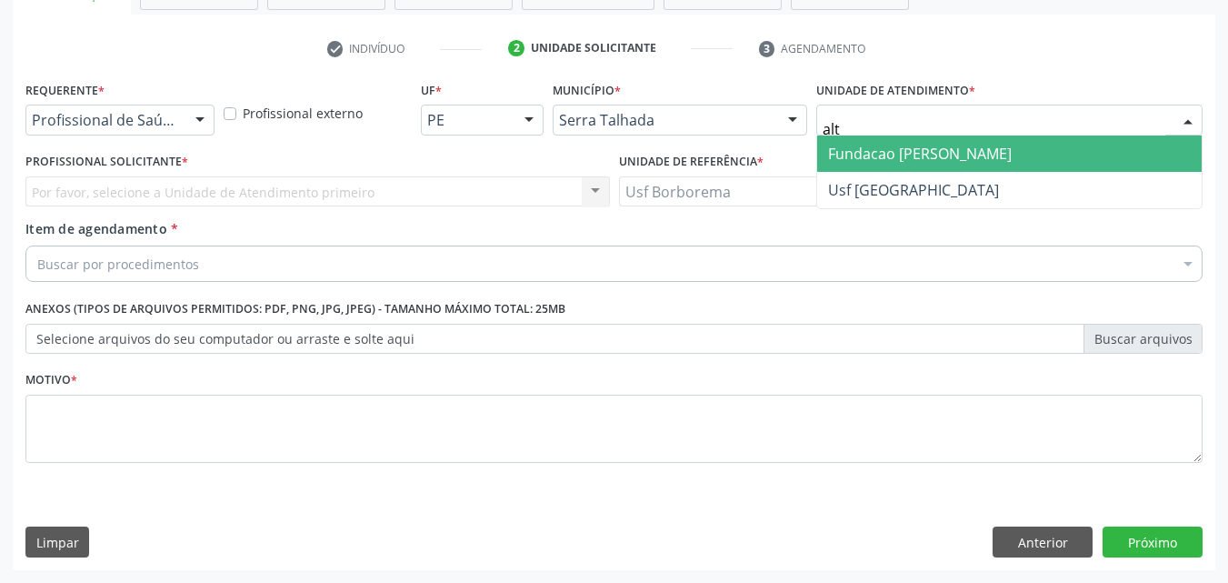
click at [853, 153] on span "Fundacao [PERSON_NAME]" at bounding box center [920, 154] width 184 height 20
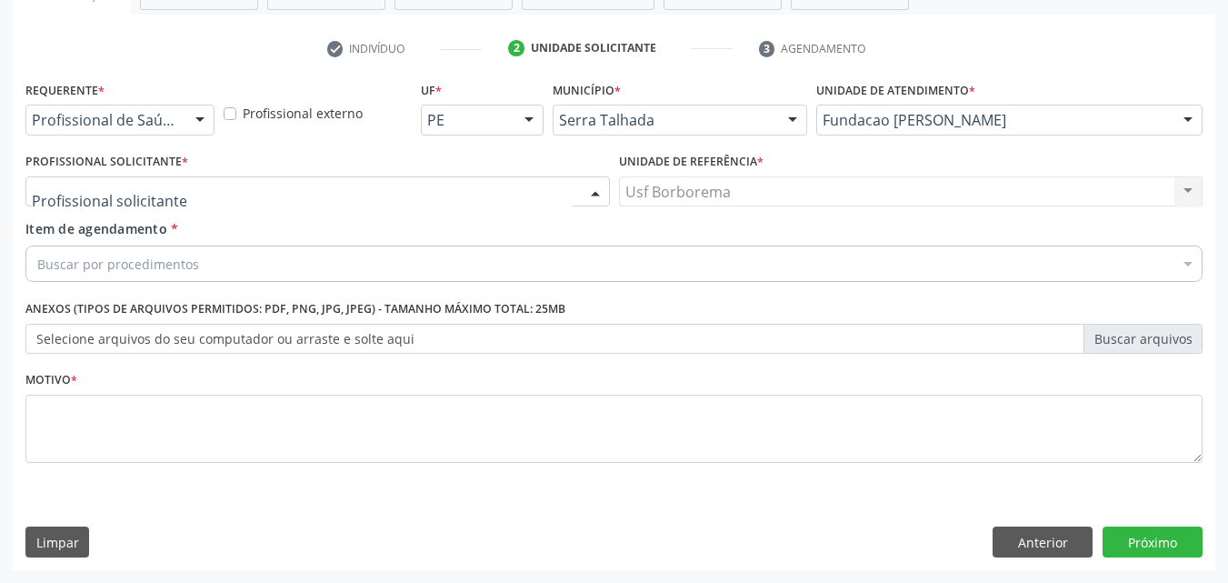
click at [168, 193] on div at bounding box center [317, 191] width 584 height 31
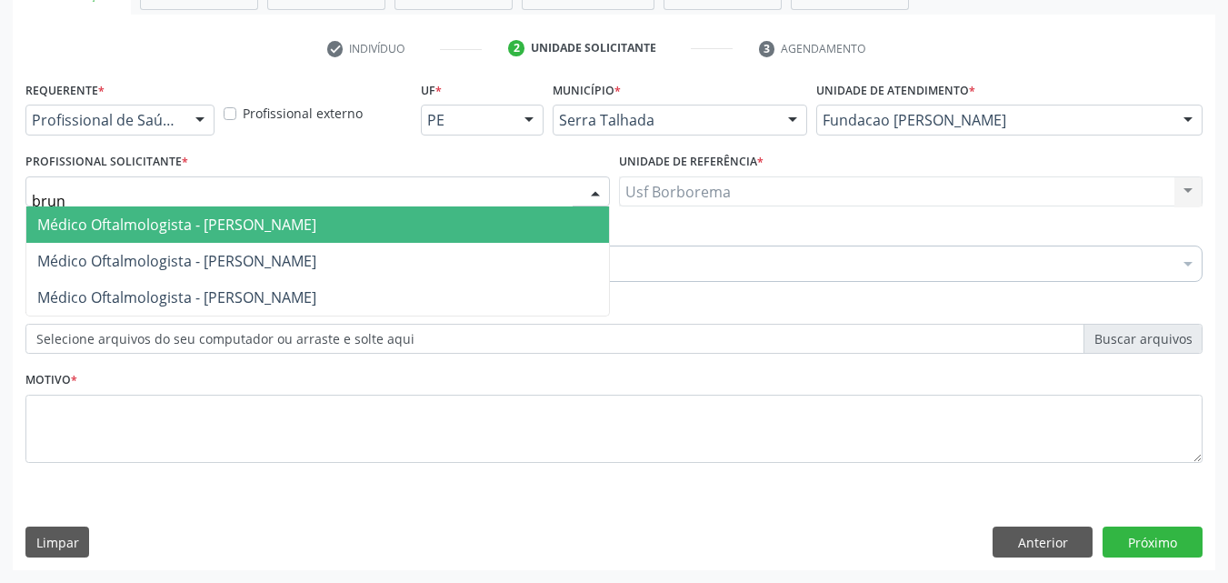
type input "bruna"
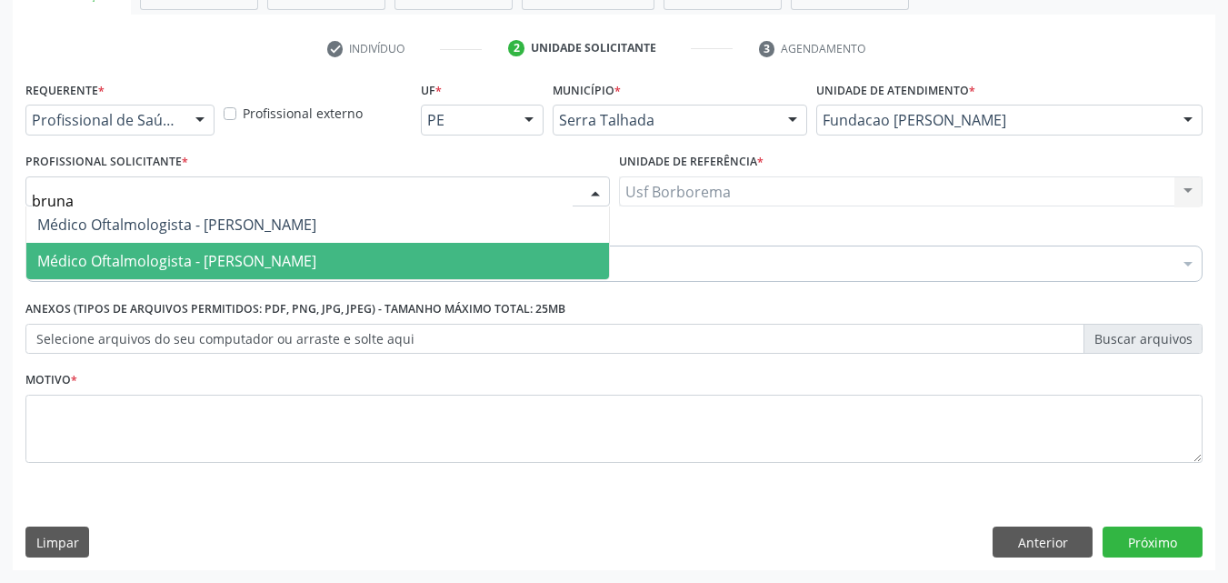
click at [185, 273] on span "Médico Oftalmologista - Bruna Vieira Oliveira Carvalho Ventura" at bounding box center [317, 261] width 583 height 36
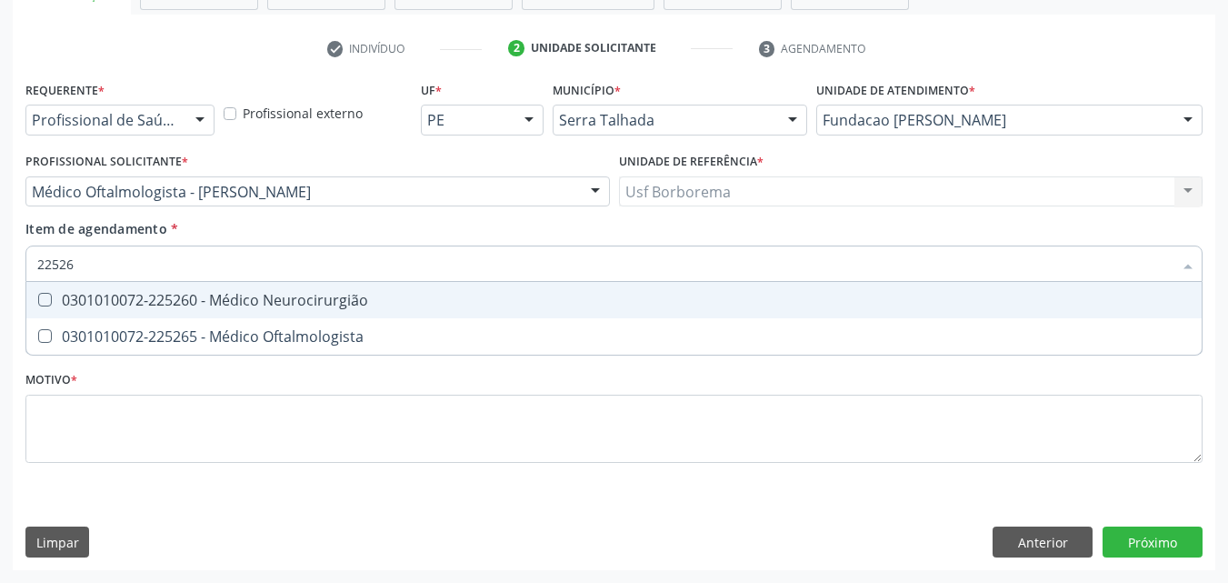
type input "225265"
click at [141, 303] on div "0301010072-225265 - Médico Oftalmologista" at bounding box center [613, 300] width 1153 height 15
checkbox Oftalmologista "true"
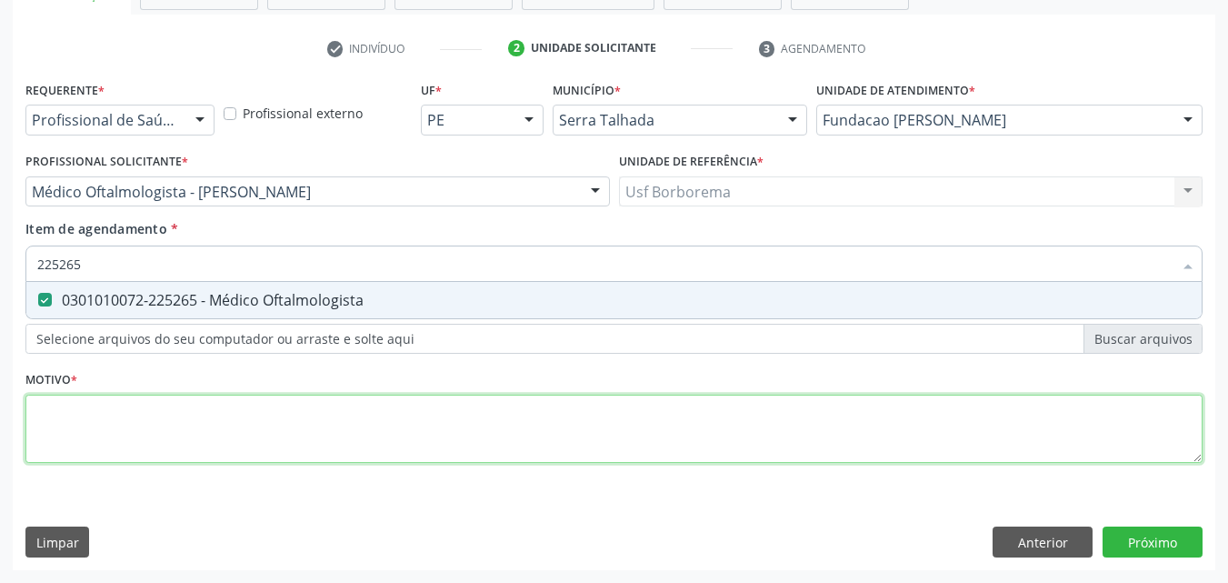
click at [140, 439] on div "Requerente * Profissional de Saúde Profissional de Saúde Paciente Nenhum result…" at bounding box center [613, 282] width 1177 height 412
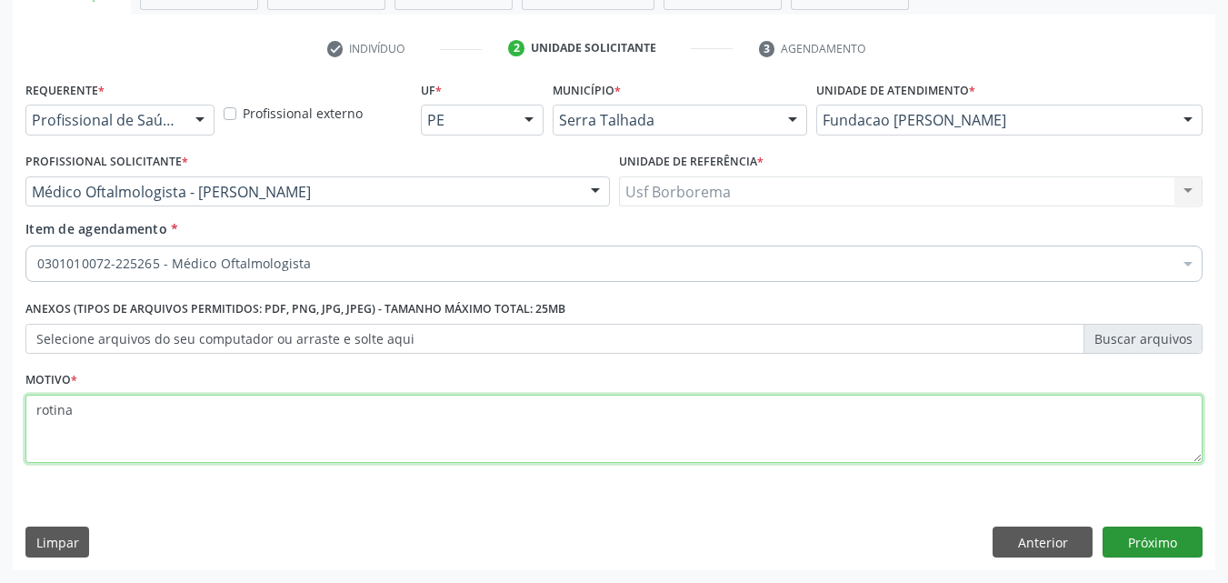
type textarea "rotina"
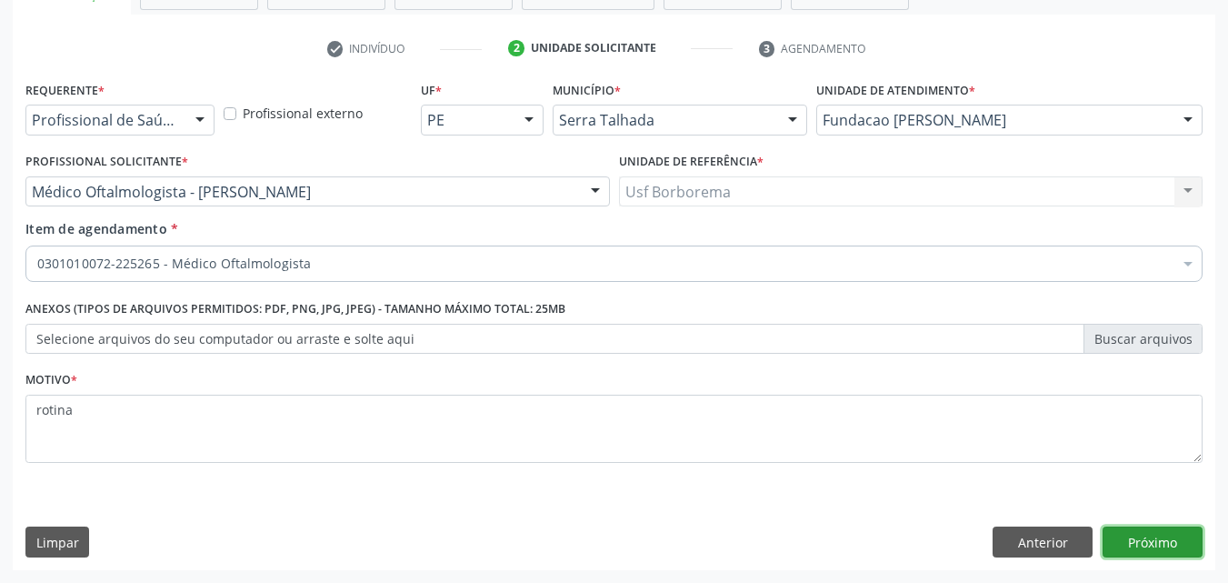
click at [1183, 539] on button "Próximo" at bounding box center [1152, 541] width 100 height 31
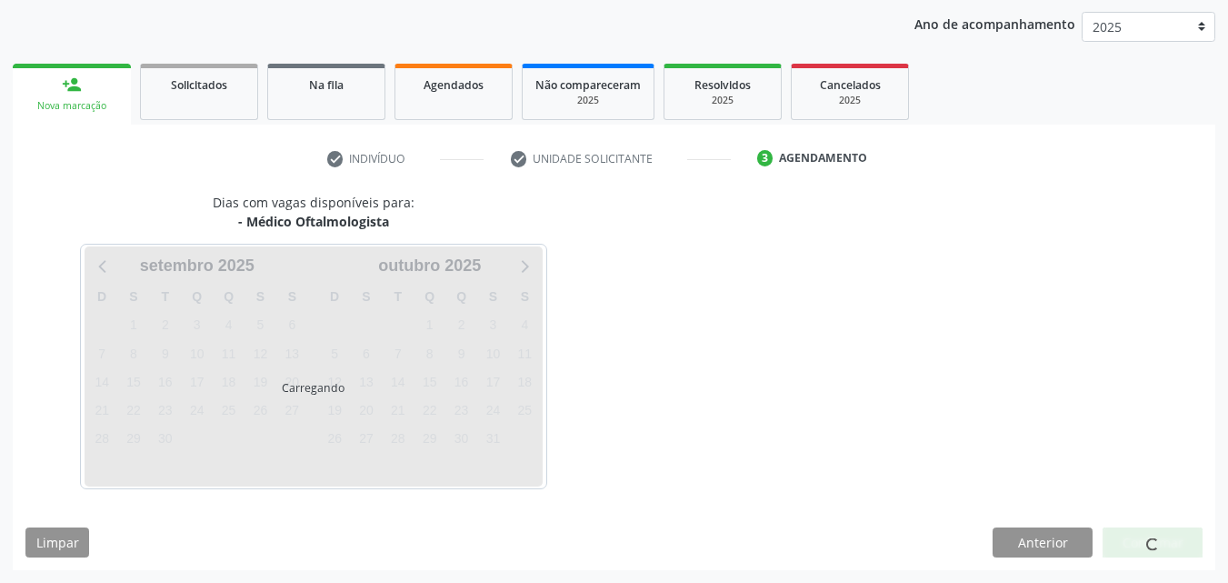
scroll to position [208, 0]
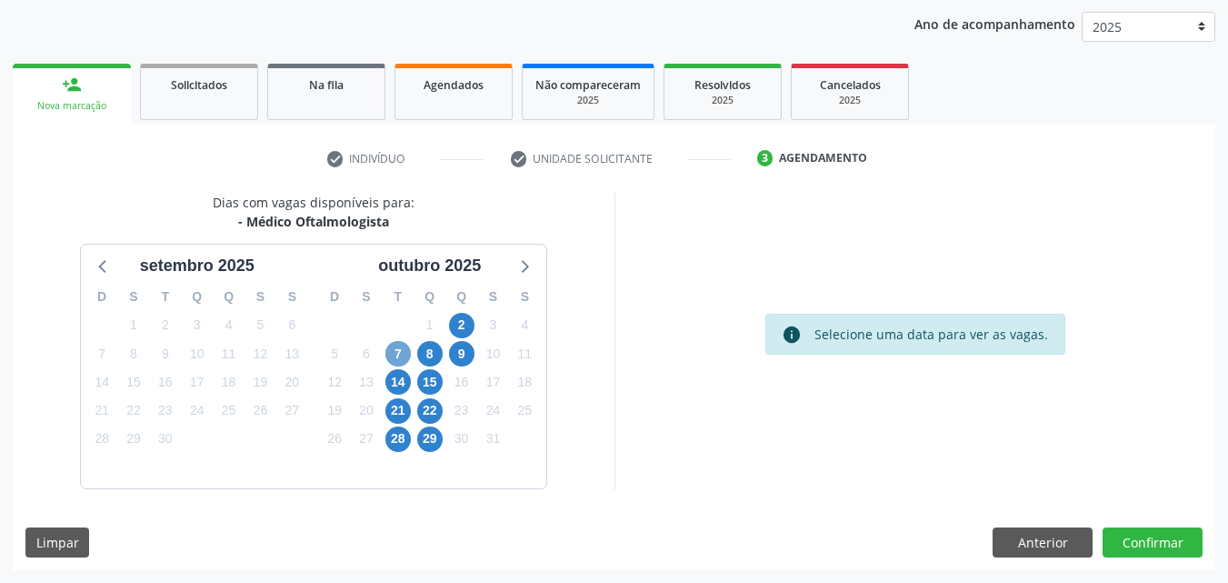
click at [395, 350] on span "7" at bounding box center [397, 353] width 25 height 25
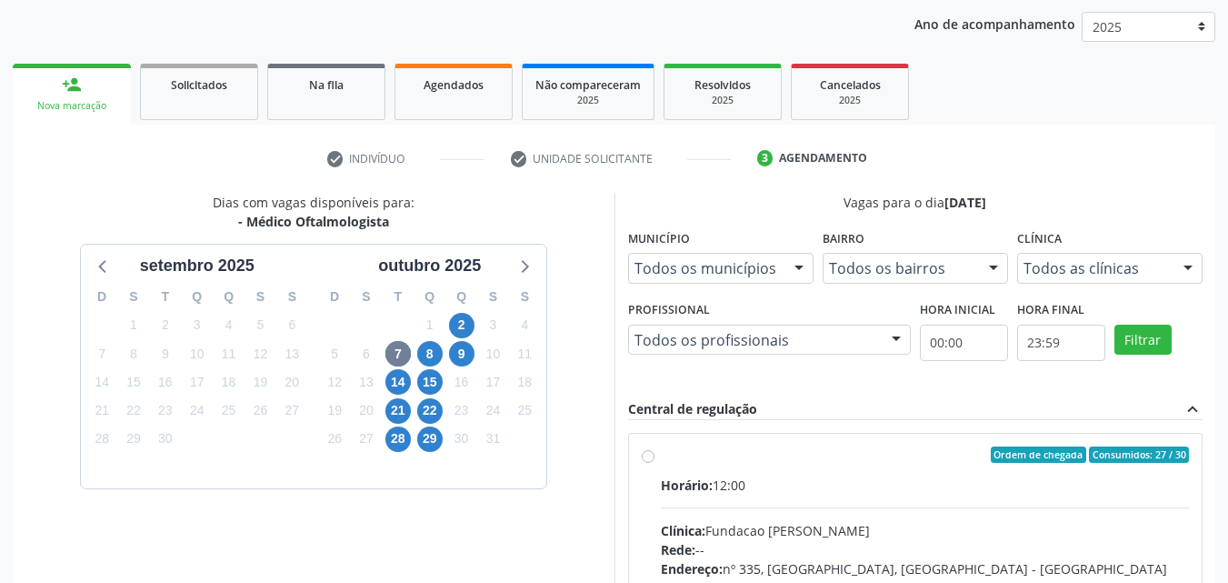
click at [1103, 281] on div "Todos as clínicas" at bounding box center [1109, 268] width 185 height 31
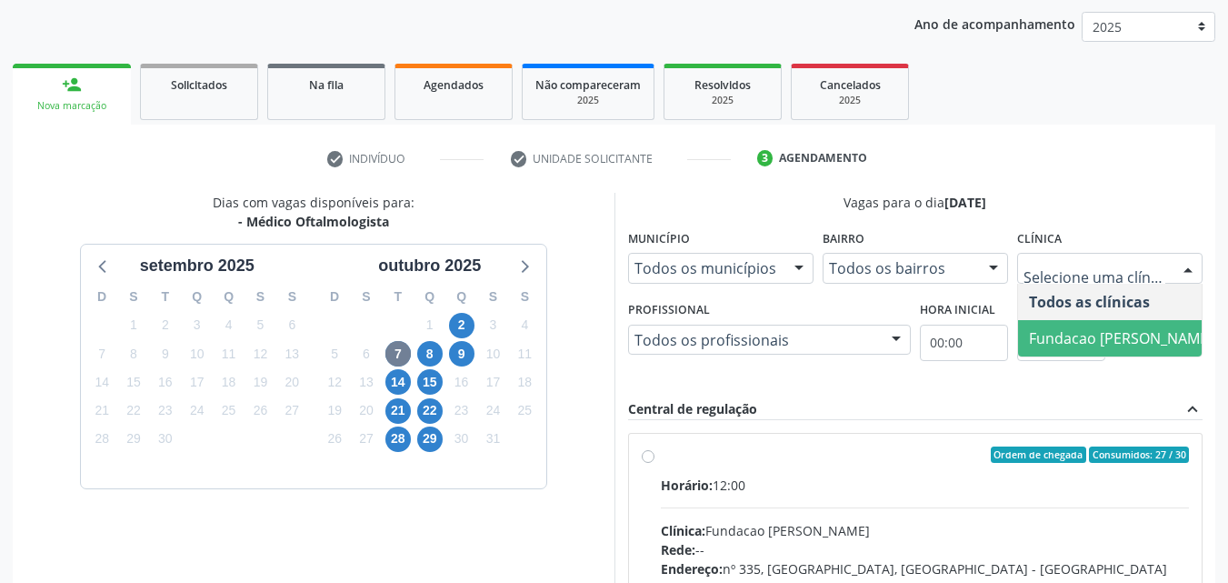
click at [1100, 344] on span "Fundacao [PERSON_NAME]" at bounding box center [1121, 338] width 184 height 20
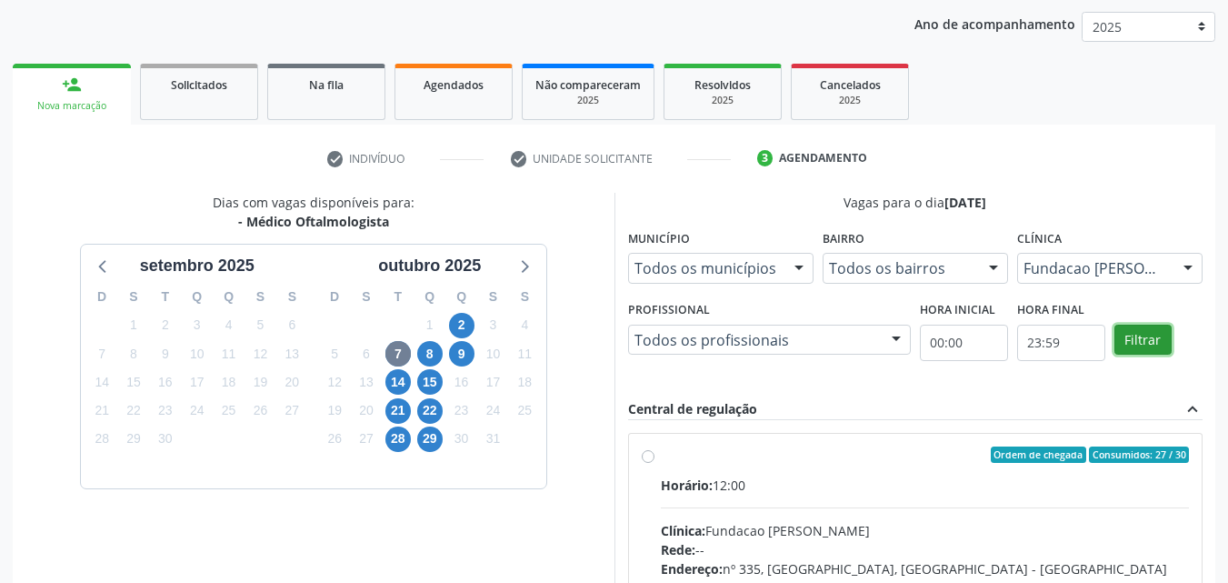
click at [1146, 336] on button "Filtrar" at bounding box center [1142, 339] width 57 height 31
click at [456, 318] on span "2" at bounding box center [461, 325] width 25 height 25
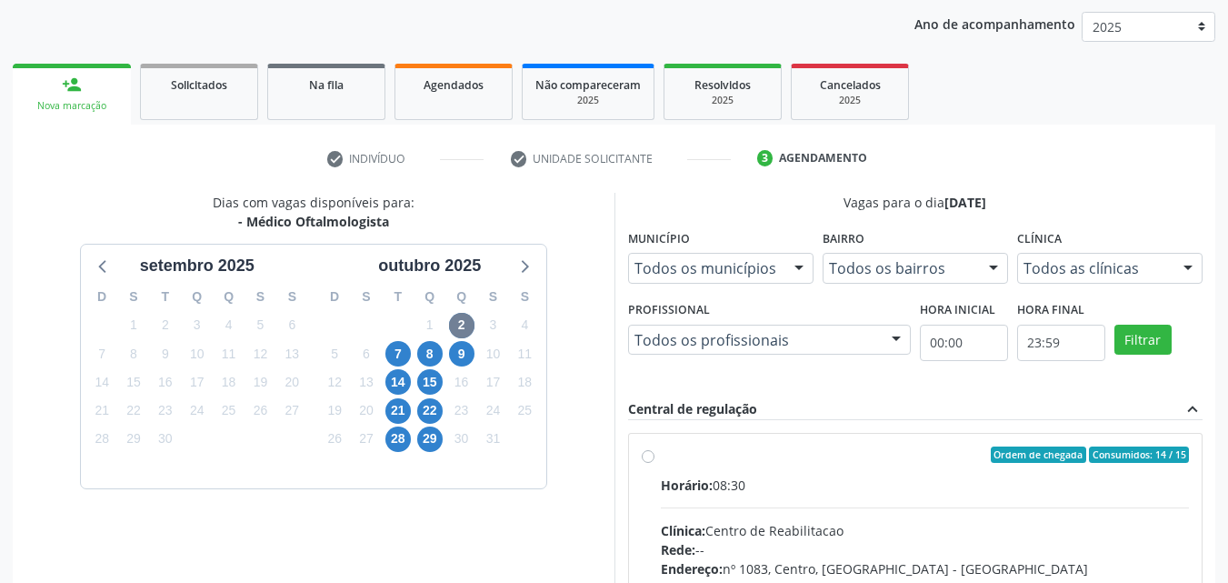
click at [1167, 264] on div "Todos as clínicas" at bounding box center [1109, 268] width 185 height 31
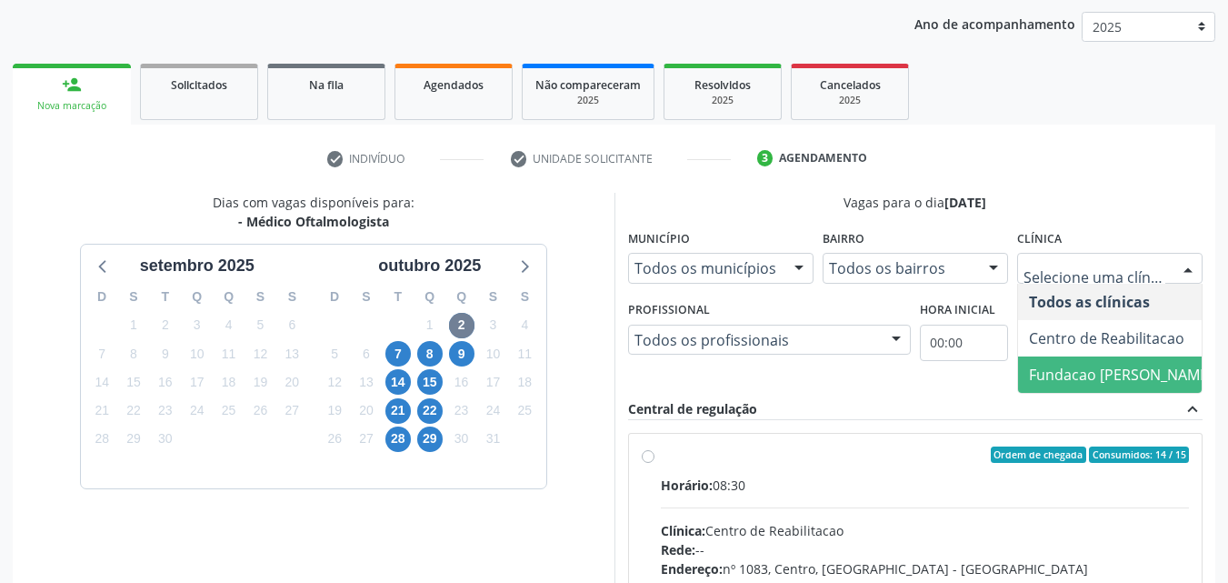
click at [1129, 364] on span "Fundacao [PERSON_NAME]" at bounding box center [1121, 374] width 184 height 20
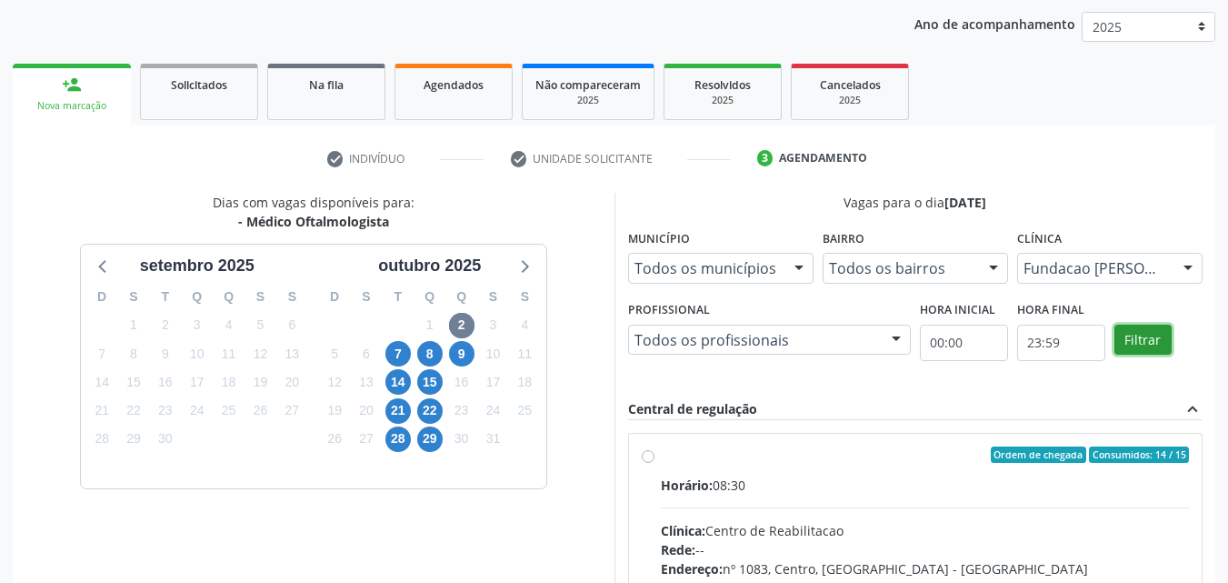
click at [1134, 328] on button "Filtrar" at bounding box center [1142, 339] width 57 height 31
click at [1136, 328] on button "Filtrar" at bounding box center [1142, 339] width 57 height 31
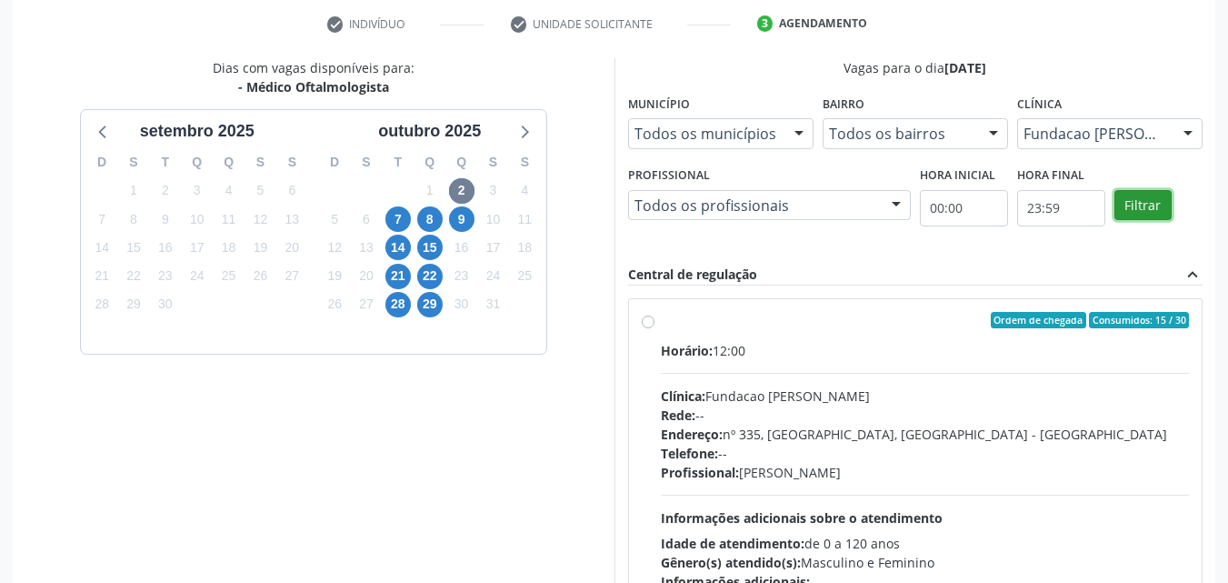
scroll to position [390, 0]
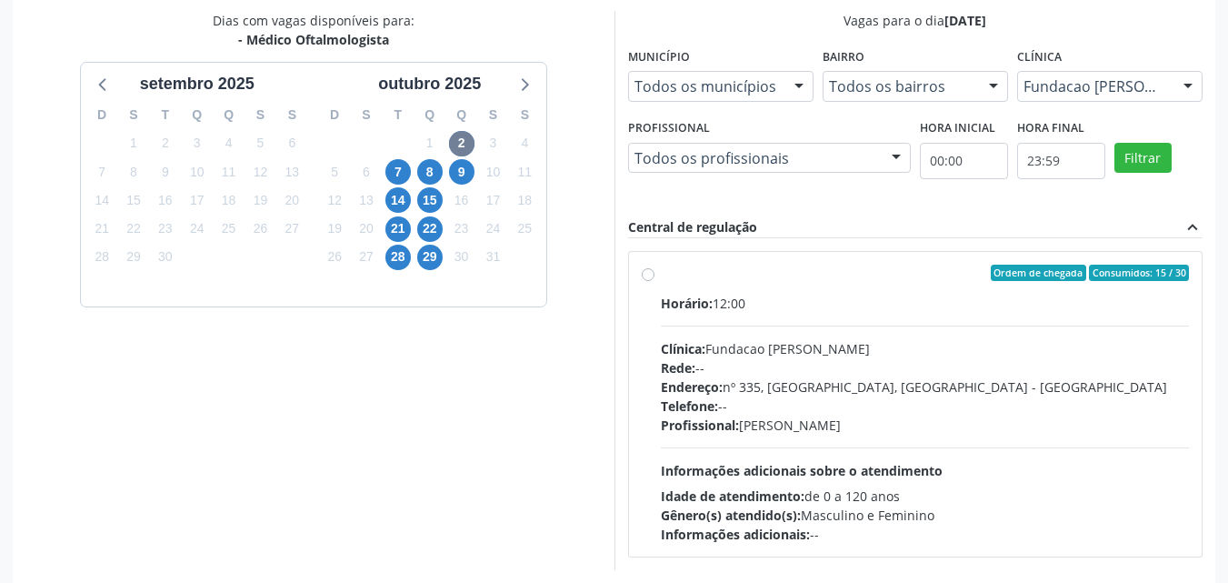
click at [661, 269] on label "Ordem de chegada Consumidos: 15 / 30 Horário: 12:00 Clínica: Fundacao Altino Ve…" at bounding box center [925, 403] width 529 height 279
click at [647, 269] on input "Ordem de chegada Consumidos: 15 / 30 Horário: 12:00 Clínica: Fundacao Altino Ve…" at bounding box center [648, 272] width 13 height 16
radio input "true"
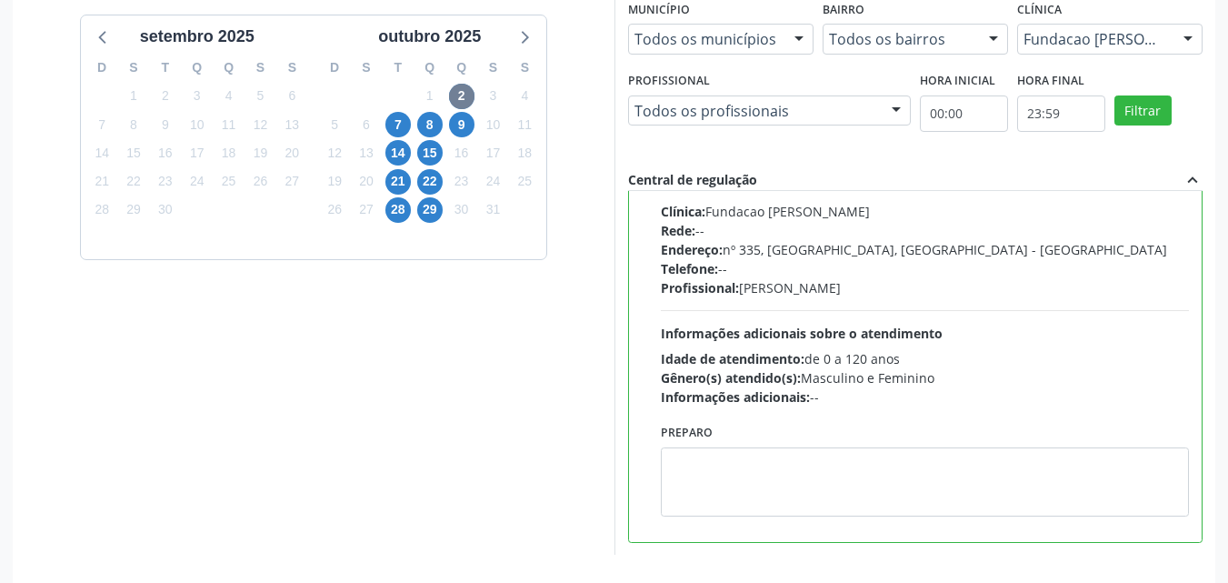
scroll to position [503, 0]
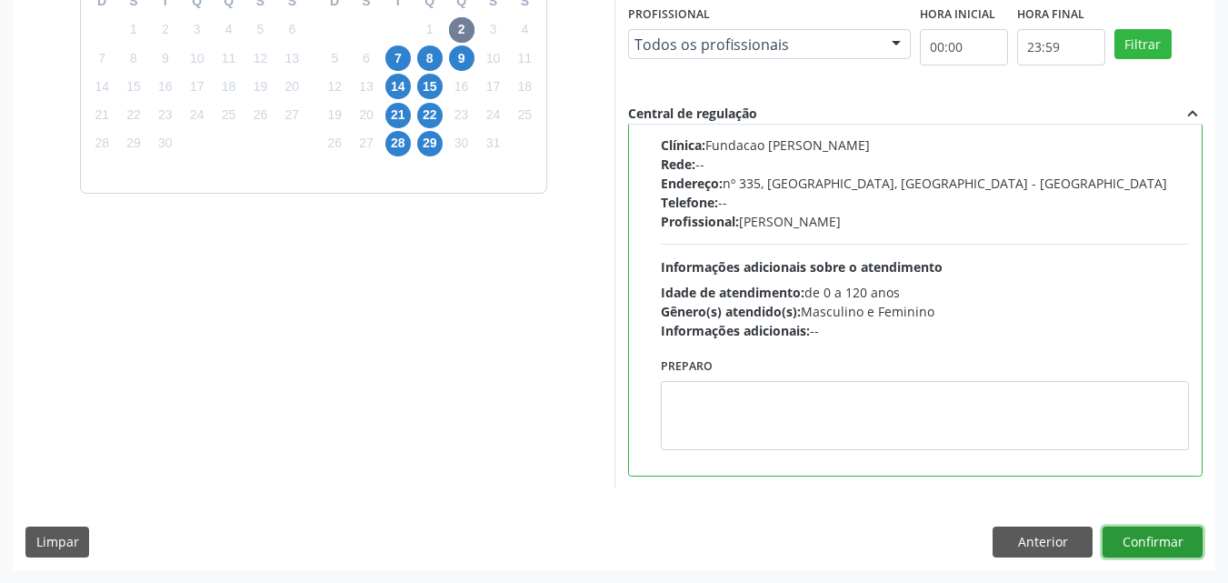
click at [1127, 538] on button "Confirmar" at bounding box center [1152, 541] width 100 height 31
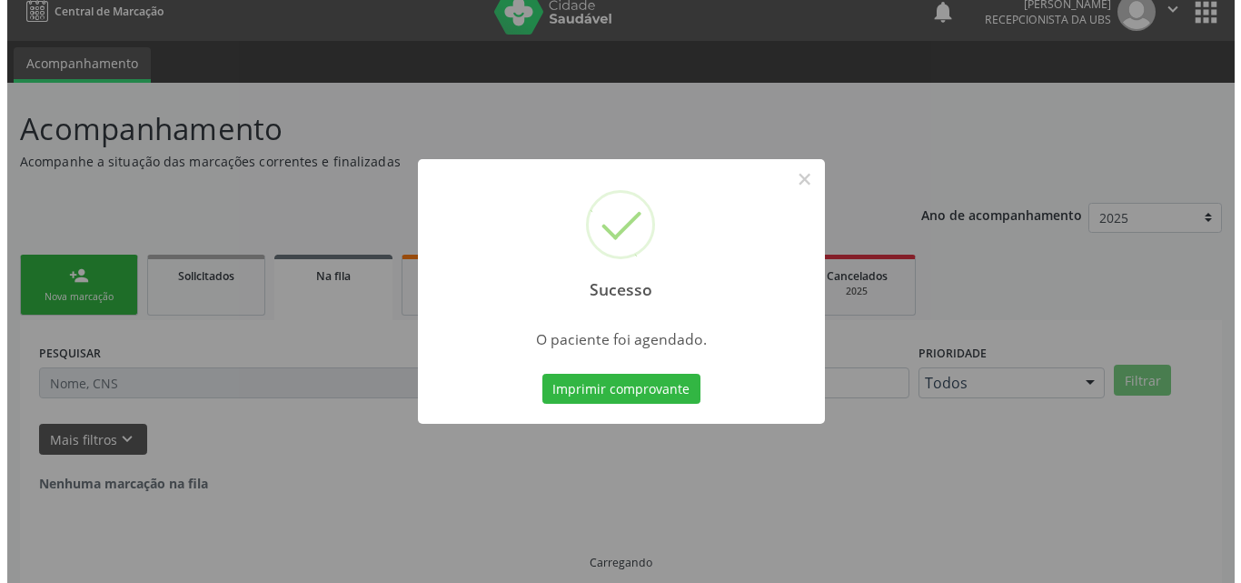
scroll to position [0, 0]
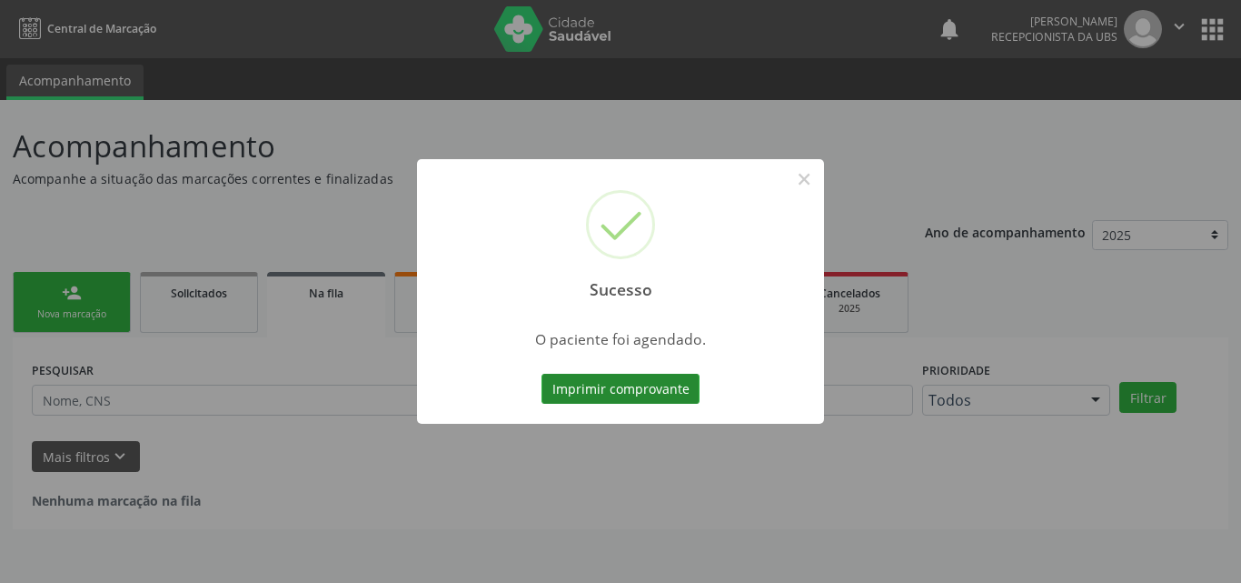
click at [603, 377] on button "Imprimir comprovante" at bounding box center [621, 388] width 158 height 31
